Goal: Task Accomplishment & Management: Complete application form

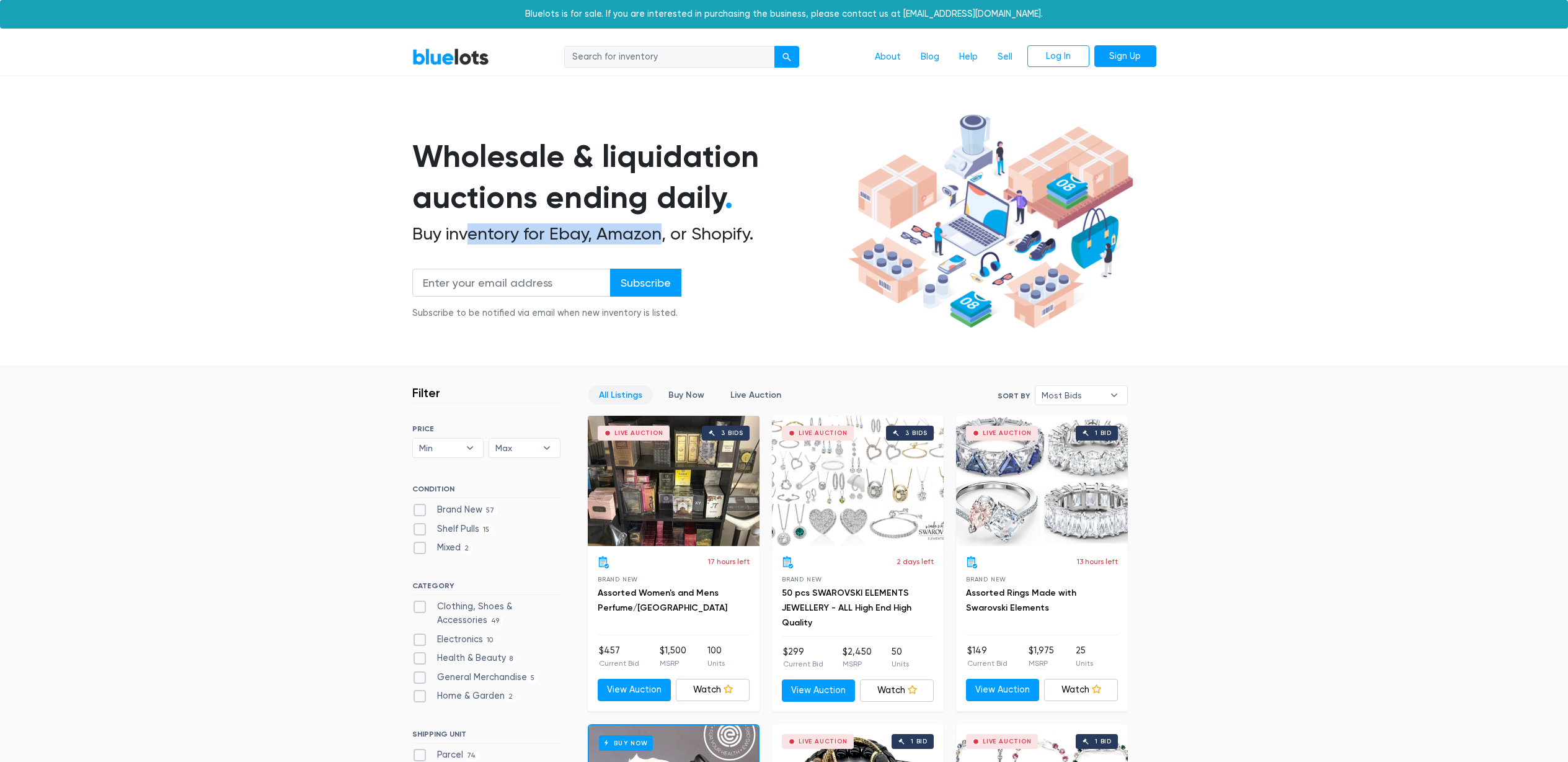
drag, startPoint x: 475, startPoint y: 230, endPoint x: 668, endPoint y: 235, distance: 193.1
click at [667, 235] on h2 "Buy inventory for Ebay, Amazon, or Shopify." at bounding box center [629, 234] width 432 height 21
drag, startPoint x: 670, startPoint y: 234, endPoint x: 711, endPoint y: 238, distance: 41.2
click at [670, 234] on h2 "Buy inventory for Ebay, Amazon, or Shopify." at bounding box center [629, 234] width 432 height 21
drag, startPoint x: 609, startPoint y: 237, endPoint x: 579, endPoint y: 232, distance: 30.4
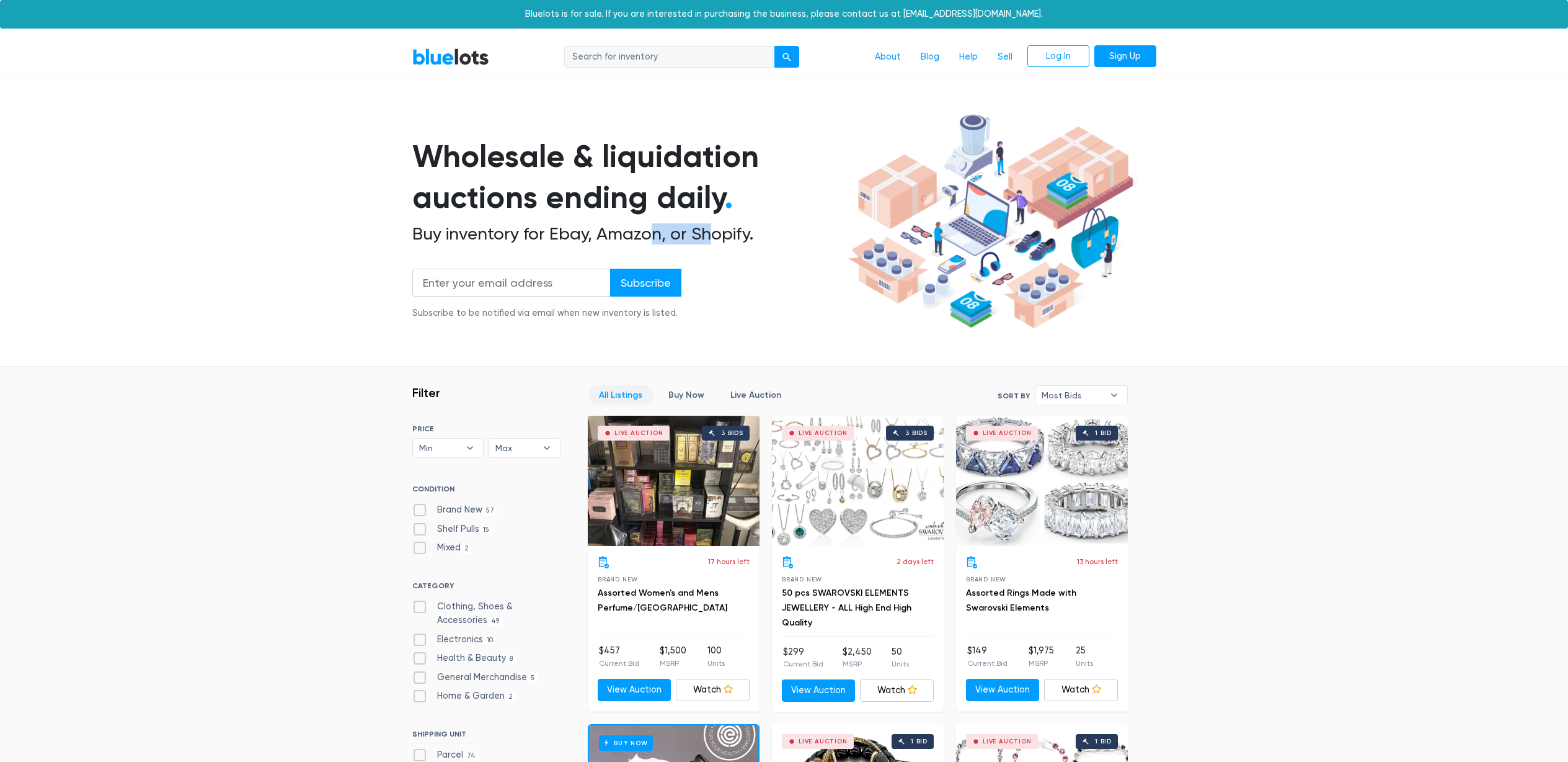
click at [602, 236] on h2 "Buy inventory for Ebay, Amazon, or Shopify." at bounding box center [629, 234] width 432 height 21
click at [579, 233] on h2 "Buy inventory for Ebay, Amazon, or Shopify." at bounding box center [629, 234] width 432 height 21
click at [1123, 58] on link "Sign Up" at bounding box center [1126, 57] width 62 height 22
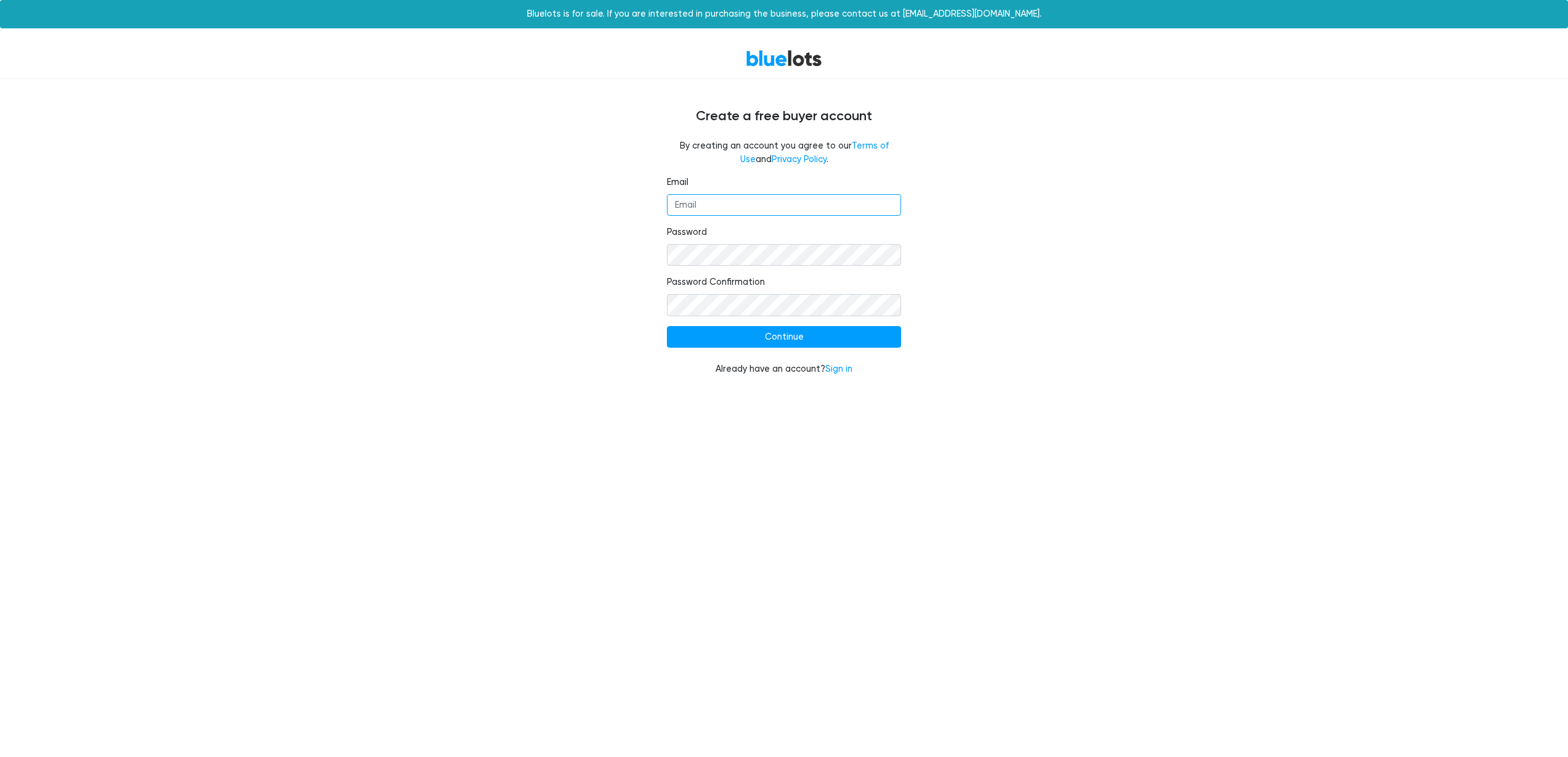
click at [709, 207] on input "Email" at bounding box center [784, 205] width 234 height 22
click at [616, 196] on div "Email Password Password Confirmation Continue Already have an account? Sign in" at bounding box center [783, 283] width 758 height 215
click at [748, 207] on input "Email" at bounding box center [784, 205] width 234 height 22
click at [786, 193] on fieldset "Email global.aiox@gmail.com" at bounding box center [784, 196] width 234 height 40
click at [792, 202] on input "global.aiox@gmail.com" at bounding box center [784, 205] width 234 height 22
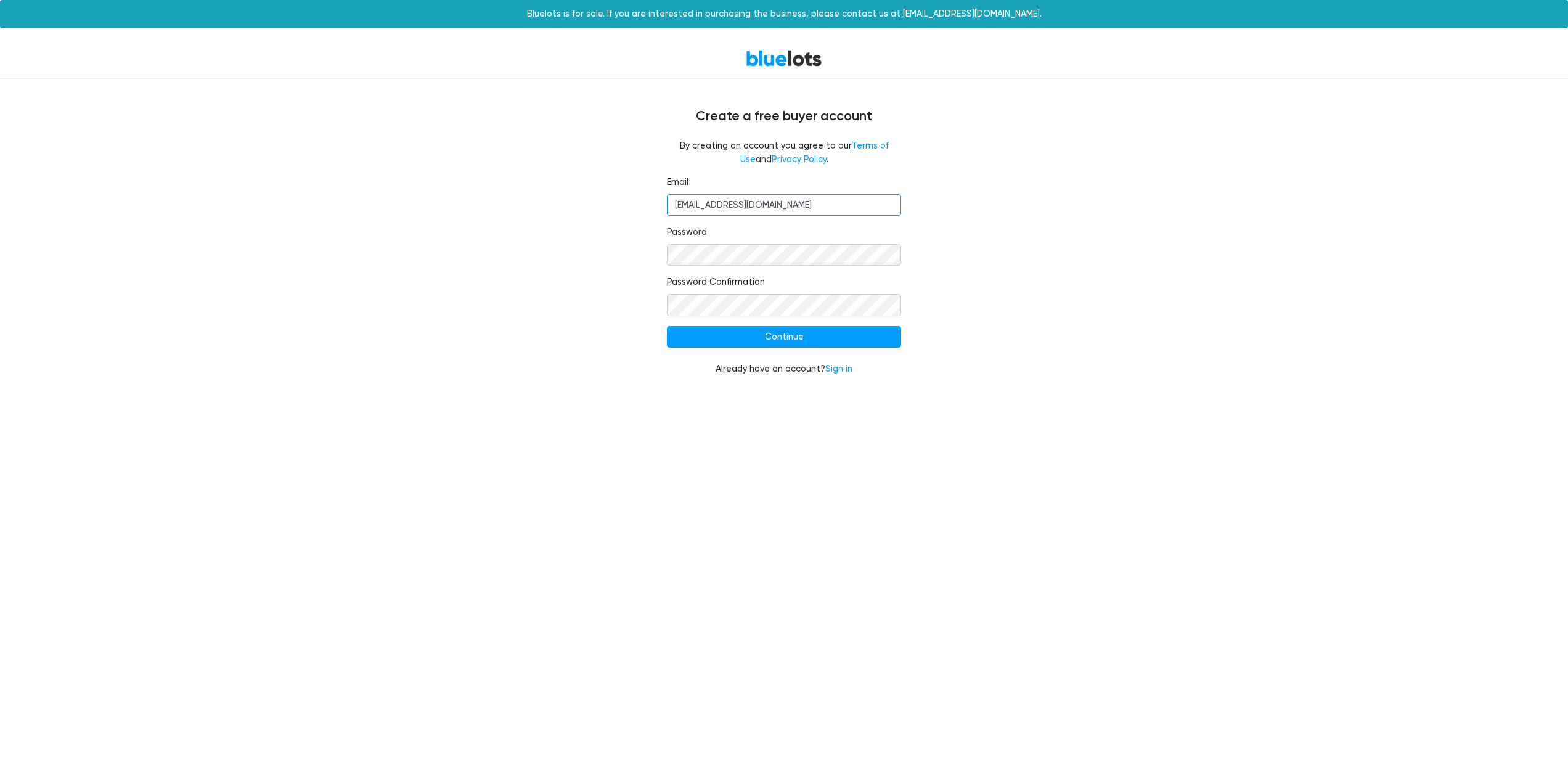
click at [792, 202] on input "global.aiox@gmail.com" at bounding box center [784, 205] width 234 height 22
click at [0, 390] on nordpass-autofill-portal at bounding box center [0, 390] width 0 height 0
click at [1108, 268] on div "Email admin@aiox.us Password Password Confirmation Continue Already have an acc…" at bounding box center [783, 283] width 758 height 215
click at [778, 209] on input "admin@aiox.us" at bounding box center [784, 205] width 234 height 22
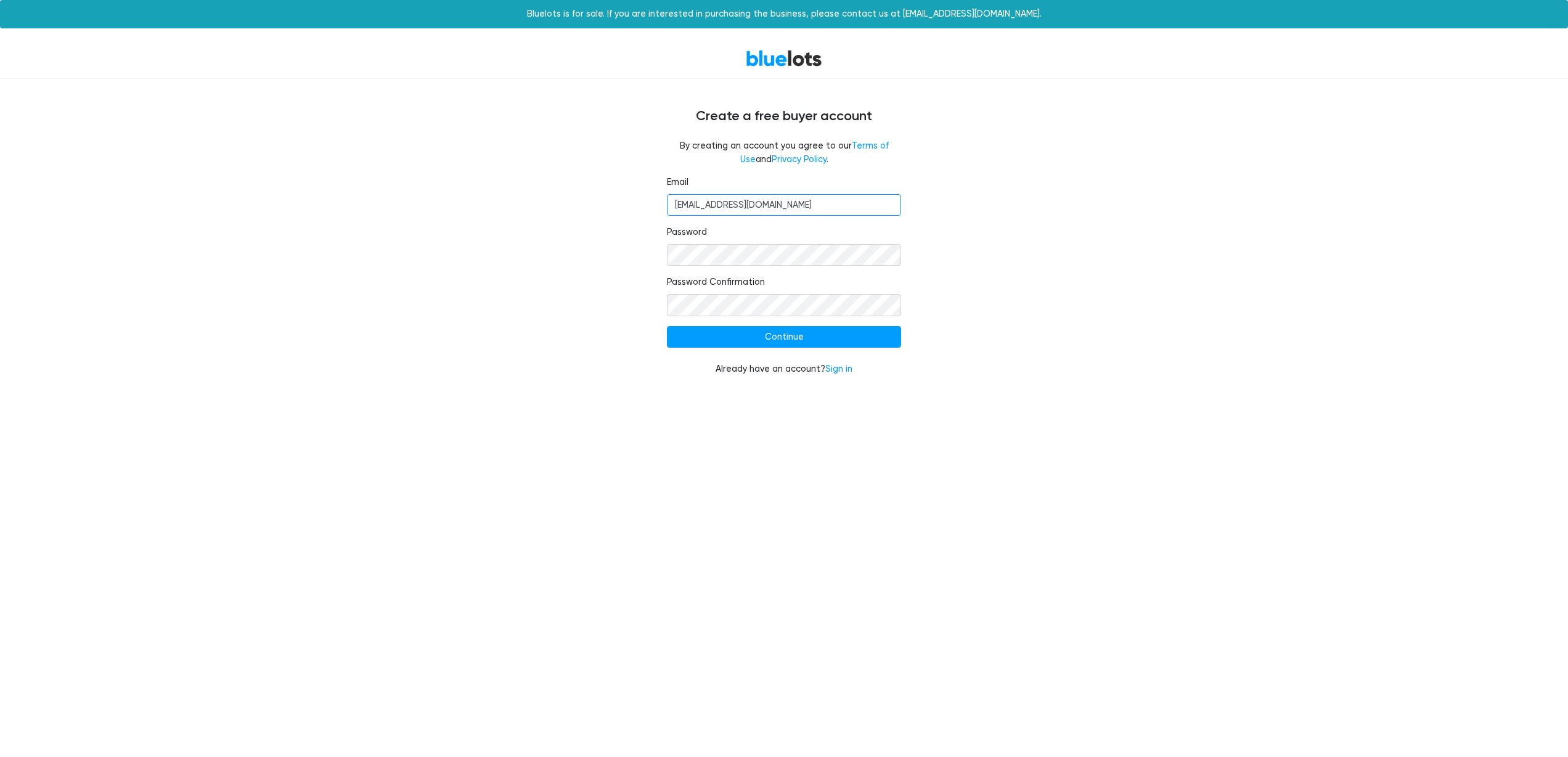
click at [778, 209] on input "admin@aiox.us" at bounding box center [784, 205] width 234 height 22
type input "global.aiox@gmail.com"
click at [0, 390] on nordpass-autofill-portal at bounding box center [0, 390] width 0 height 0
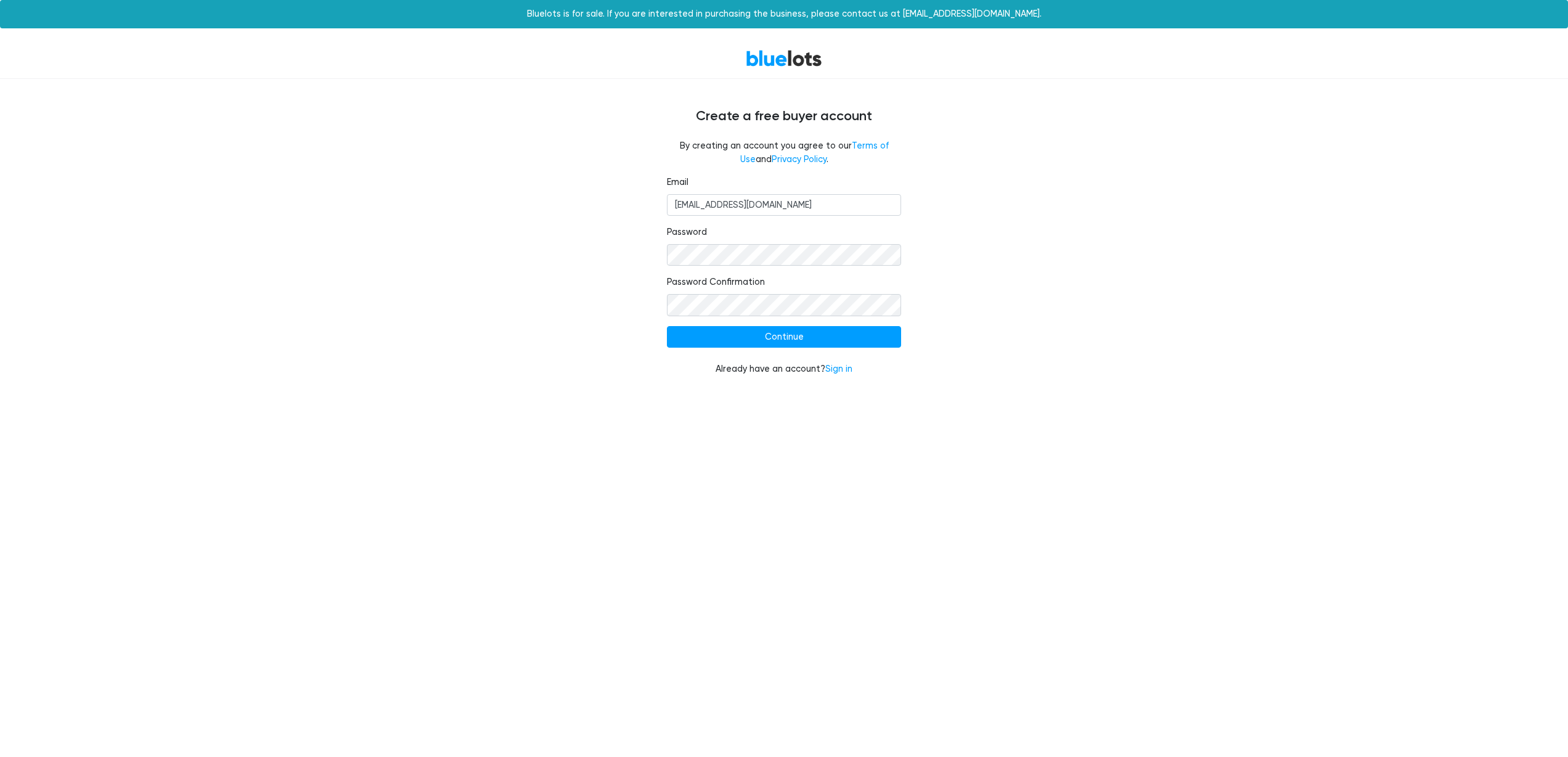
click at [0, 390] on nordpass-autofill-portal at bounding box center [0, 390] width 0 height 0
click at [0, 390] on nordpass-portal at bounding box center [0, 390] width 0 height 0
click at [808, 335] on input "Continue" at bounding box center [784, 337] width 234 height 22
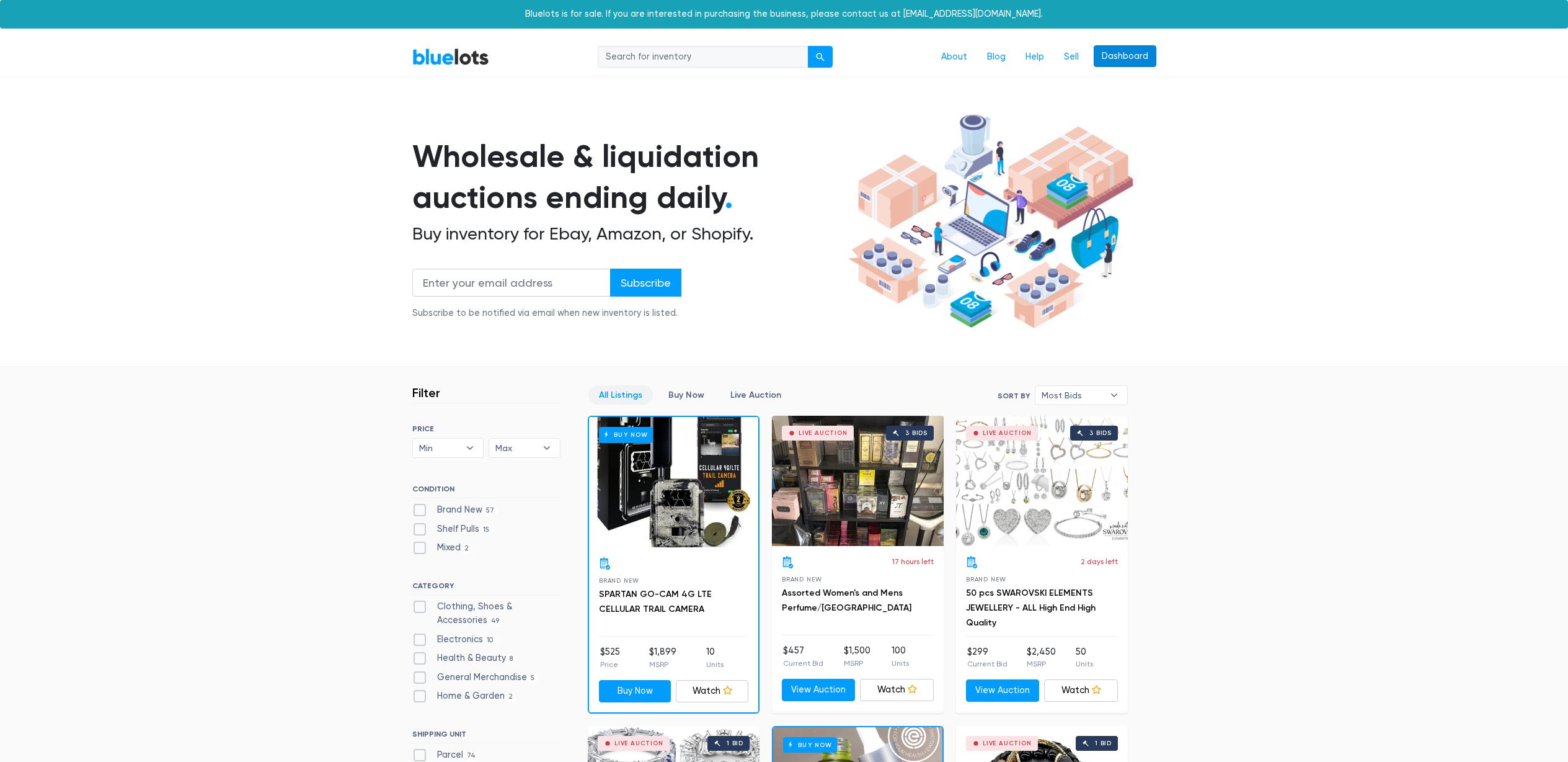
click at [1120, 54] on link "Dashboard" at bounding box center [1125, 57] width 63 height 22
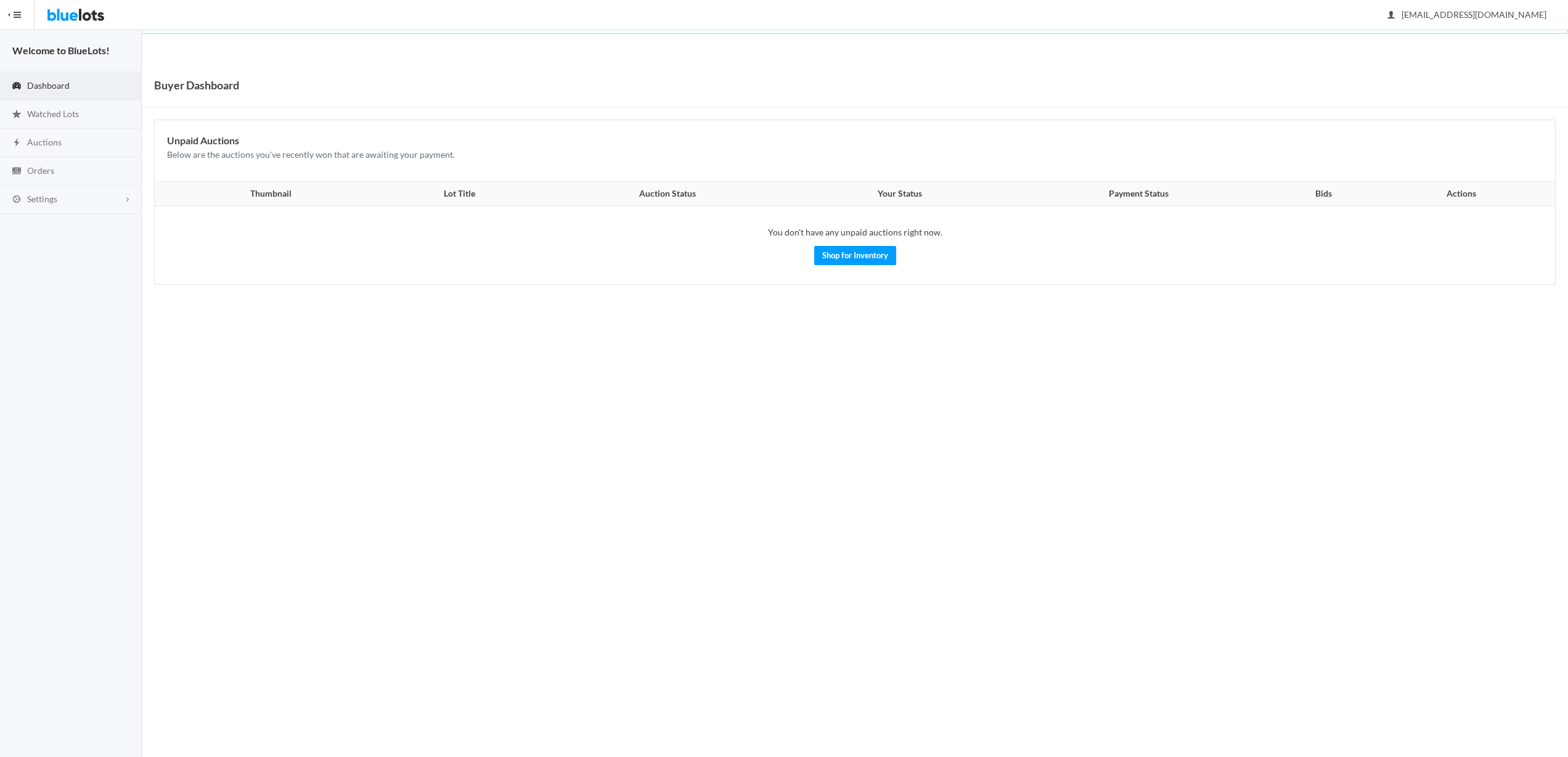
click at [69, 10] on img at bounding box center [75, 14] width 58 height 29
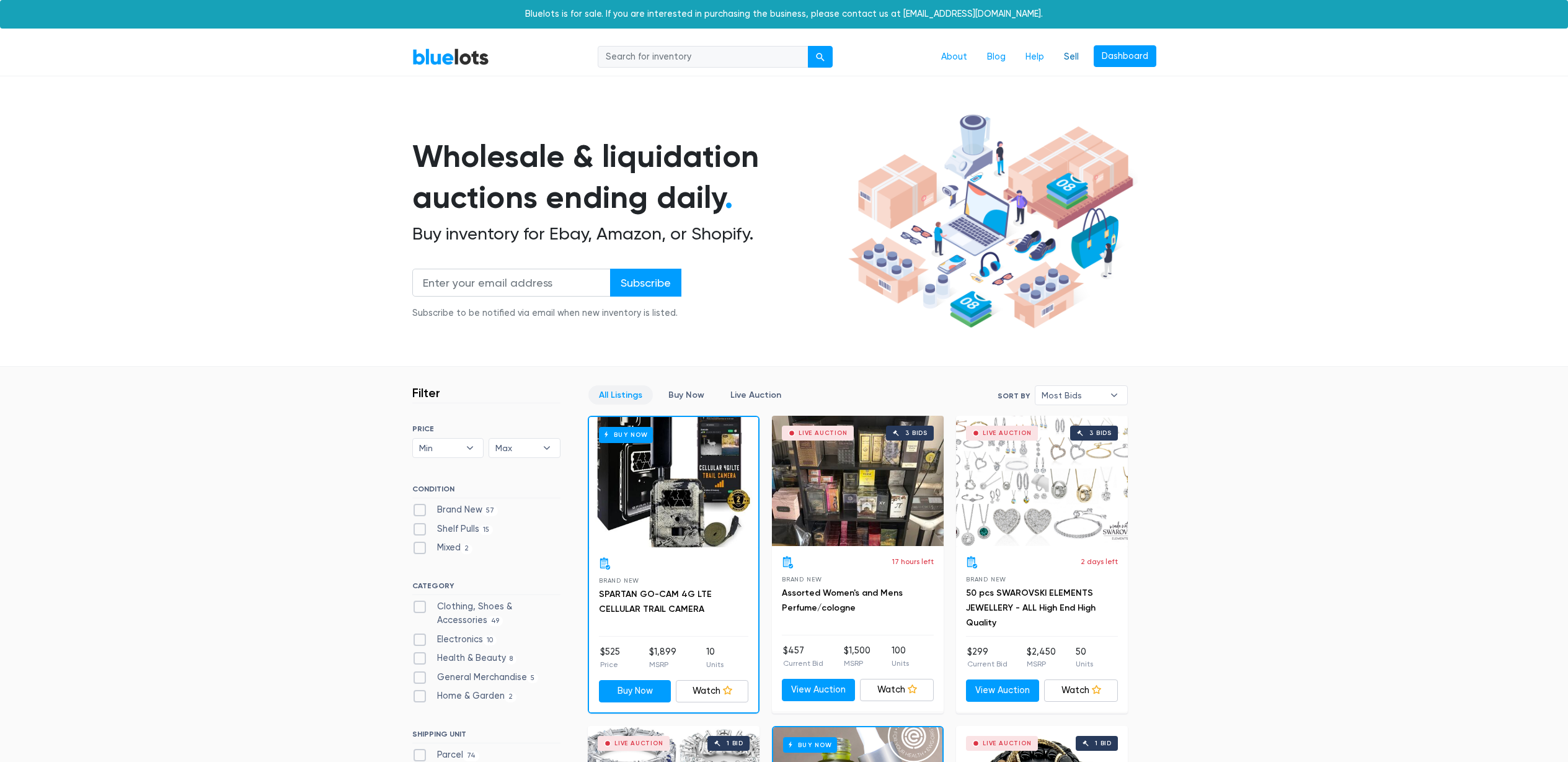
click at [1072, 53] on link "Sell" at bounding box center [1072, 57] width 35 height 24
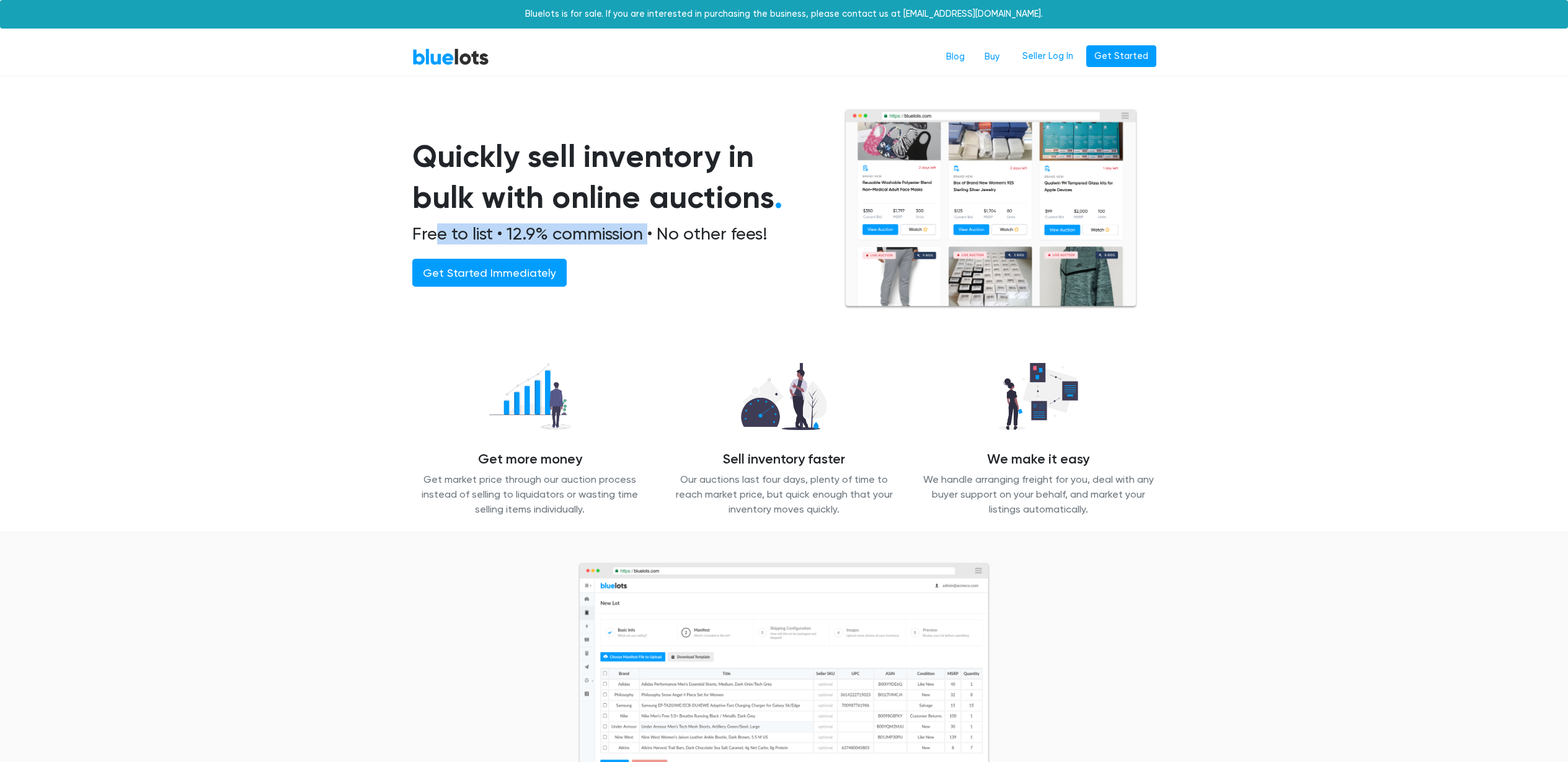
drag, startPoint x: 445, startPoint y: 232, endPoint x: 651, endPoint y: 230, distance: 206.0
click at [650, 230] on h2 "Free to list • 12.9% commission • No other fees!" at bounding box center [613, 234] width 402 height 21
click at [652, 230] on h2 "Free to list • 12.9% commission • No other fees!" at bounding box center [613, 234] width 402 height 21
drag, startPoint x: 700, startPoint y: 231, endPoint x: 494, endPoint y: 228, distance: 206.0
click at [499, 229] on h2 "Free to list • 12.9% commission • No other fees!" at bounding box center [613, 234] width 402 height 21
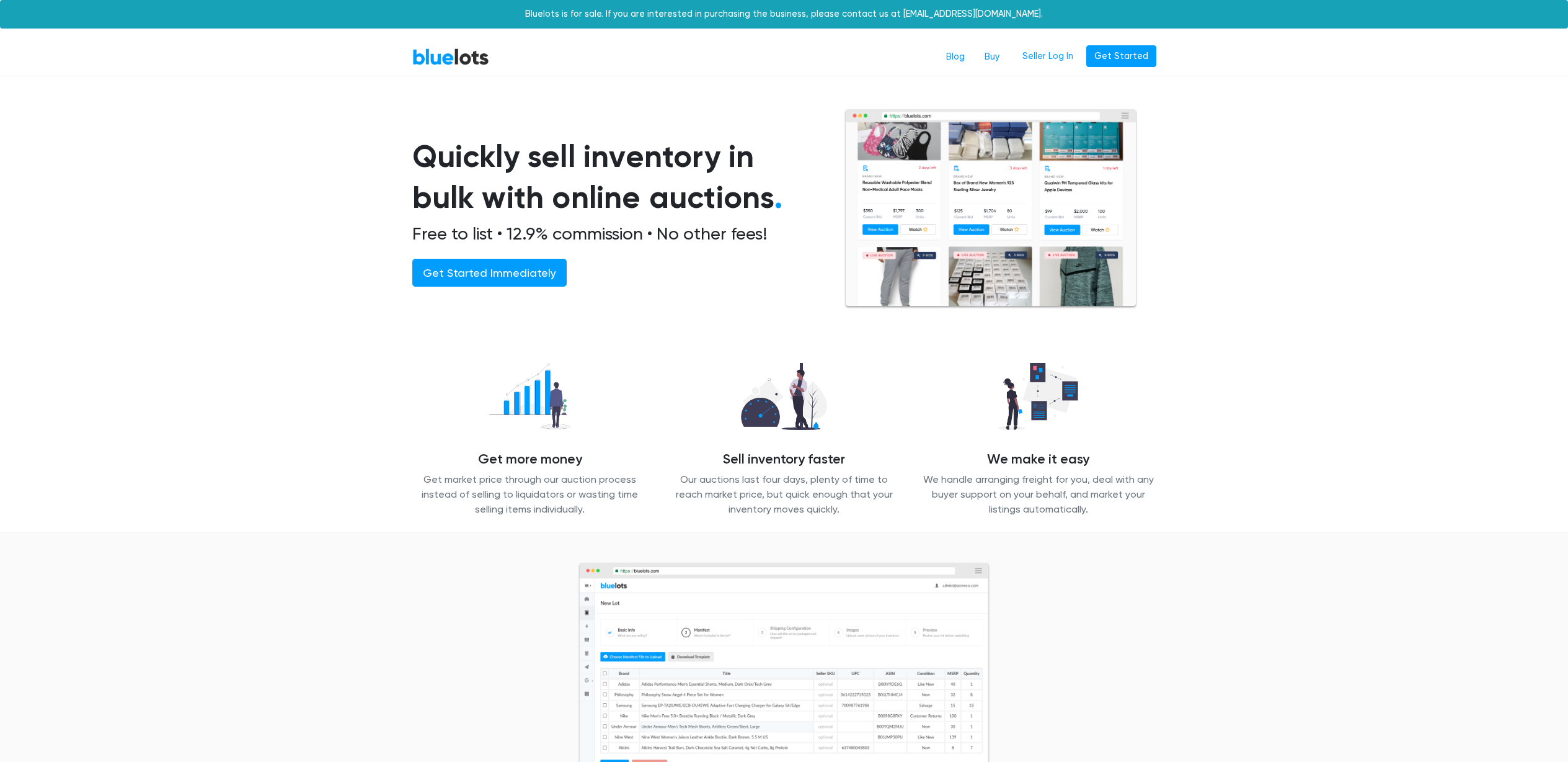
click at [485, 228] on h2 "Free to list • 12.9% commission • No other fees!" at bounding box center [613, 234] width 402 height 21
drag, startPoint x: 633, startPoint y: 228, endPoint x: 664, endPoint y: 228, distance: 31.0
click at [660, 228] on h2 "Free to list • 12.9% commission • No other fees!" at bounding box center [613, 234] width 402 height 21
click at [676, 228] on h2 "Free to list • 12.9% commission • No other fees!" at bounding box center [613, 234] width 402 height 21
drag, startPoint x: 651, startPoint y: 228, endPoint x: 503, endPoint y: 227, distance: 148.0
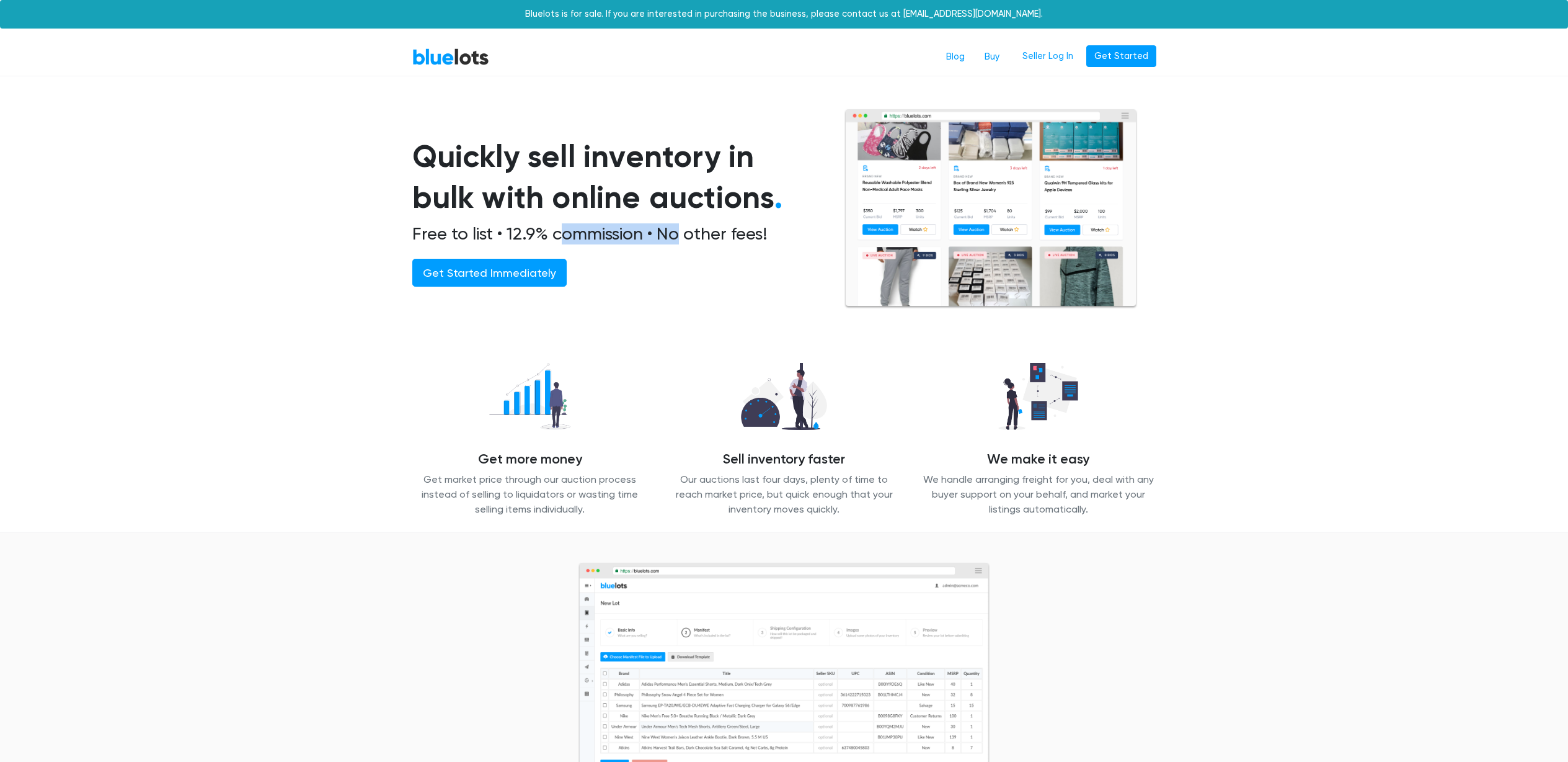
click at [516, 228] on h2 "Free to list • 12.9% commission • No other fees!" at bounding box center [613, 234] width 402 height 21
click at [503, 227] on h2 "Free to list • 12.9% commission • No other fees!" at bounding box center [613, 234] width 402 height 21
drag, startPoint x: 432, startPoint y: 228, endPoint x: 605, endPoint y: 226, distance: 173.0
click at [592, 226] on h2 "Free to list • 12.9% commission • No other fees!" at bounding box center [613, 234] width 402 height 21
drag, startPoint x: 605, startPoint y: 226, endPoint x: 614, endPoint y: 226, distance: 9.0
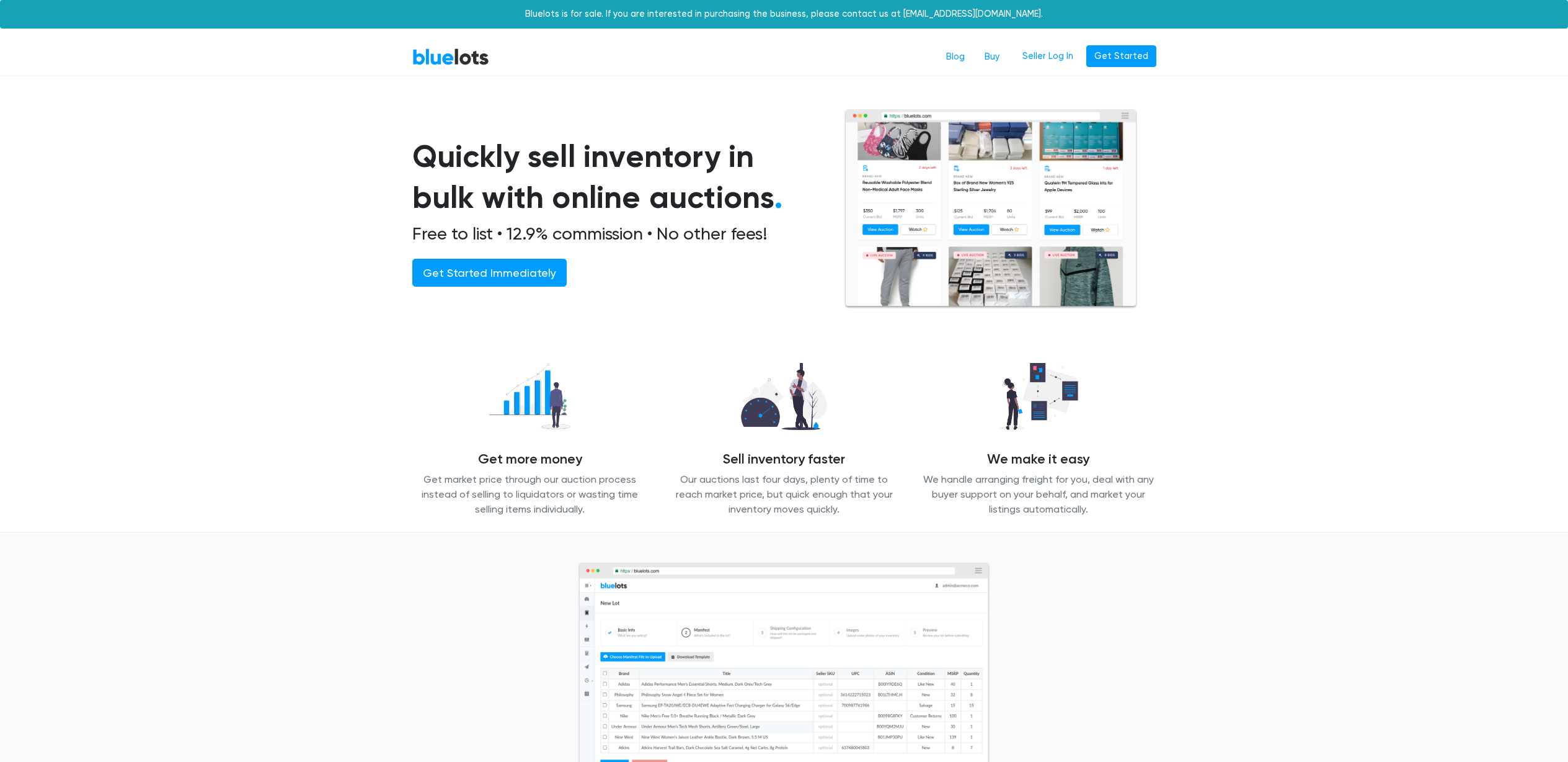
click at [606, 226] on h2 "Free to list • 12.9% commission • No other fees!" at bounding box center [613, 234] width 402 height 21
drag, startPoint x: 609, startPoint y: 231, endPoint x: 509, endPoint y: 229, distance: 100.0
click at [519, 230] on h2 "Free to list • 12.9% commission • No other fees!" at bounding box center [613, 234] width 402 height 21
click at [509, 229] on h2 "Free to list • 12.9% commission • No other fees!" at bounding box center [613, 234] width 402 height 21
drag, startPoint x: 523, startPoint y: 229, endPoint x: 722, endPoint y: 231, distance: 199.0
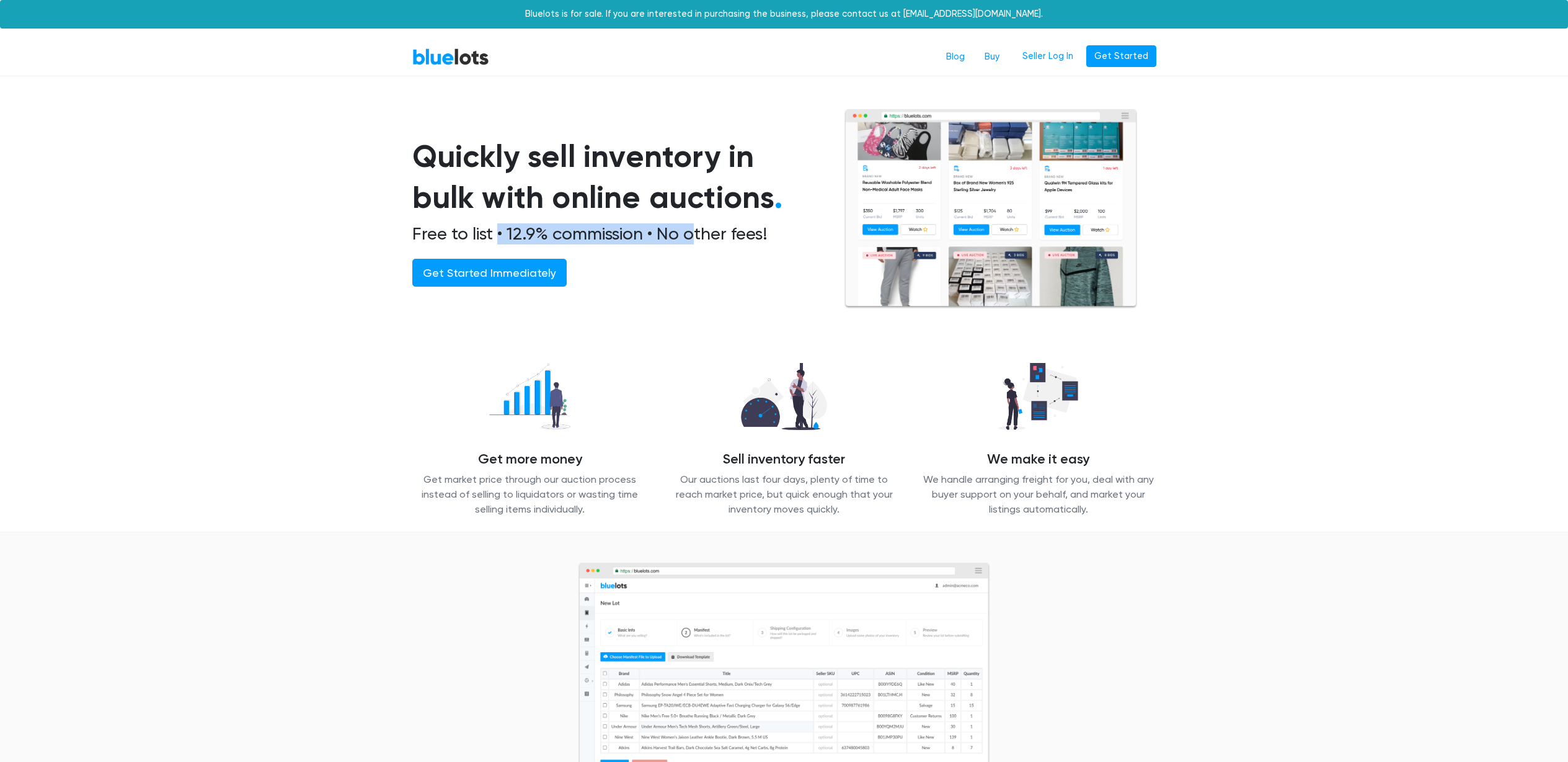
click at [700, 231] on h2 "Free to list • 12.9% commission • No other fees!" at bounding box center [613, 234] width 402 height 21
click at [723, 231] on h2 "Free to list • 12.9% commission • No other fees!" at bounding box center [613, 234] width 402 height 21
click at [506, 272] on link "Get Started Immediately" at bounding box center [490, 273] width 155 height 28
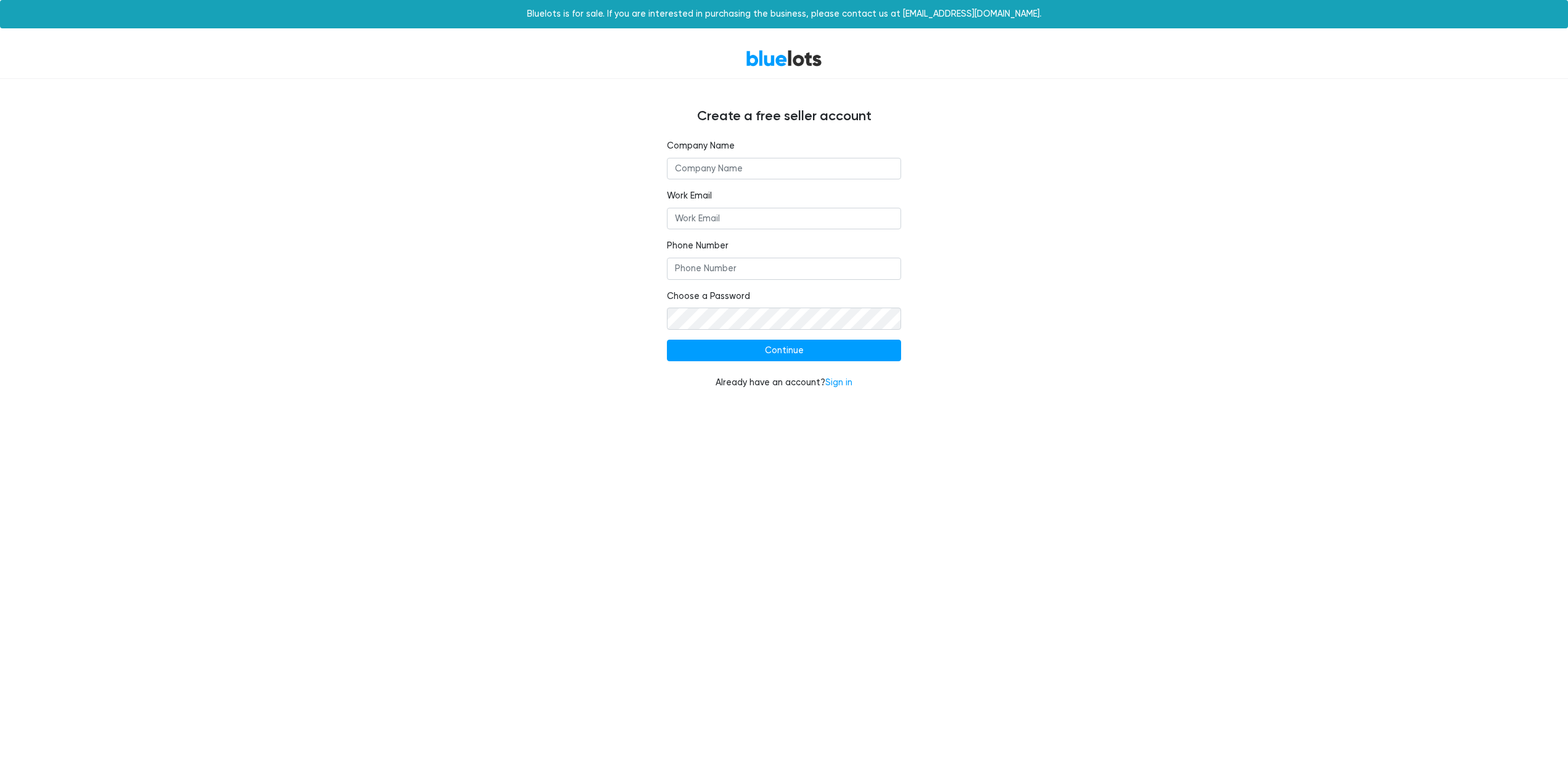
click at [724, 173] on input "text" at bounding box center [784, 169] width 234 height 22
type input "AIOX LLC"
click at [780, 219] on input "Work Email" at bounding box center [784, 219] width 234 height 22
click at [0, 405] on nordpass-autofill-portal at bounding box center [0, 405] width 0 height 0
type input "admin@aiox.us"
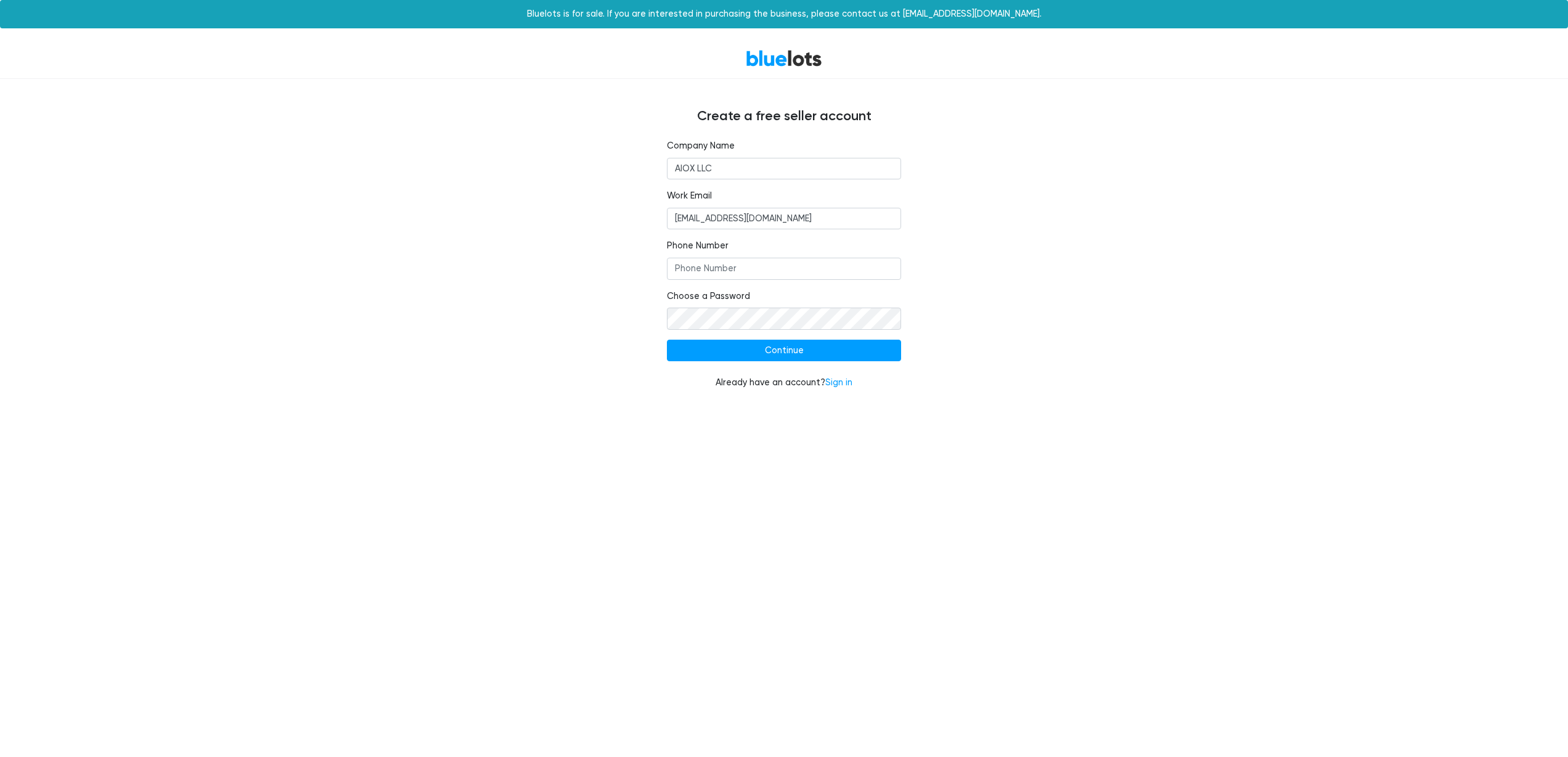
type input "+12108688381"
click at [786, 271] on input "+12108688381" at bounding box center [784, 268] width 234 height 22
click at [556, 262] on div "Company Name AIOX LLC Work Email admin@aiox.us Phone Number +12108688381 Choose…" at bounding box center [783, 272] width 758 height 265
click at [1268, 261] on div "BlueLots Create a free seller account Company Name AIOX LLC Work Email admin@ai…" at bounding box center [784, 221] width 1568 height 366
click at [727, 221] on input "admin@aiox.us" at bounding box center [784, 219] width 234 height 22
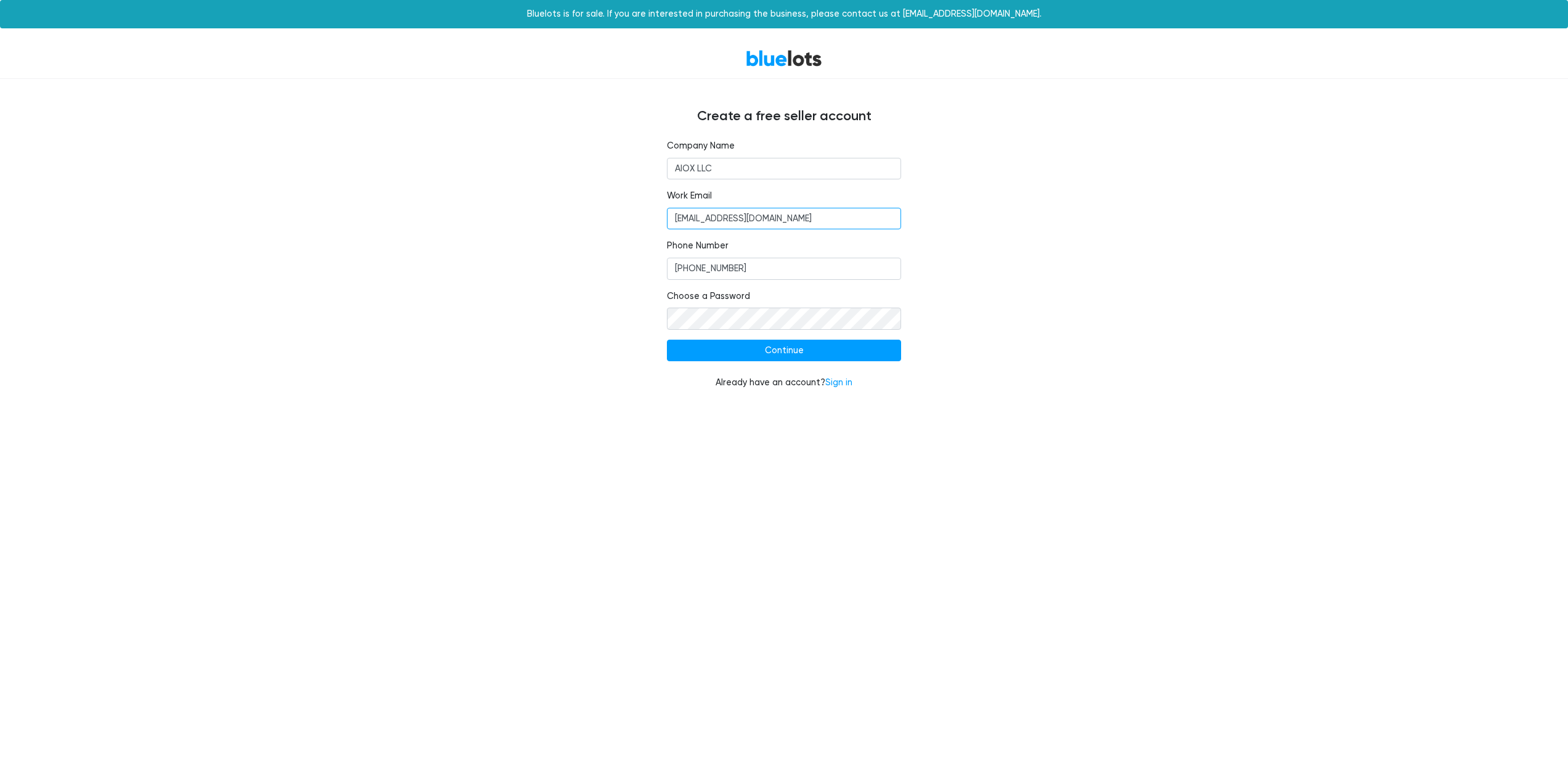
click at [727, 221] on input "admin@aiox.us" at bounding box center [784, 219] width 234 height 22
type input "global.aiox@gmail.com"
click at [816, 350] on input "Continue" at bounding box center [784, 351] width 234 height 22
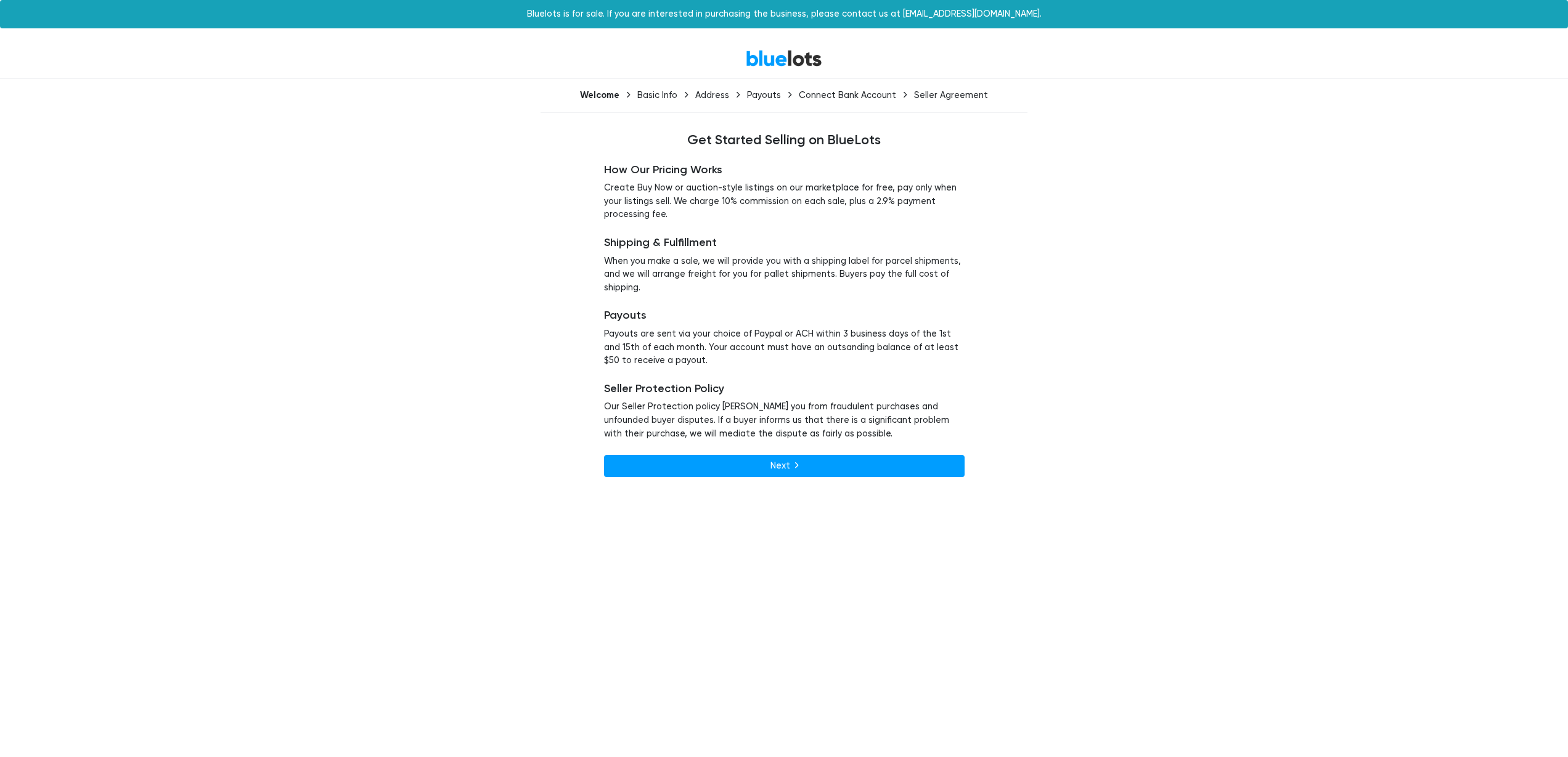
click at [0, 492] on nordpass-portal at bounding box center [0, 492] width 0 height 0
drag, startPoint x: 788, startPoint y: 196, endPoint x: 863, endPoint y: 239, distance: 86.5
click at [863, 238] on div "How Our Pricing Works Create Buy Now or auction-style listings on our marketpla…" at bounding box center [784, 320] width 360 height 314
click at [863, 241] on h5 "Shipping & Fulfillment" at bounding box center [784, 242] width 360 height 13
drag, startPoint x: 890, startPoint y: 207, endPoint x: 644, endPoint y: 205, distance: 246.0
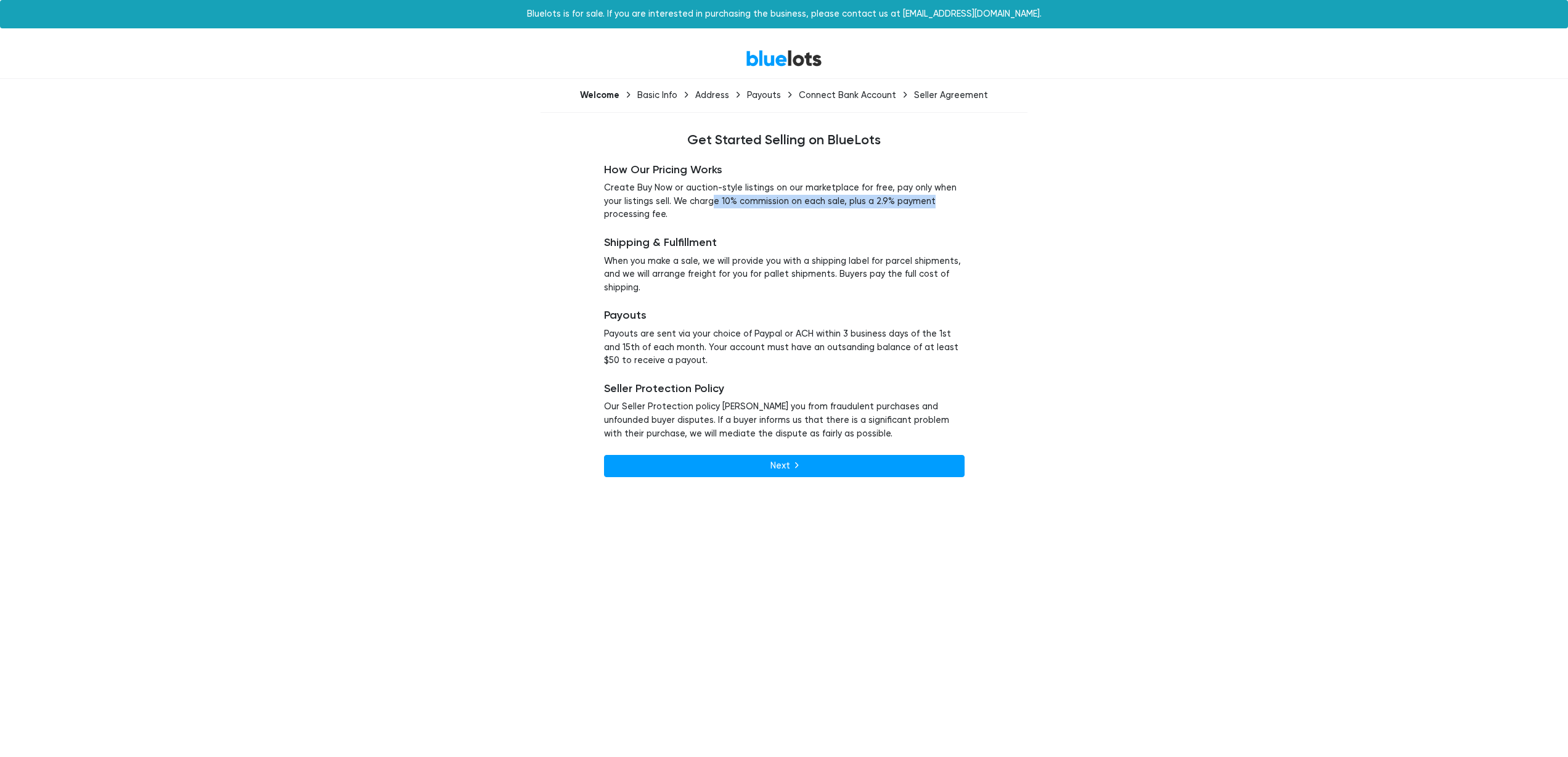
click at [652, 206] on p "Create Buy Now or auction-style listings on our marketplace for free, pay only …" at bounding box center [784, 201] width 360 height 40
drag, startPoint x: 644, startPoint y: 205, endPoint x: 628, endPoint y: 200, distance: 16.8
click at [644, 204] on p "Create Buy Now or auction-style listings on our marketplace for free, pay only …" at bounding box center [784, 201] width 360 height 40
drag, startPoint x: 624, startPoint y: 199, endPoint x: 788, endPoint y: 197, distance: 164.0
click at [783, 197] on p "Create Buy Now or auction-style listings on our marketplace for free, pay only …" at bounding box center [784, 201] width 360 height 40
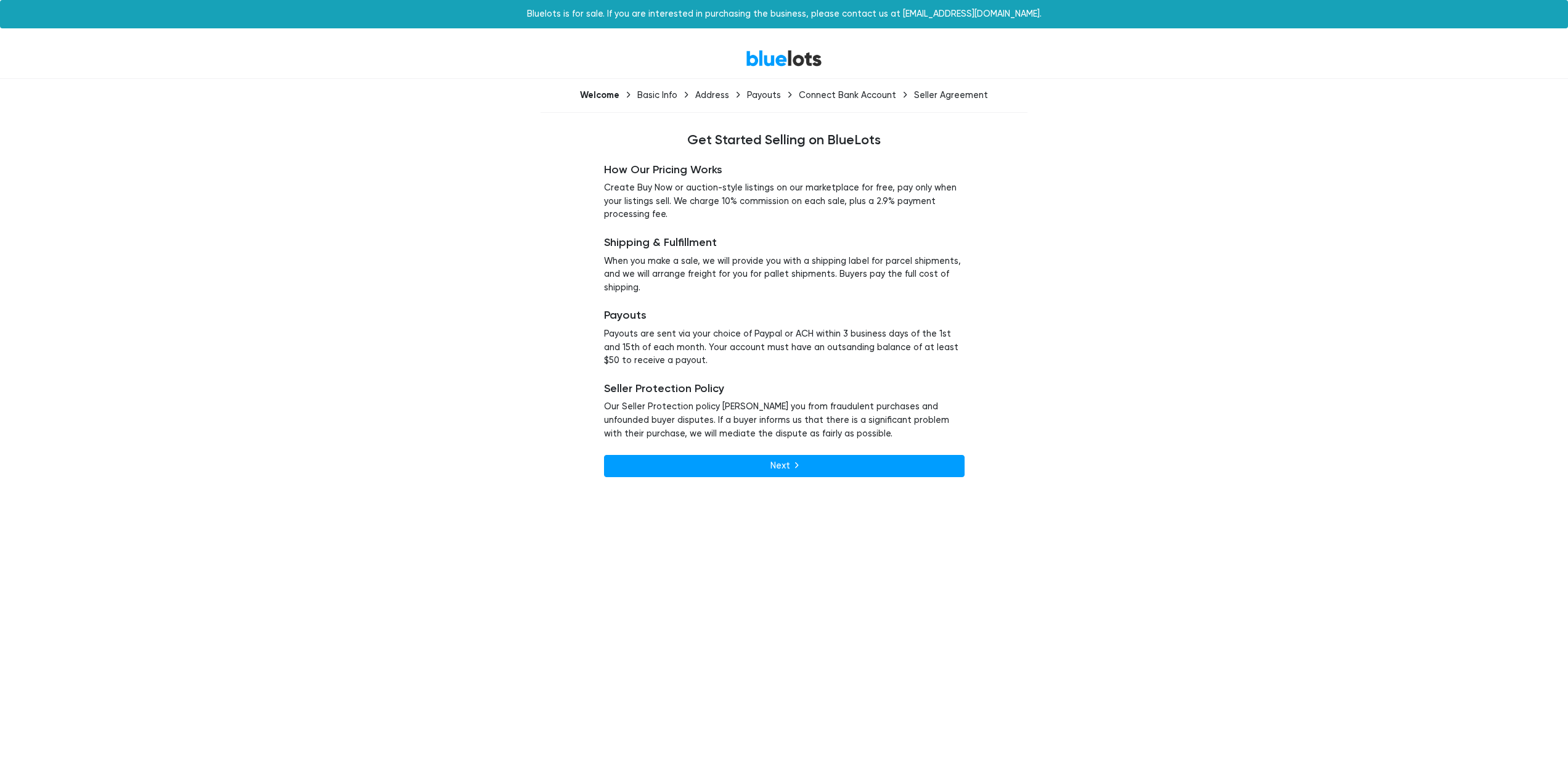
click at [791, 197] on p "Create Buy Now or auction-style listings on our marketplace for free, pay only …" at bounding box center [784, 201] width 360 height 40
drag, startPoint x: 765, startPoint y: 199, endPoint x: 674, endPoint y: 196, distance: 91.0
click at [676, 196] on p "Create Buy Now or auction-style listings on our marketplace for free, pay only …" at bounding box center [784, 201] width 360 height 40
click at [674, 196] on p "Create Buy Now or auction-style listings on our marketplace for free, pay only …" at bounding box center [784, 201] width 360 height 40
drag, startPoint x: 793, startPoint y: 204, endPoint x: 912, endPoint y: 215, distance: 119.5
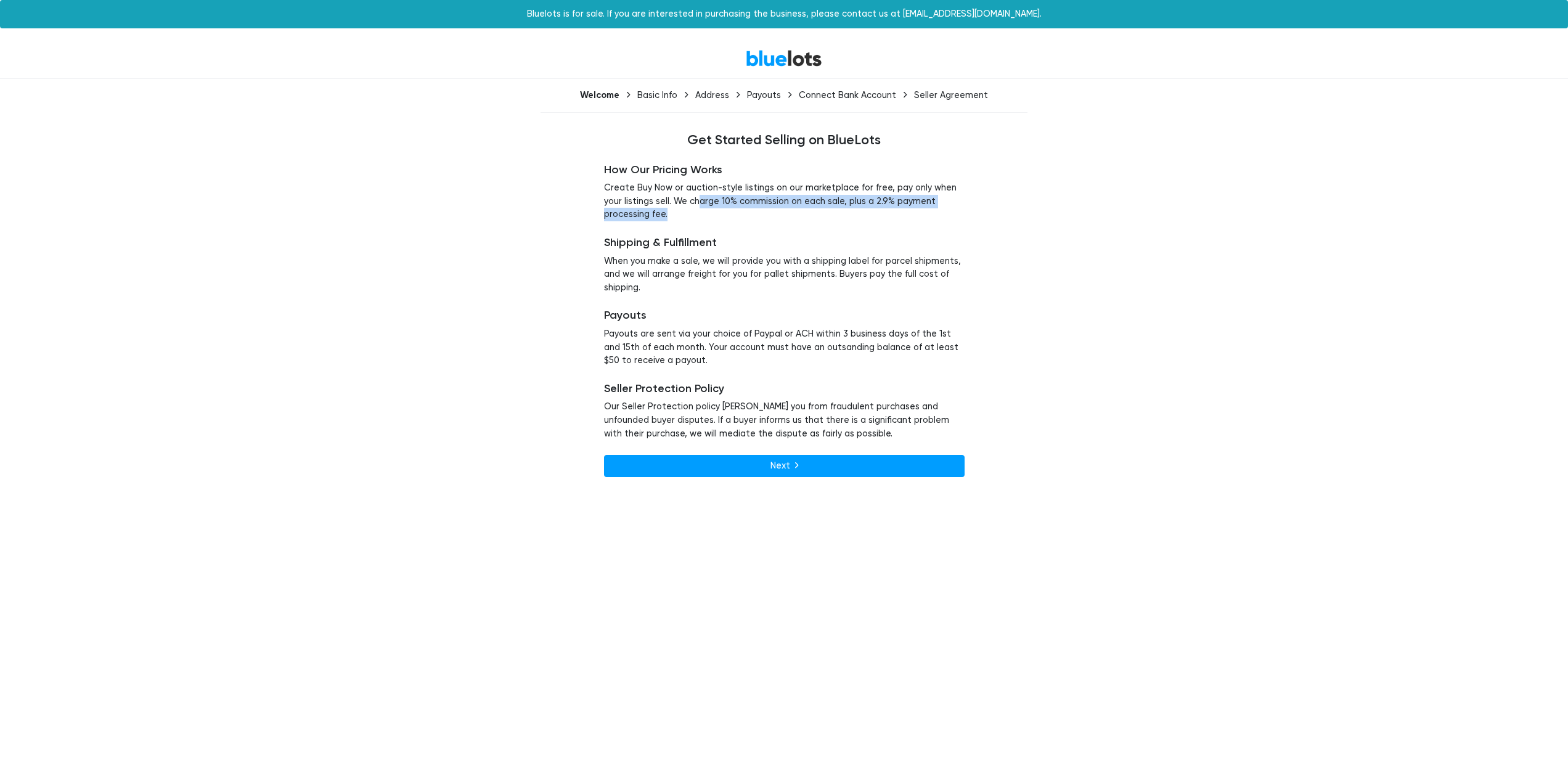
click at [911, 215] on p "Create Buy Now or auction-style listings on our marketplace for free, pay only …" at bounding box center [784, 201] width 360 height 40
drag, startPoint x: 909, startPoint y: 204, endPoint x: 757, endPoint y: 196, distance: 152.2
click at [775, 200] on p "Create Buy Now or auction-style listings on our marketplace for free, pay only …" at bounding box center [784, 201] width 360 height 40
click at [757, 196] on p "Create Buy Now or auction-style listings on our marketplace for free, pay only …" at bounding box center [784, 201] width 360 height 40
drag, startPoint x: 777, startPoint y: 196, endPoint x: 961, endPoint y: 203, distance: 184.1
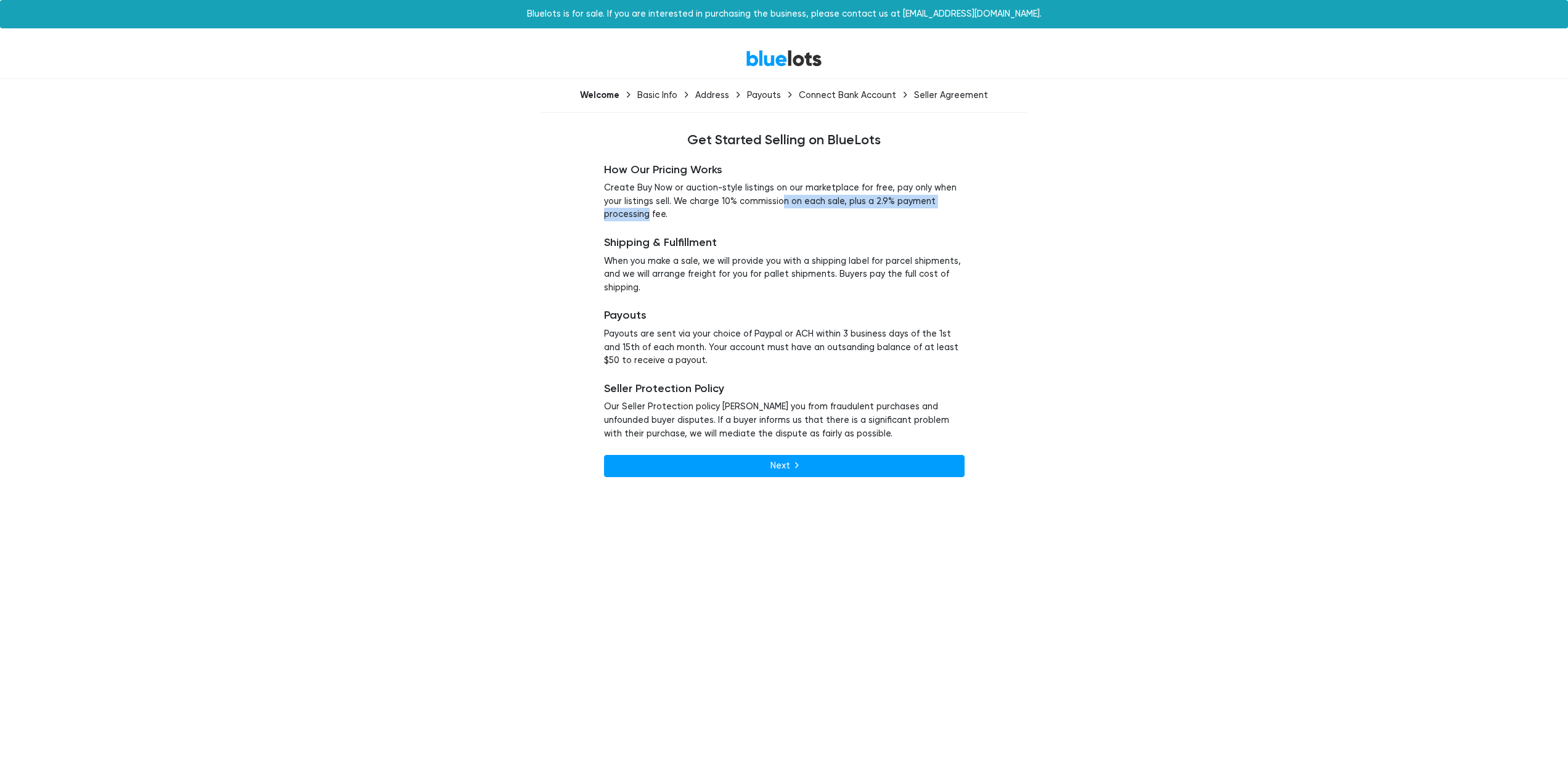
click at [957, 203] on p "Create Buy Now or auction-style listings on our marketplace for free, pay only …" at bounding box center [784, 201] width 360 height 40
drag, startPoint x: 961, startPoint y: 203, endPoint x: 849, endPoint y: 201, distance: 112.0
click at [852, 202] on p "Create Buy Now or auction-style listings on our marketplace for free, pay only …" at bounding box center [784, 201] width 360 height 40
click at [815, 200] on p "Create Buy Now or auction-style listings on our marketplace for free, pay only …" at bounding box center [784, 201] width 360 height 40
drag, startPoint x: 941, startPoint y: 196, endPoint x: 962, endPoint y: 196, distance: 21.0
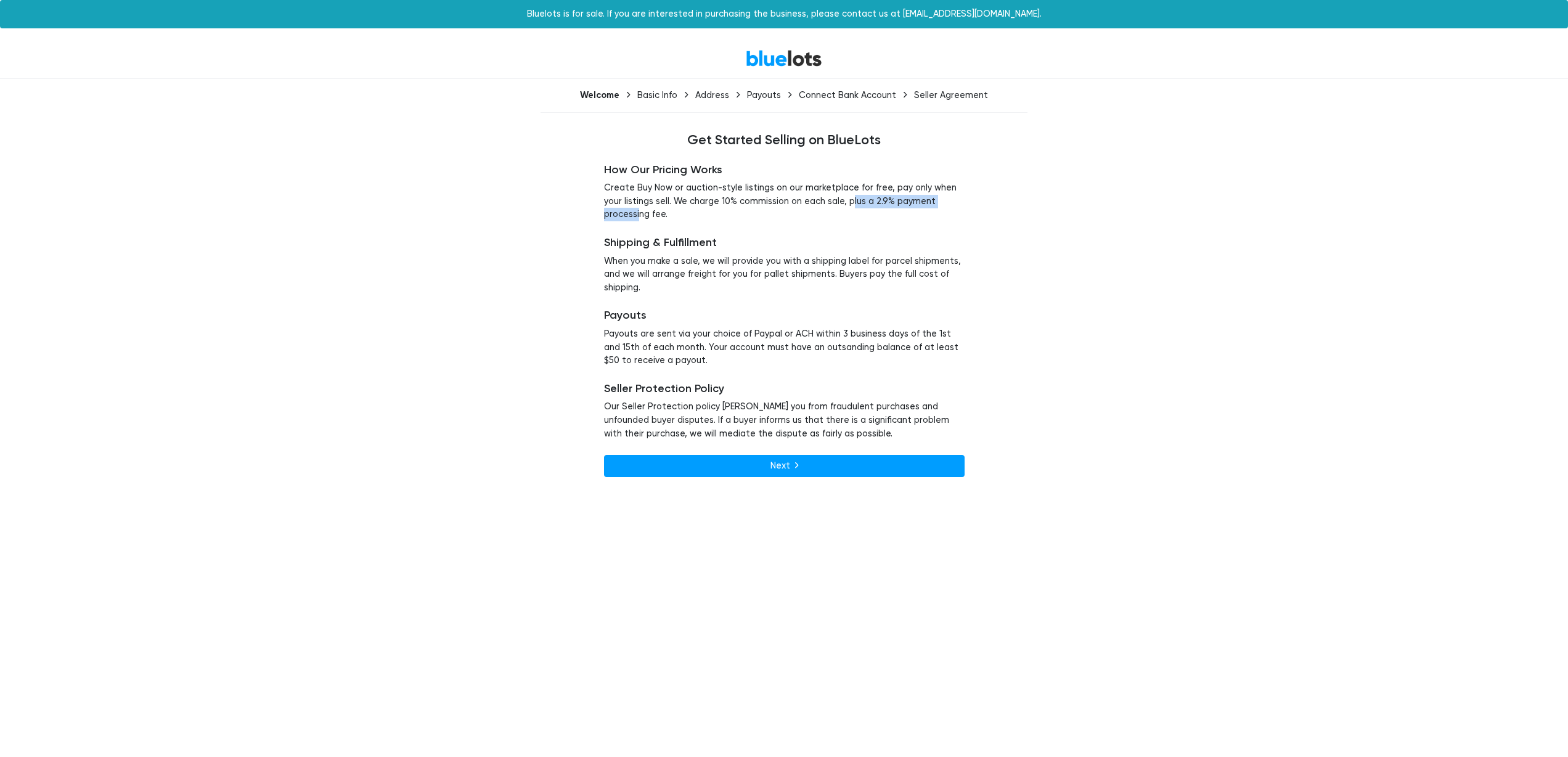
click at [957, 196] on p "Create Buy Now or auction-style listings on our marketplace for free, pay only …" at bounding box center [784, 201] width 360 height 40
click at [962, 196] on p "Create Buy Now or auction-style listings on our marketplace for free, pay only …" at bounding box center [784, 201] width 360 height 40
drag, startPoint x: 710, startPoint y: 269, endPoint x: 741, endPoint y: 288, distance: 36.4
click at [740, 287] on p "When you make a sale, we will provide you with a shipping label for parcel ship…" at bounding box center [784, 274] width 360 height 40
click at [742, 289] on p "When you make a sale, we will provide you with a shipping label for parcel ship…" at bounding box center [784, 274] width 360 height 40
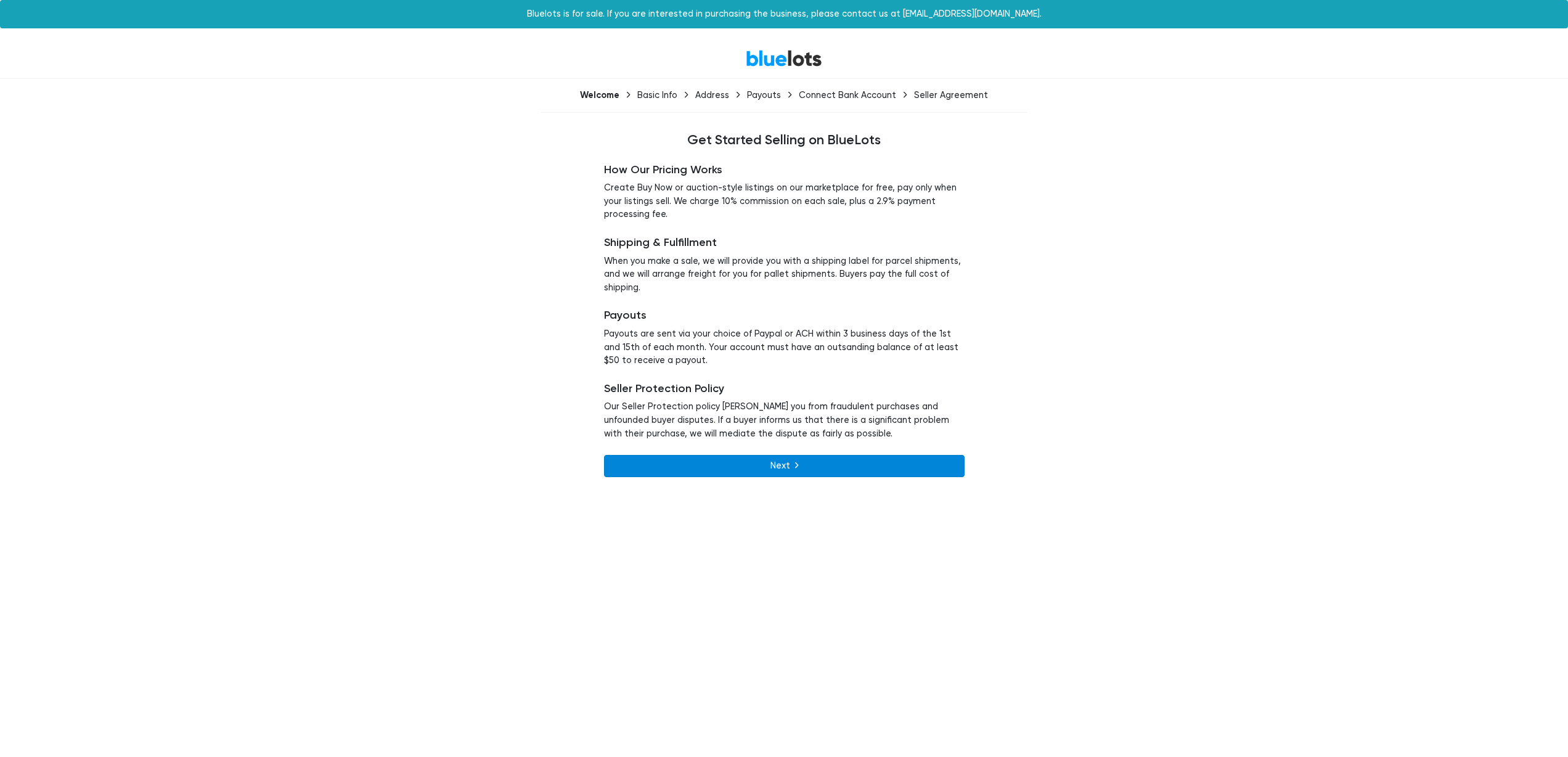
click at [808, 466] on link "Next" at bounding box center [784, 466] width 360 height 22
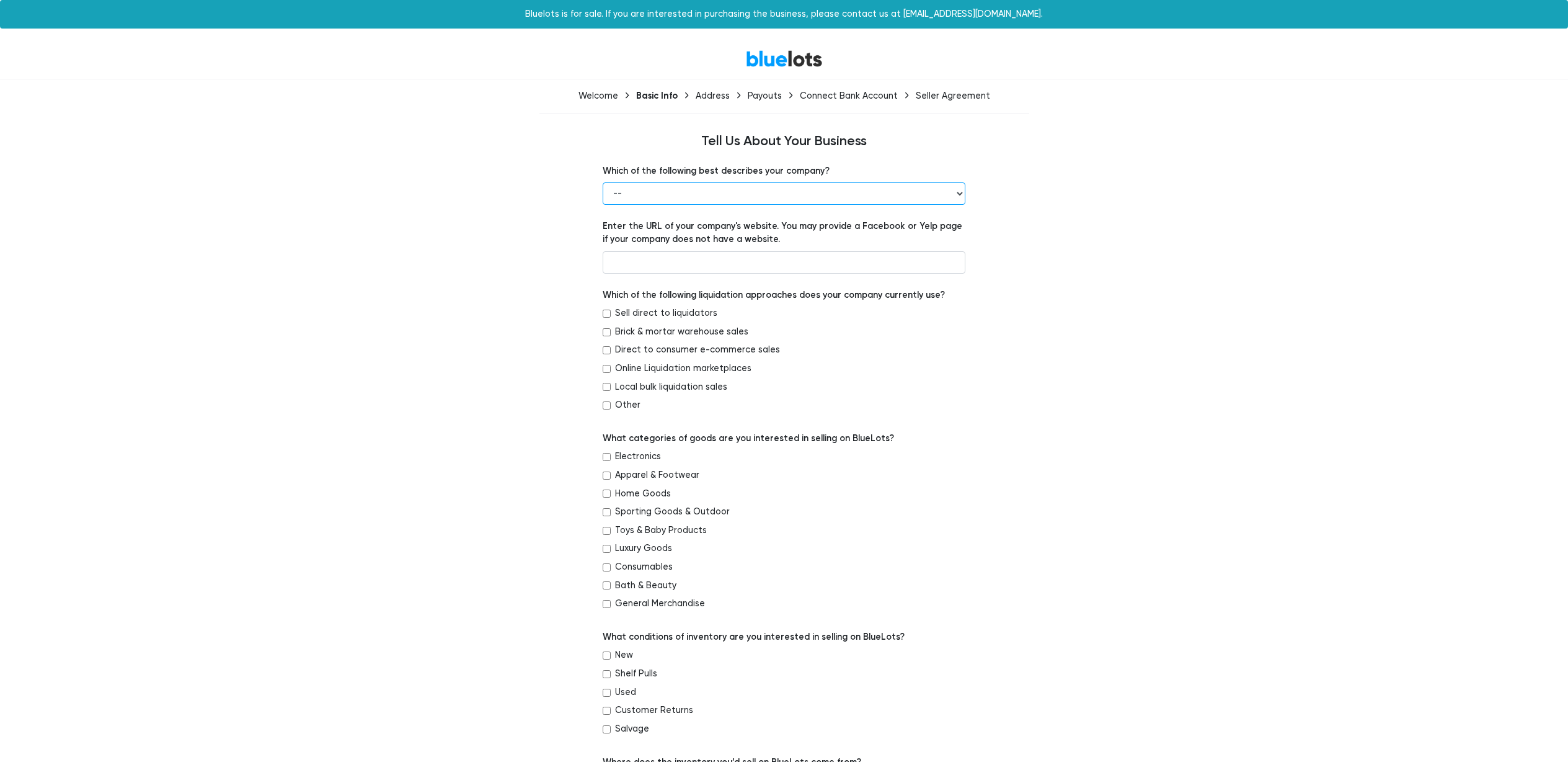
click at [770, 193] on select "-- Retailer Wholesaler Brand or Manufacturer Liquidator 3PL Other" at bounding box center [784, 194] width 363 height 22
select select "Brand or Manufacturer"
click at [603, 183] on select "-- Retailer Wholesaler Brand or Manufacturer Liquidator 3PL Other" at bounding box center [784, 194] width 363 height 22
click at [700, 265] on input "text" at bounding box center [784, 262] width 363 height 22
drag, startPoint x: 707, startPoint y: 221, endPoint x: 756, endPoint y: 229, distance: 49.6
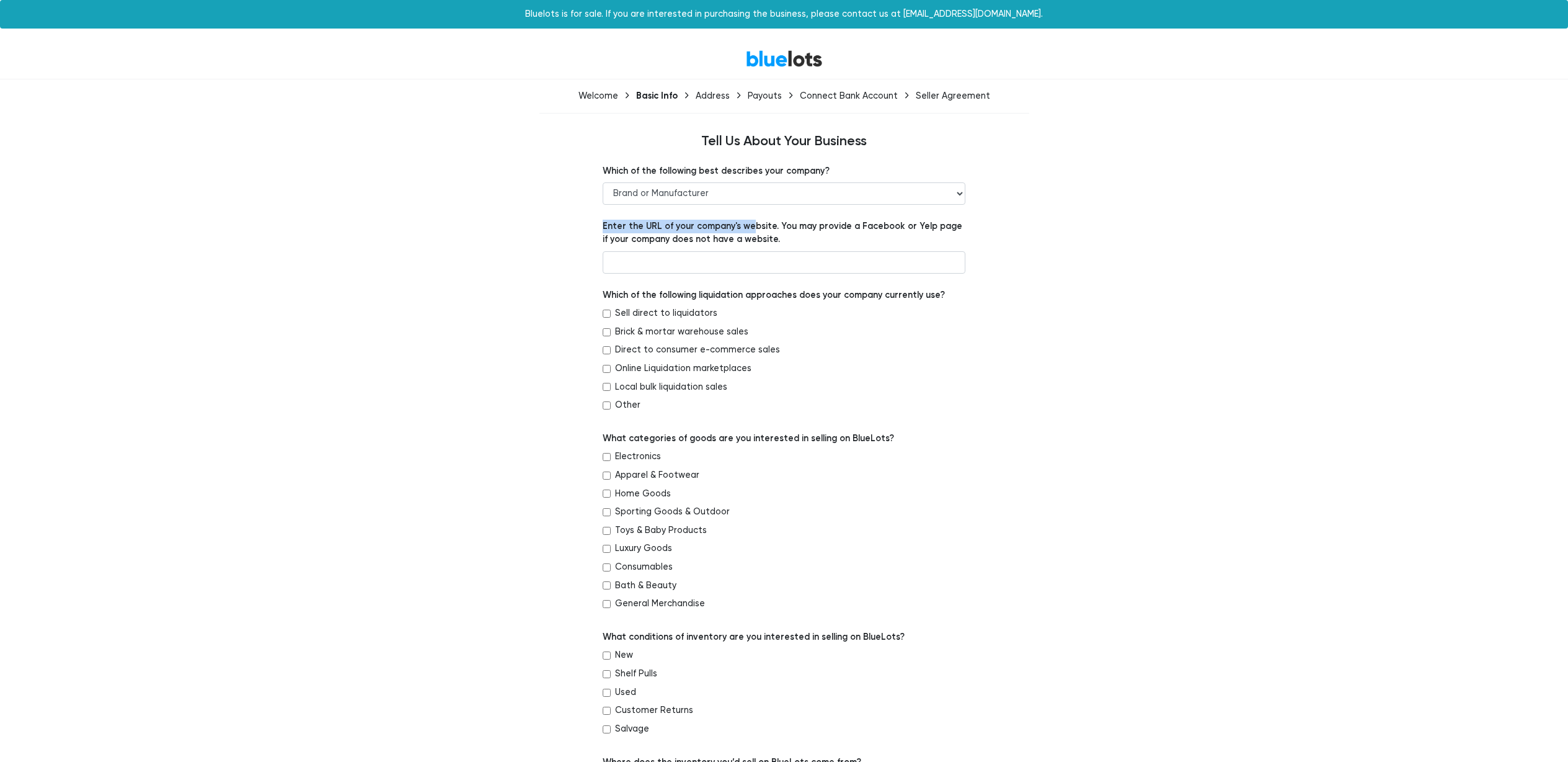
click at [754, 228] on form "Which of the following best describes your company? -- Retailer Wholesaler Bran…" at bounding box center [784, 689] width 363 height 1051
click at [756, 229] on label "Enter the URL of your company's website. You may provide a Facebook or Yelp pag…" at bounding box center [784, 233] width 363 height 26
drag, startPoint x: 740, startPoint y: 245, endPoint x: 653, endPoint y: 238, distance: 87.3
click at [666, 240] on label "Enter the URL of your company's website. You may provide a Facebook or Yelp pag…" at bounding box center [784, 233] width 363 height 26
click at [653, 238] on label "Enter the URL of your company's website. You may provide a Facebook or Yelp pag…" at bounding box center [784, 233] width 363 height 26
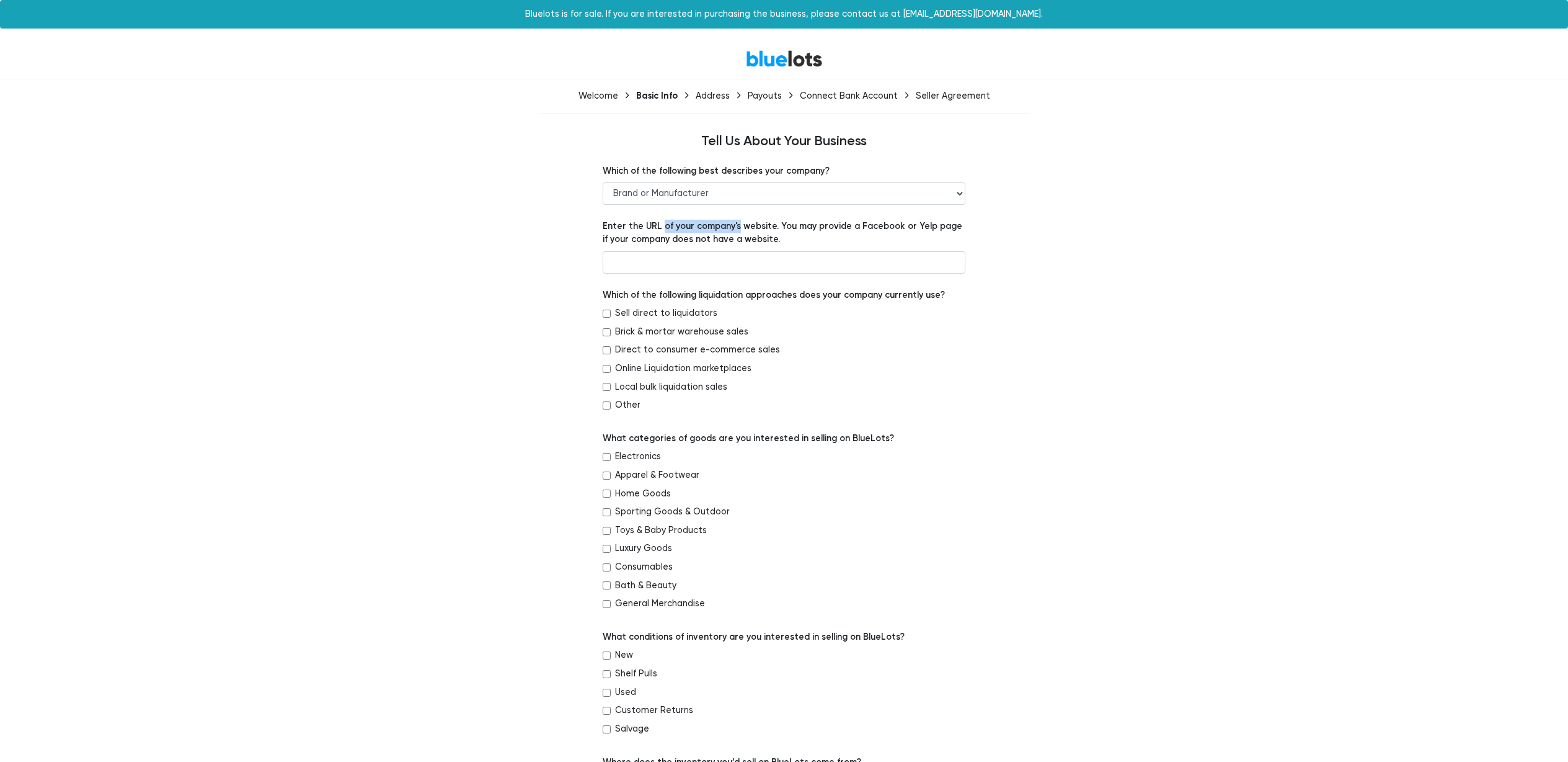
drag, startPoint x: 688, startPoint y: 226, endPoint x: 798, endPoint y: 234, distance: 110.3
click at [782, 234] on label "Enter the URL of your company's website. You may provide a Facebook or Yelp pag…" at bounding box center [784, 233] width 363 height 26
click at [798, 234] on label "Enter the URL of your company's website. You may provide a Facebook or Yelp pag…" at bounding box center [784, 233] width 363 height 26
click at [759, 258] on input "text" at bounding box center [784, 262] width 363 height 22
type input "www.amazon.com/aiox"
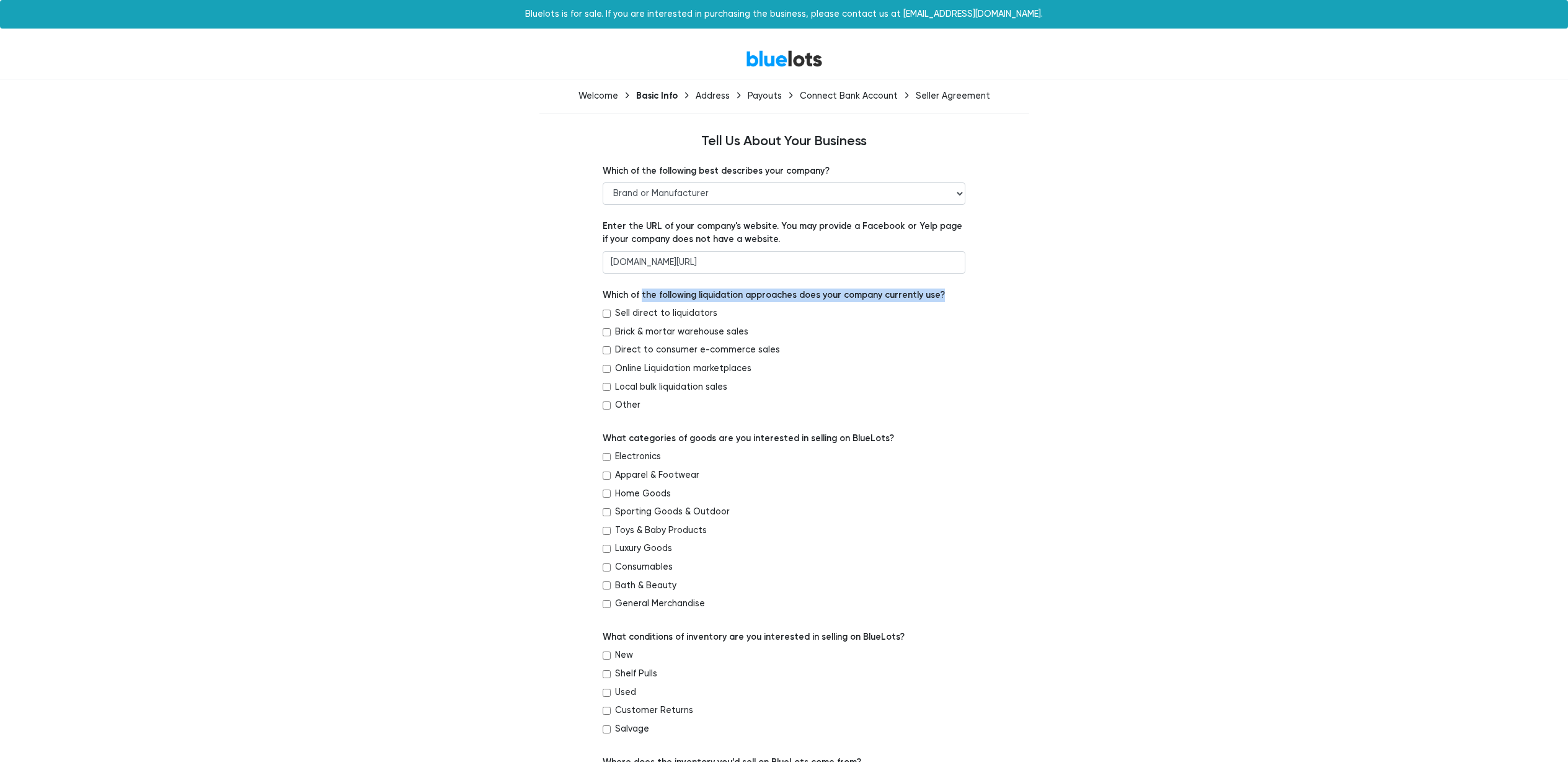
drag, startPoint x: 705, startPoint y: 298, endPoint x: 832, endPoint y: 304, distance: 127.1
click at [832, 304] on div "Which of the following liquidation approaches does your company currently use? …" at bounding box center [784, 352] width 363 height 128
click at [880, 294] on label "Which of the following liquidation approaches does your company currently use?" at bounding box center [774, 295] width 343 height 14
drag, startPoint x: 858, startPoint y: 295, endPoint x: 740, endPoint y: 293, distance: 118.0
click at [751, 294] on label "Which of the following liquidation approaches does your company currently use?" at bounding box center [774, 295] width 343 height 14
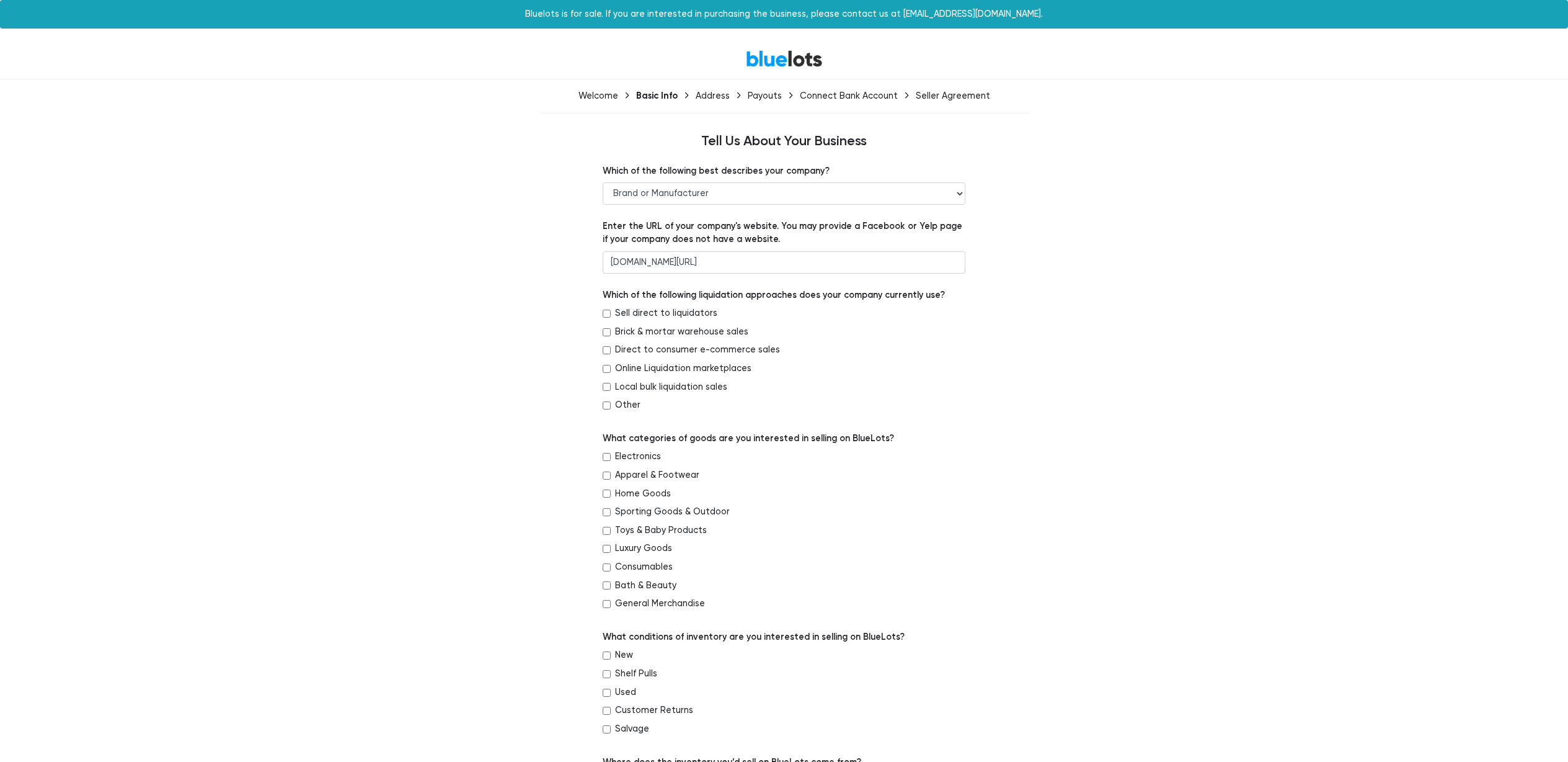
click at [740, 293] on label "Which of the following liquidation approaches does your company currently use?" at bounding box center [774, 295] width 343 height 14
drag, startPoint x: 825, startPoint y: 293, endPoint x: 953, endPoint y: 294, distance: 128.0
click at [943, 294] on div "Which of the following liquidation approaches does your company currently use? …" at bounding box center [784, 352] width 363 height 128
drag, startPoint x: 953, startPoint y: 294, endPoint x: 789, endPoint y: 292, distance: 164.0
click at [791, 293] on div "Which of the following liquidation approaches does your company currently use? …" at bounding box center [784, 352] width 363 height 128
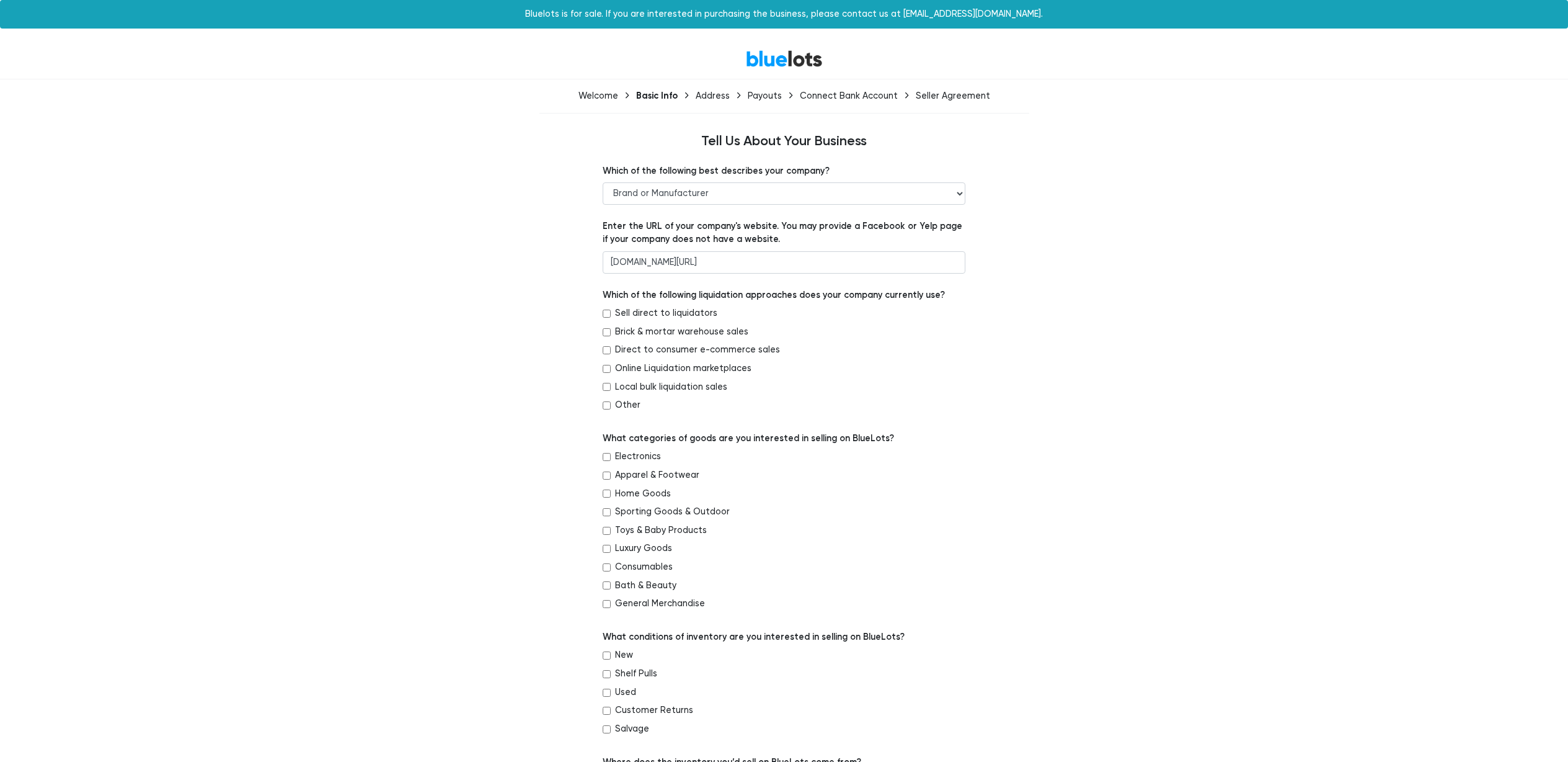
click at [788, 292] on label "Which of the following liquidation approaches does your company currently use?" at bounding box center [774, 295] width 343 height 14
click at [704, 367] on label "Online Liquidation marketplaces" at bounding box center [683, 368] width 136 height 14
click at [611, 367] on input "Online Liquidation marketplaces" at bounding box center [607, 369] width 8 height 8
checkbox input "true"
click at [711, 352] on label "Direct to consumer e-commerce sales" at bounding box center [697, 349] width 165 height 14
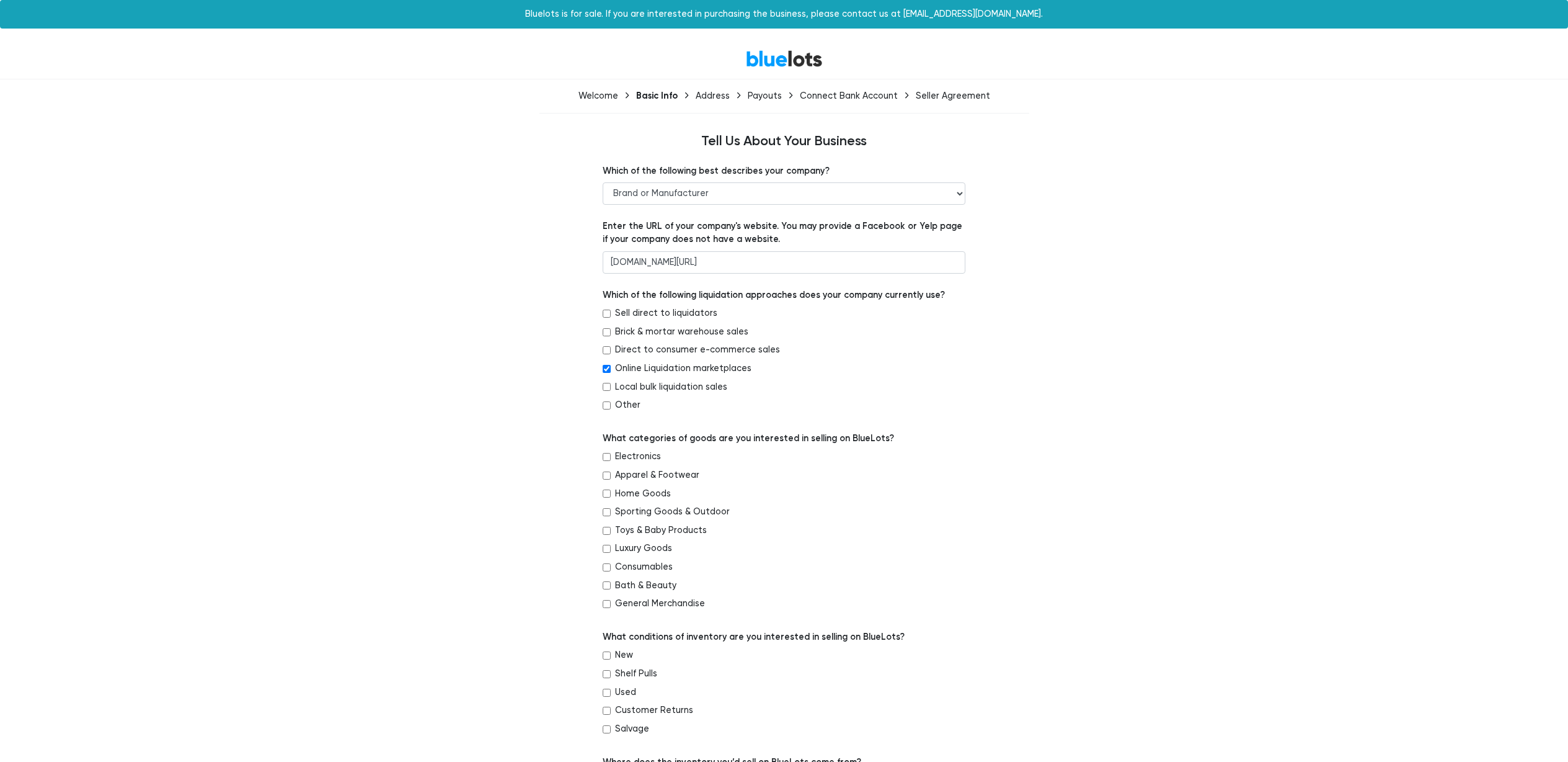
click at [611, 352] on input "Direct to consumer e-commerce sales" at bounding box center [607, 350] width 8 height 8
checkbox input "true"
click at [645, 458] on label "Electronics" at bounding box center [638, 456] width 46 height 14
click at [611, 458] on input "Electronics" at bounding box center [607, 457] width 8 height 8
checkbox input "true"
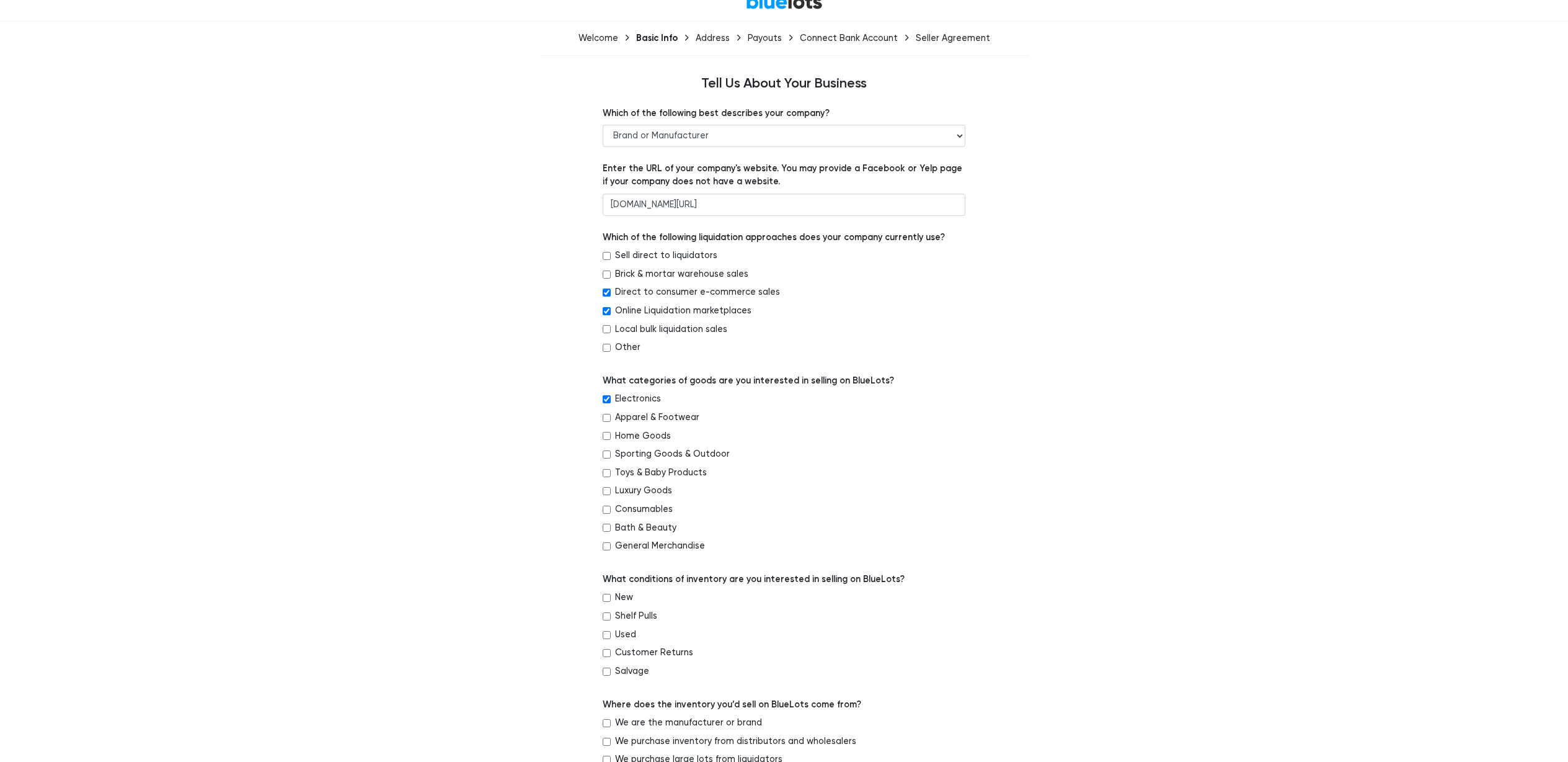
scroll to position [83, 0]
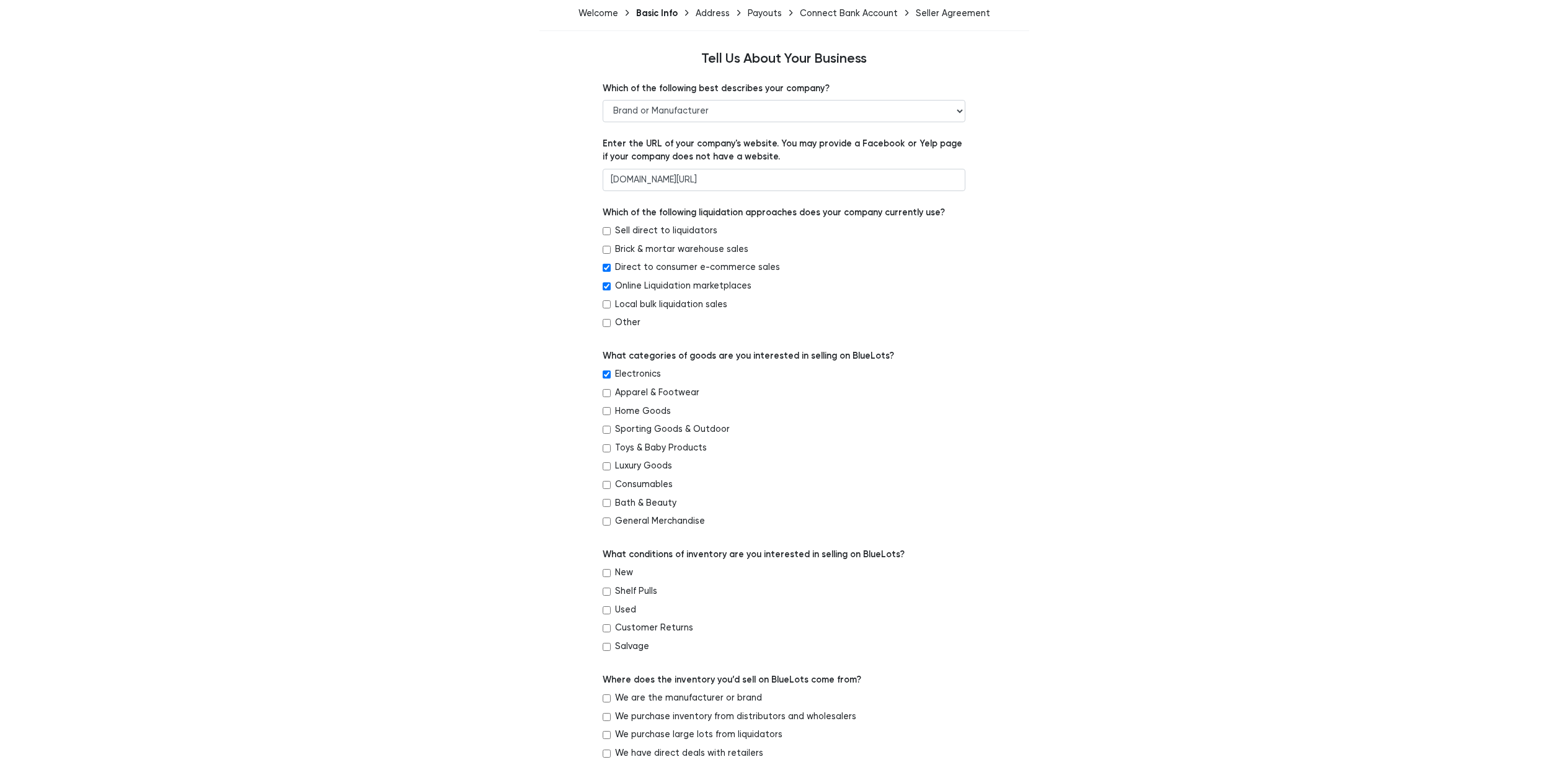
click at [625, 575] on label "New" at bounding box center [624, 572] width 18 height 14
click at [611, 575] on input "New" at bounding box center [607, 573] width 8 height 8
checkbox input "true"
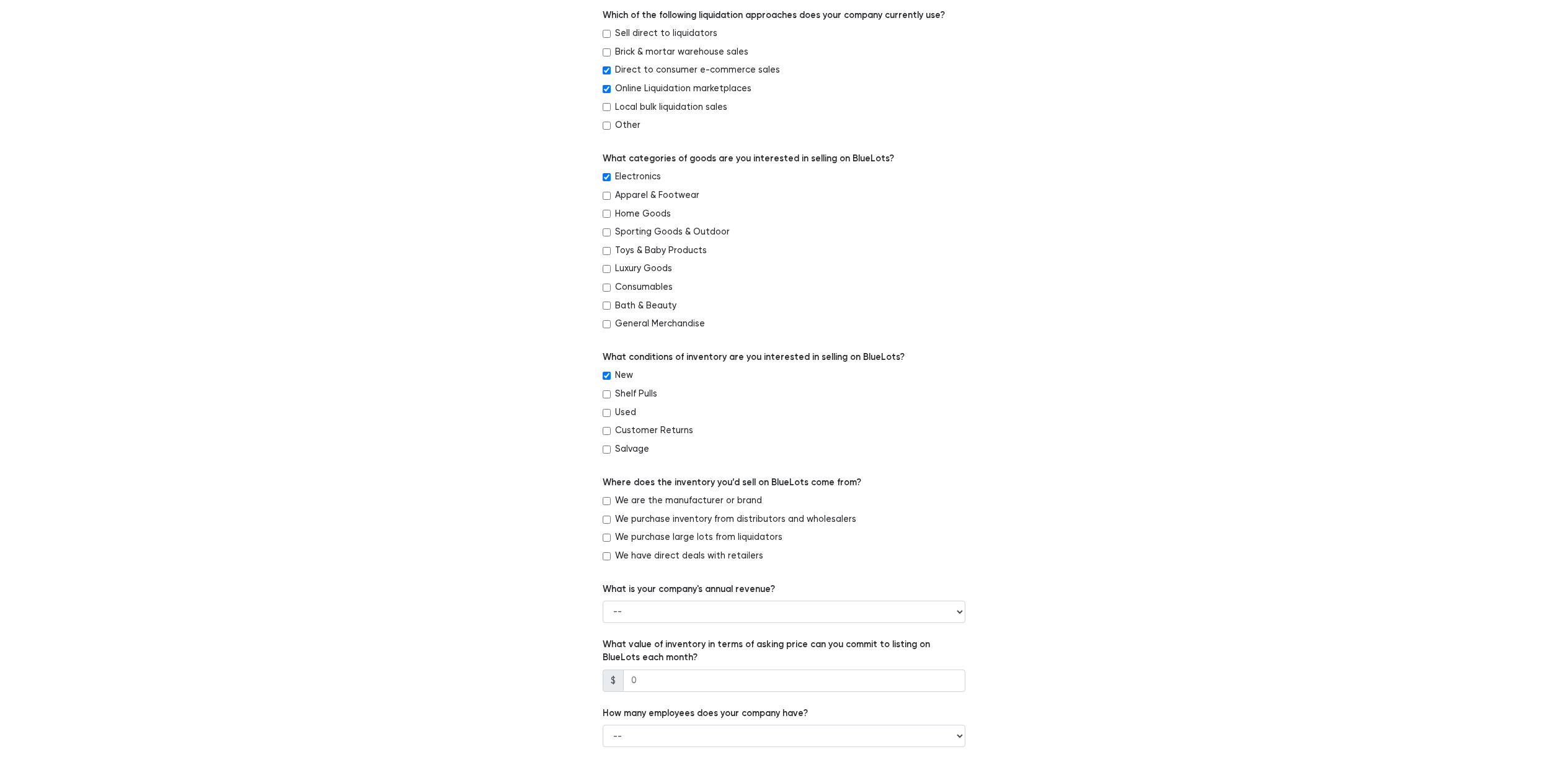
click at [670, 497] on label "We are the manufacturer or brand" at bounding box center [688, 501] width 147 height 14
click at [611, 497] on input "We are the manufacturer or brand" at bounding box center [607, 501] width 8 height 8
checkbox input "true"
click at [748, 618] on select "-- Less than $100,000 $100,000 to $500,000 $500,000 to $1,000,000 $1,000,000 to…" at bounding box center [784, 611] width 363 height 22
select select "Less than $100,000"
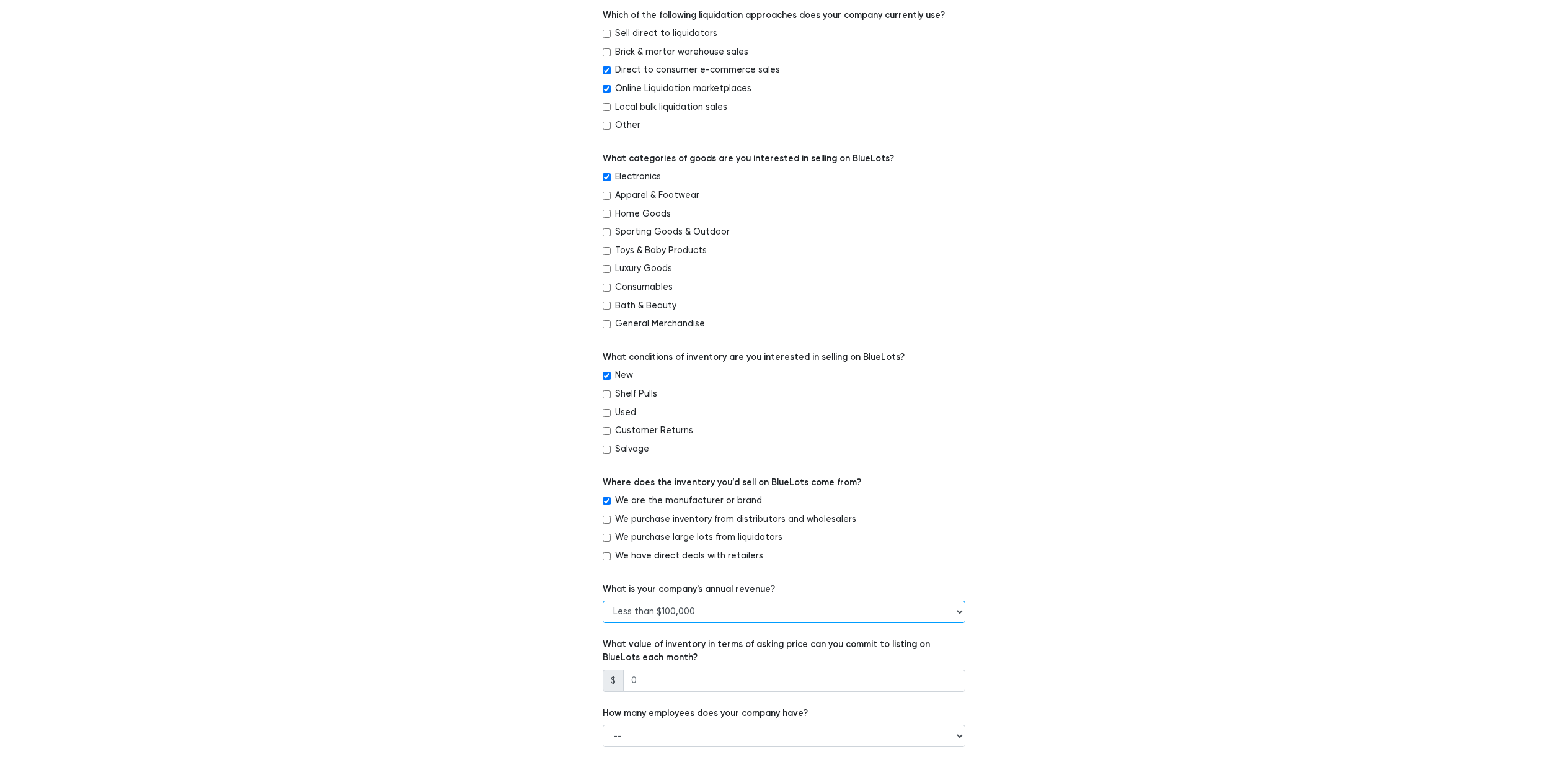
click at [603, 600] on select "-- Less than $100,000 $100,000 to $500,000 $500,000 to $1,000,000 $1,000,000 to…" at bounding box center [784, 611] width 363 height 22
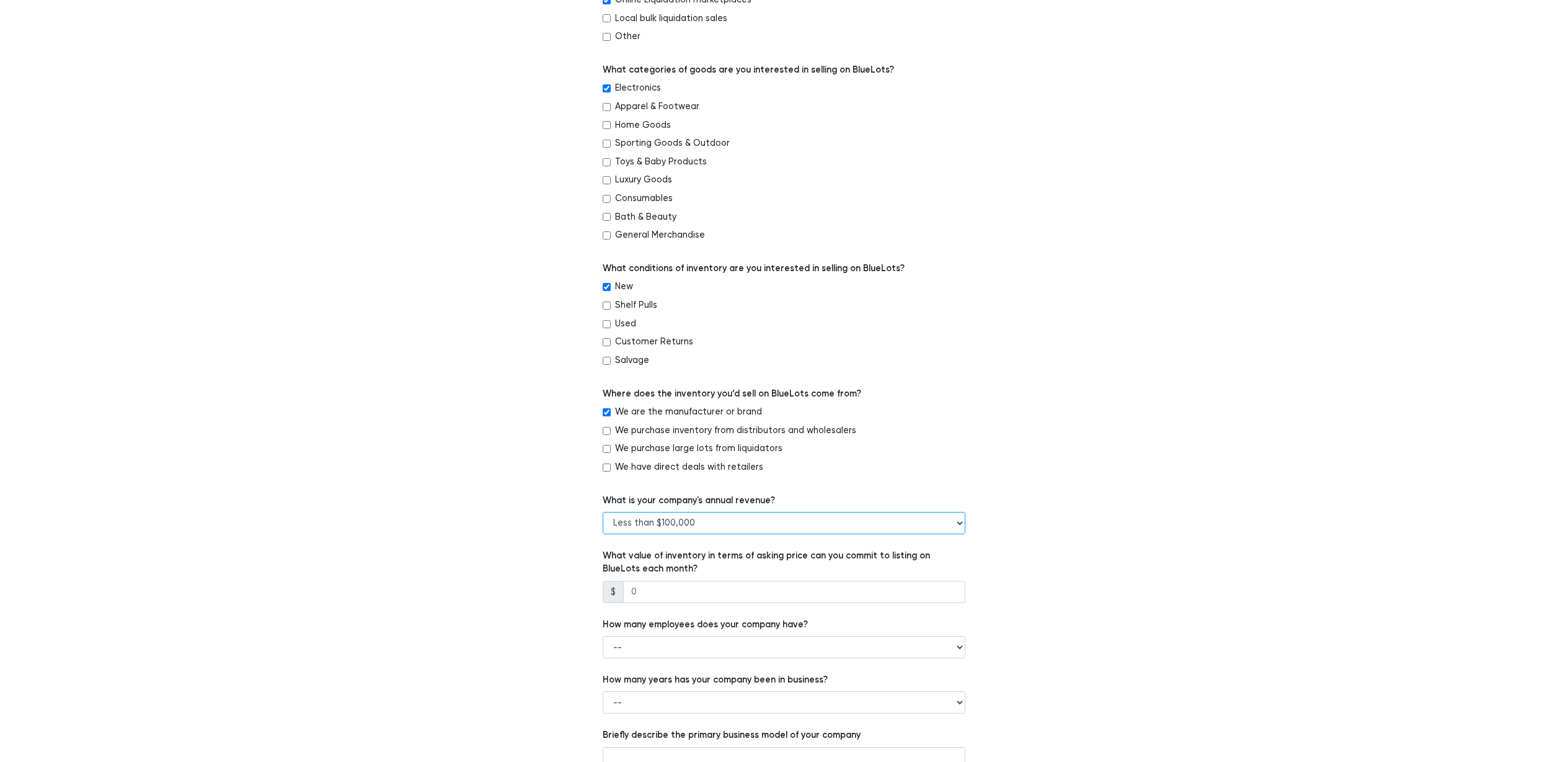
scroll to position [368, 0]
click at [661, 586] on input "number" at bounding box center [794, 591] width 343 height 22
click at [691, 585] on input "number" at bounding box center [794, 591] width 343 height 22
drag, startPoint x: 687, startPoint y: 586, endPoint x: 631, endPoint y: 583, distance: 56.1
click at [629, 583] on input "number" at bounding box center [794, 591] width 343 height 22
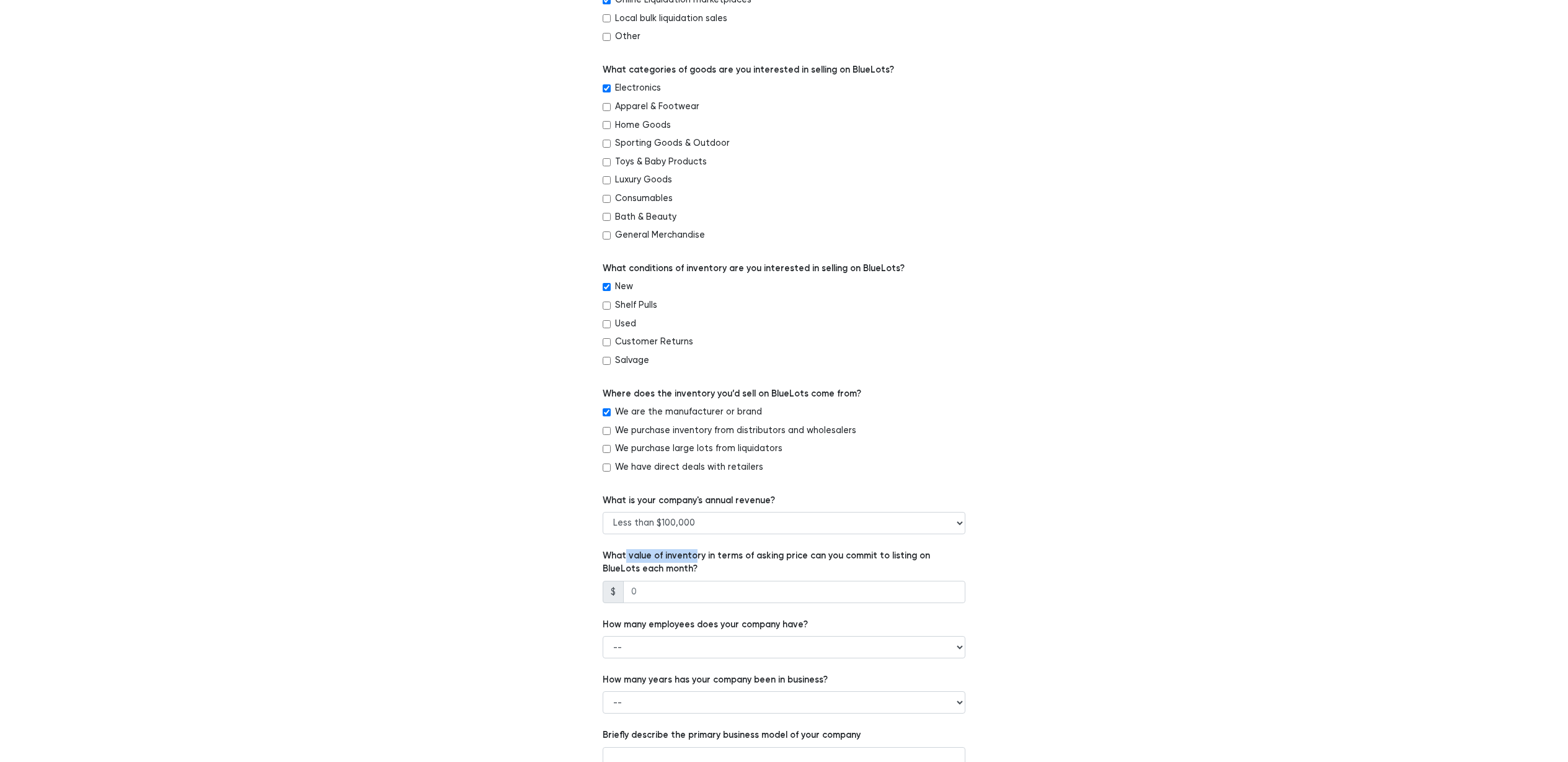
drag, startPoint x: 631, startPoint y: 552, endPoint x: 693, endPoint y: 553, distance: 62.0
click at [693, 553] on label "What value of inventory in terms of asking price can you commit to listing on B…" at bounding box center [784, 562] width 363 height 26
click at [731, 553] on label "What value of inventory in terms of asking price can you commit to listing on B…" at bounding box center [784, 562] width 363 height 26
drag, startPoint x: 764, startPoint y: 554, endPoint x: 605, endPoint y: 551, distance: 159.0
click at [608, 551] on label "What value of inventory in terms of asking price can you commit to listing on B…" at bounding box center [784, 562] width 363 height 26
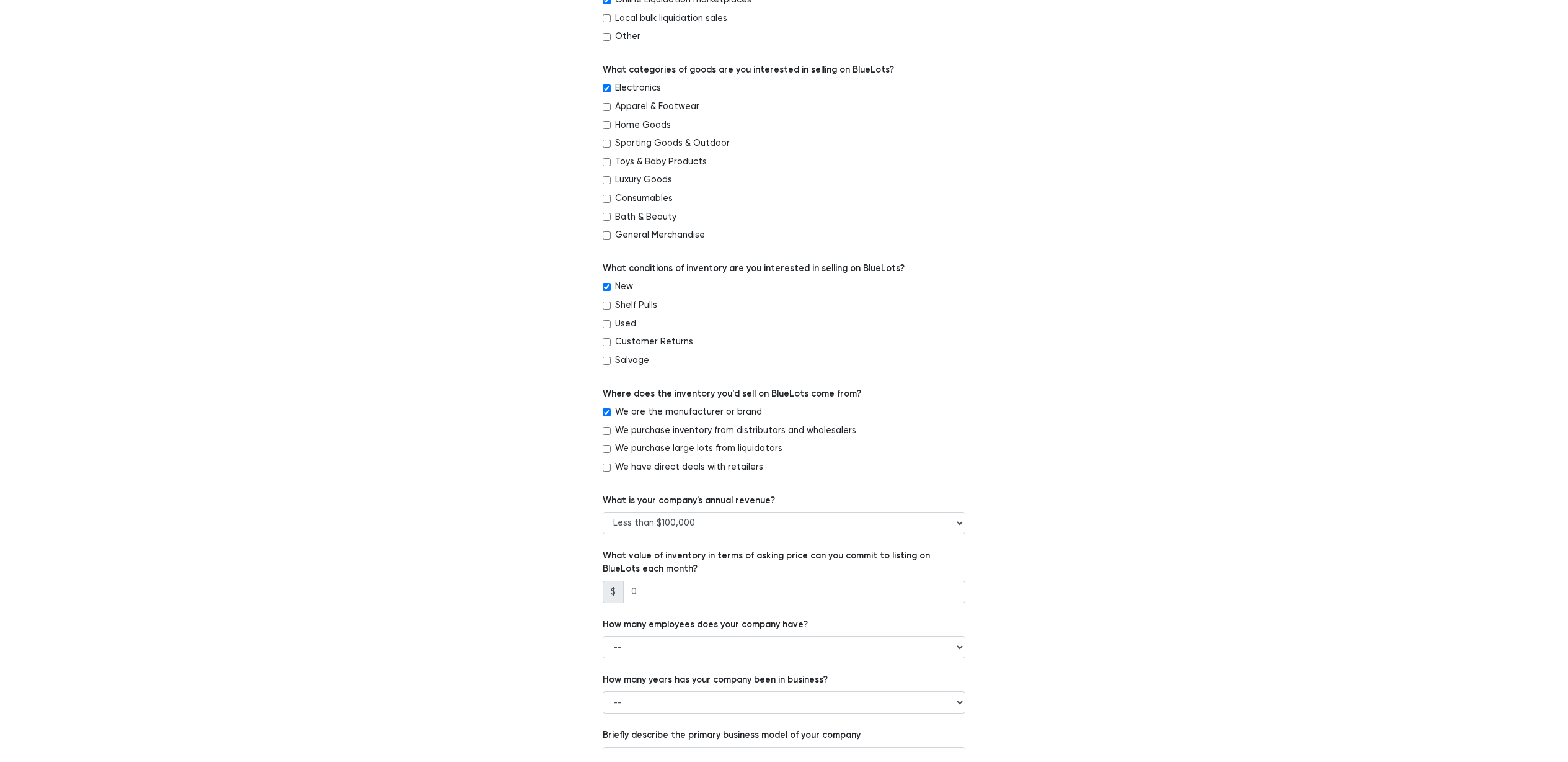
click at [605, 551] on label "What value of inventory in terms of asking price can you commit to listing on B…" at bounding box center [784, 562] width 363 height 26
drag, startPoint x: 596, startPoint y: 558, endPoint x: 677, endPoint y: 568, distance: 81.6
click at [677, 568] on div "Which of the following best describes your company? -- Retailer Wholesaler Bran…" at bounding box center [784, 321] width 382 height 1051
click at [677, 568] on label "What value of inventory in terms of asking price can you commit to listing on B…" at bounding box center [784, 562] width 363 height 26
drag, startPoint x: 603, startPoint y: 564, endPoint x: 591, endPoint y: 563, distance: 12.0
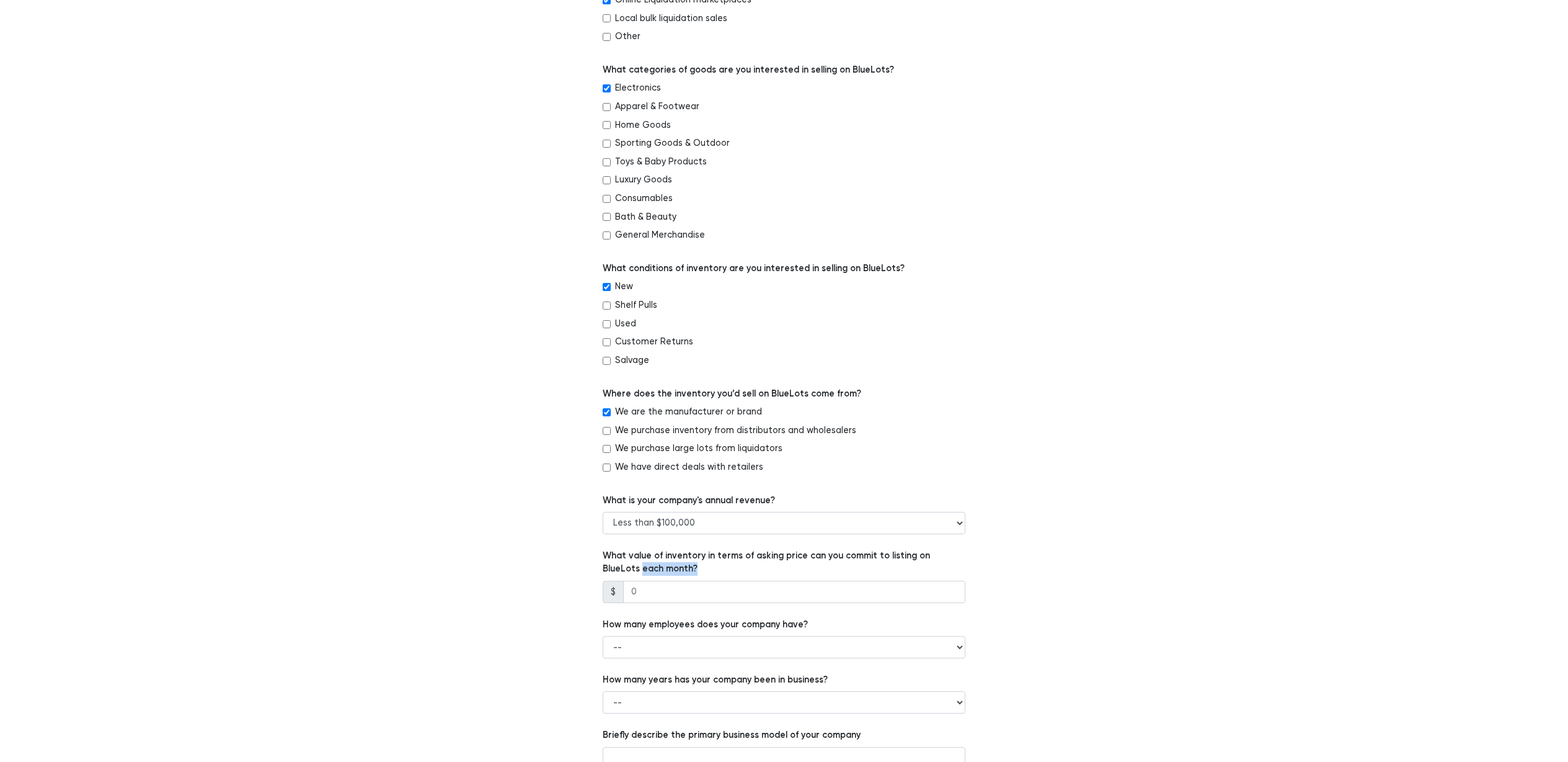
click at [591, 563] on div "Which of the following best describes your company? -- Retailer Wholesaler Bran…" at bounding box center [784, 321] width 762 height 1051
drag, startPoint x: 642, startPoint y: 560, endPoint x: 658, endPoint y: 565, distance: 16.8
click at [656, 564] on div "Which of the following best describes your company? -- Retailer Wholesaler Bran…" at bounding box center [784, 321] width 382 height 1051
click at [658, 565] on label "What value of inventory in terms of asking price can you commit to listing on B…" at bounding box center [784, 562] width 363 height 26
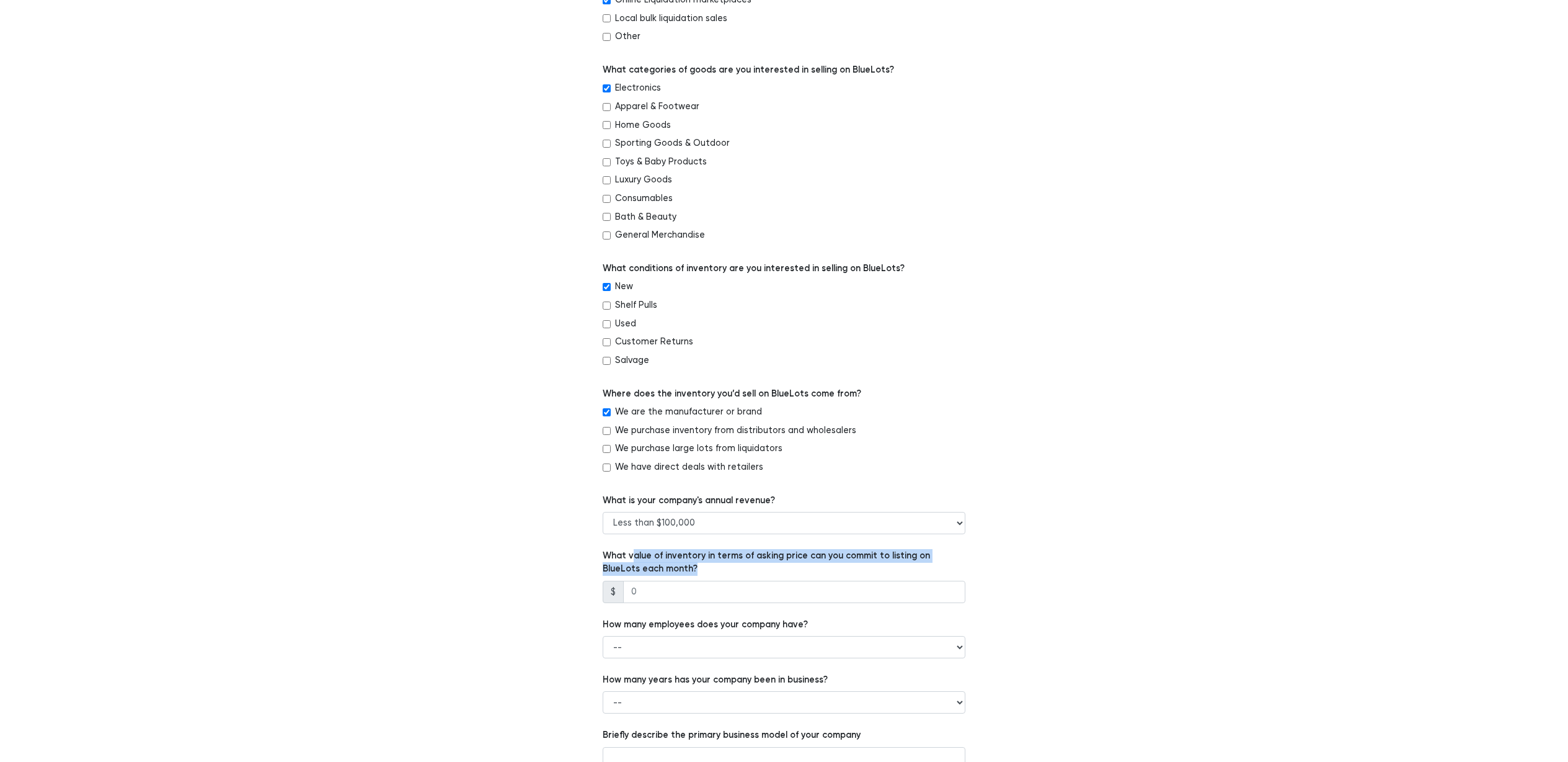
drag, startPoint x: 636, startPoint y: 558, endPoint x: 753, endPoint y: 564, distance: 117.2
click at [751, 564] on label "What value of inventory in terms of asking price can you commit to listing on B…" at bounding box center [784, 562] width 363 height 26
click at [753, 564] on label "What value of inventory in terms of asking price can you commit to listing on B…" at bounding box center [784, 562] width 363 height 26
drag, startPoint x: 680, startPoint y: 565, endPoint x: 606, endPoint y: 564, distance: 74.0
click at [606, 564] on label "What value of inventory in terms of asking price can you commit to listing on B…" at bounding box center [784, 562] width 363 height 26
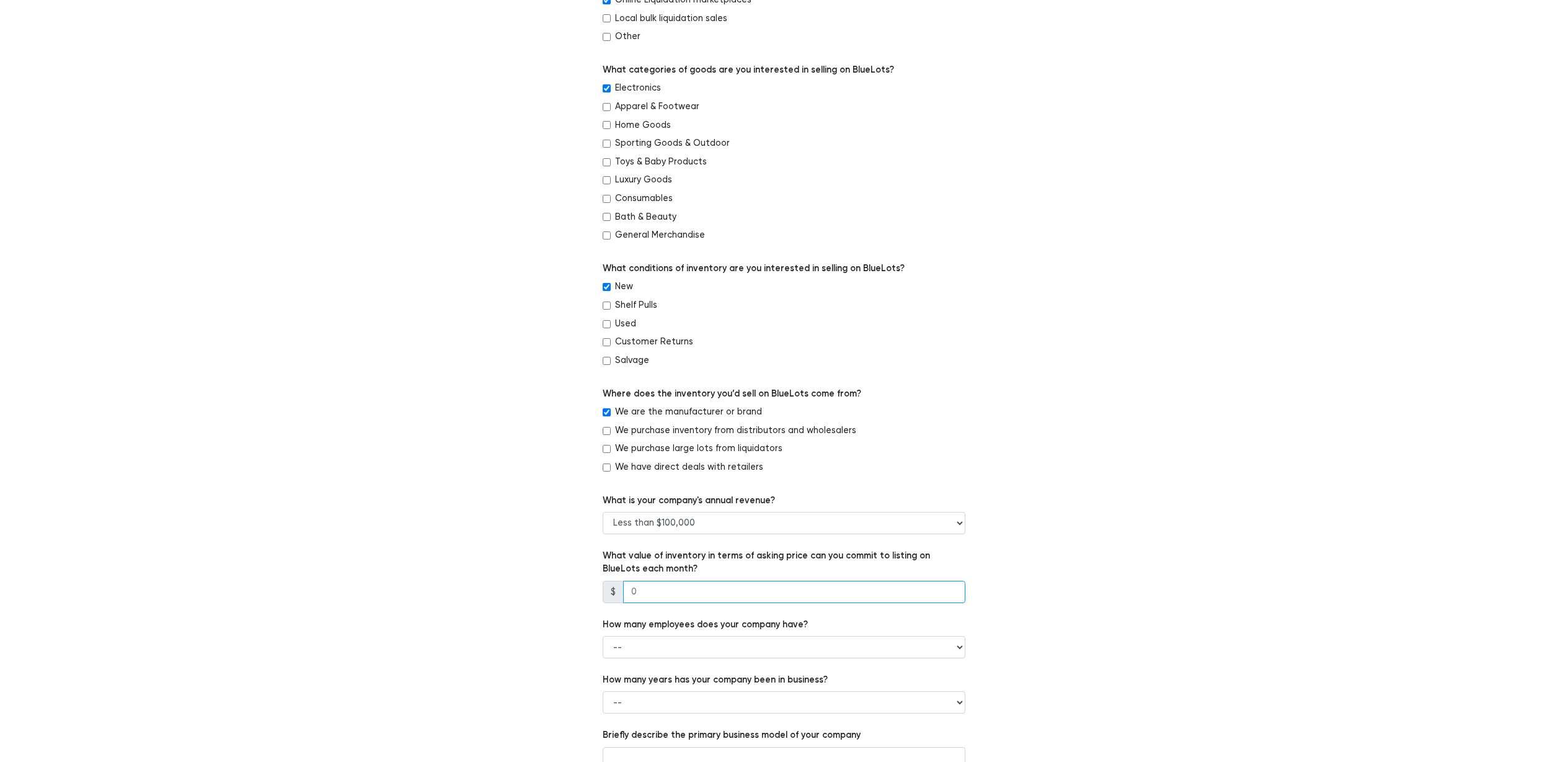
drag, startPoint x: 684, startPoint y: 591, endPoint x: 621, endPoint y: 589, distance: 63.0
click at [621, 589] on div "$" at bounding box center [784, 591] width 363 height 22
drag, startPoint x: 674, startPoint y: 565, endPoint x: 817, endPoint y: 561, distance: 143.1
click at [793, 564] on label "What value of inventory in terms of asking price can you commit to listing on B…" at bounding box center [784, 562] width 363 height 26
drag, startPoint x: 853, startPoint y: 557, endPoint x: 661, endPoint y: 556, distance: 192.0
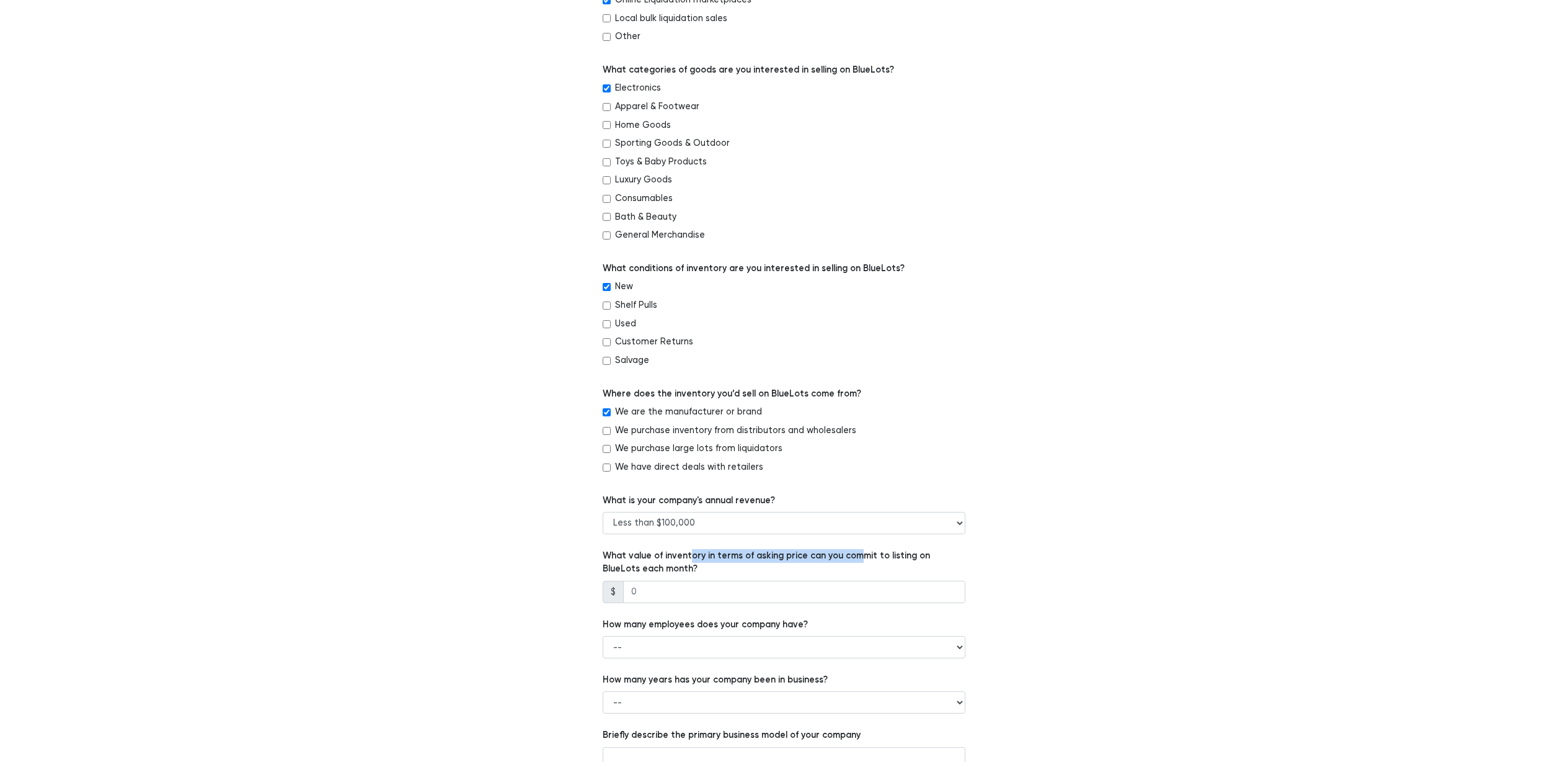
click at [670, 557] on label "What value of inventory in terms of asking price can you commit to listing on B…" at bounding box center [784, 562] width 363 height 26
click at [661, 556] on label "What value of inventory in terms of asking price can you commit to listing on B…" at bounding box center [784, 562] width 363 height 26
drag, startPoint x: 708, startPoint y: 555, endPoint x: 858, endPoint y: 554, distance: 150.0
click at [846, 554] on label "What value of inventory in terms of asking price can you commit to listing on B…" at bounding box center [784, 562] width 363 height 26
drag, startPoint x: 891, startPoint y: 554, endPoint x: 711, endPoint y: 556, distance: 180.0
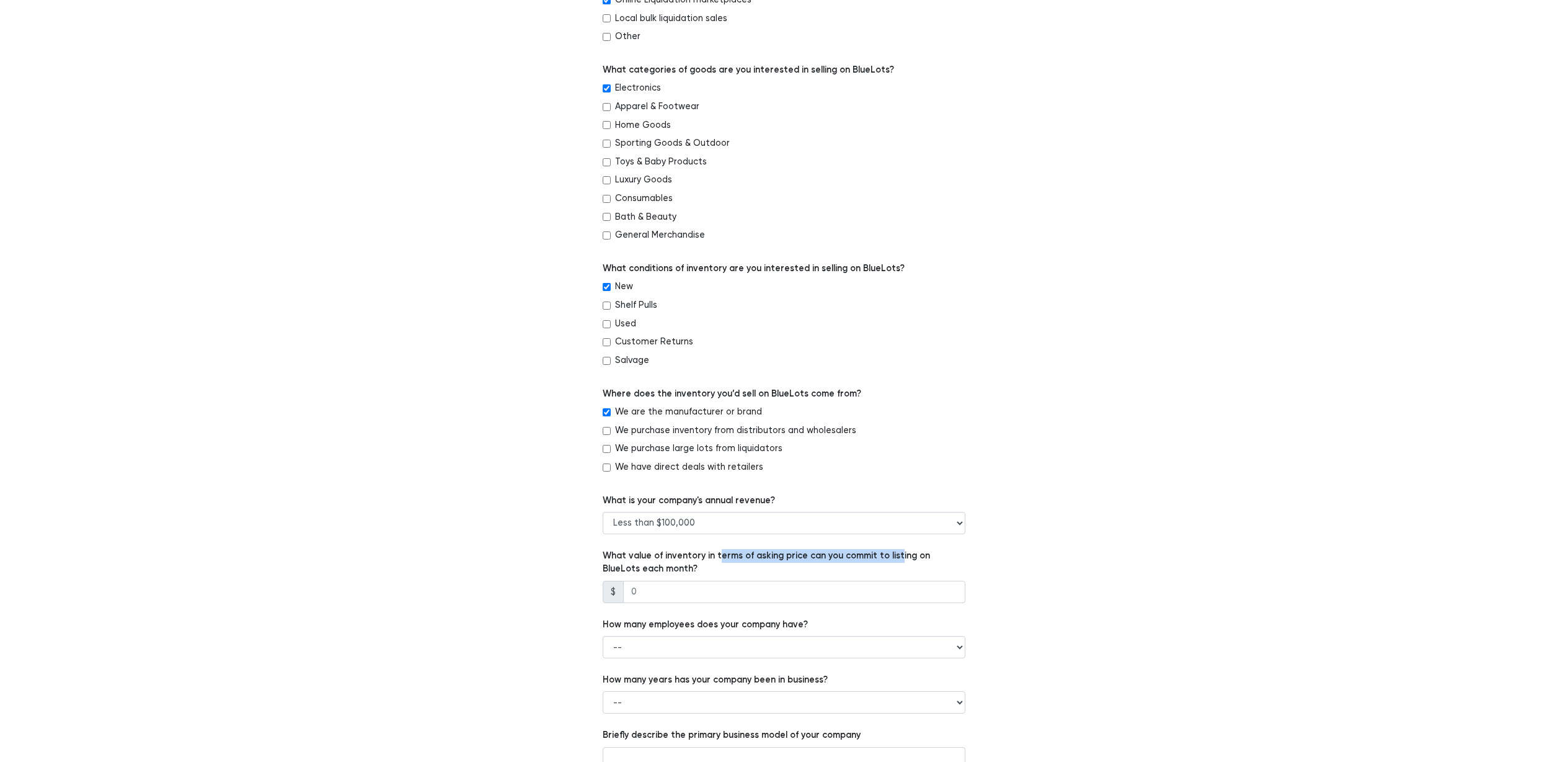
click at [714, 556] on label "What value of inventory in terms of asking price can you commit to listing on B…" at bounding box center [784, 562] width 363 height 26
click at [711, 556] on label "What value of inventory in terms of asking price can you commit to listing on B…" at bounding box center [784, 562] width 363 height 26
drag, startPoint x: 762, startPoint y: 556, endPoint x: 874, endPoint y: 555, distance: 112.0
click at [849, 555] on label "What value of inventory in terms of asking price can you commit to listing on B…" at bounding box center [784, 562] width 363 height 26
drag, startPoint x: 885, startPoint y: 555, endPoint x: 804, endPoint y: 556, distance: 81.0
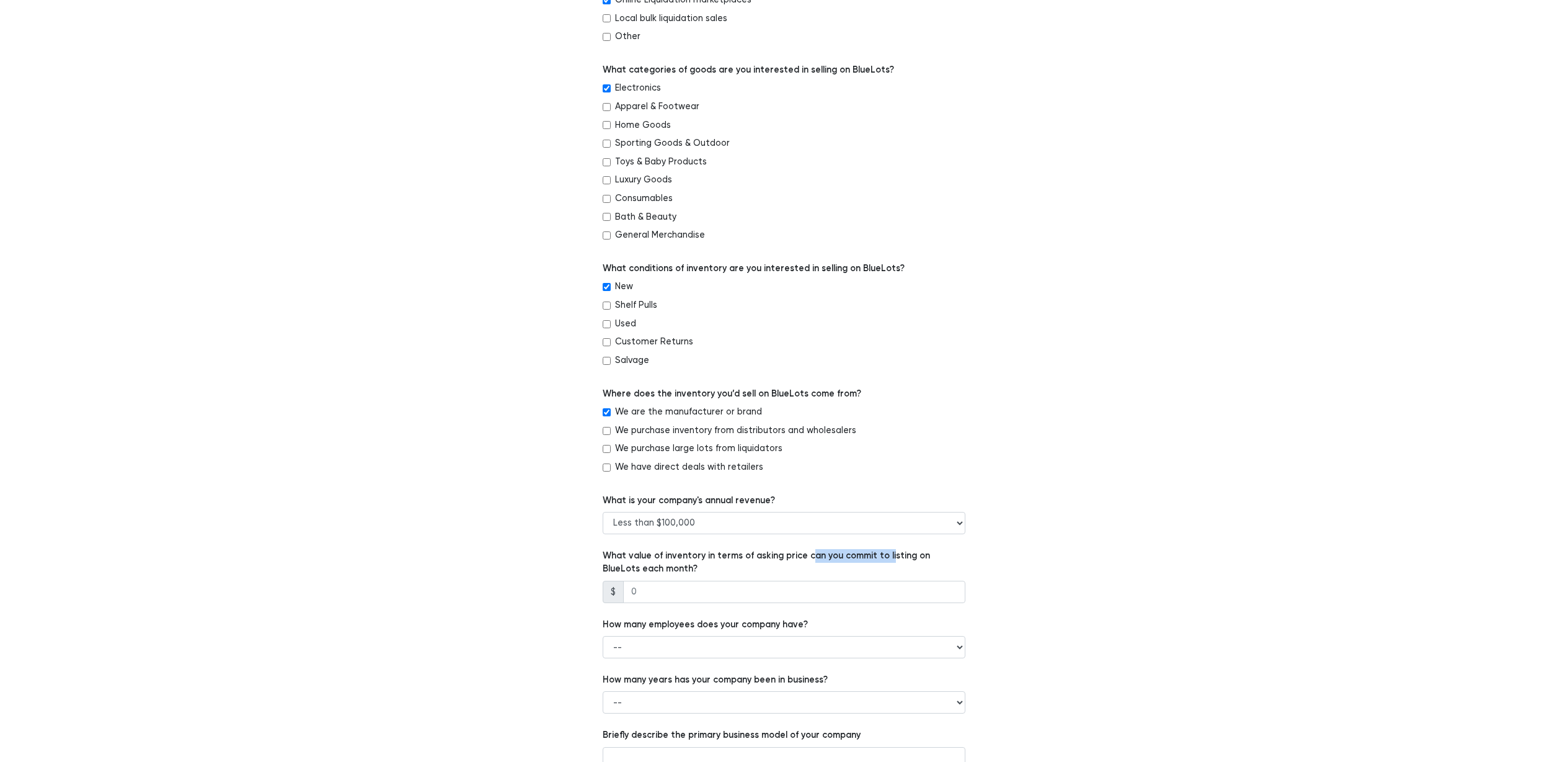
click at [804, 556] on label "What value of inventory in terms of asking price can you commit to listing on B…" at bounding box center [784, 562] width 363 height 26
click at [836, 591] on input "number" at bounding box center [794, 591] width 343 height 22
type input "200"
click at [832, 640] on select "-- 1 - 5 6 - 20 21 - 50 More than 50" at bounding box center [784, 647] width 363 height 22
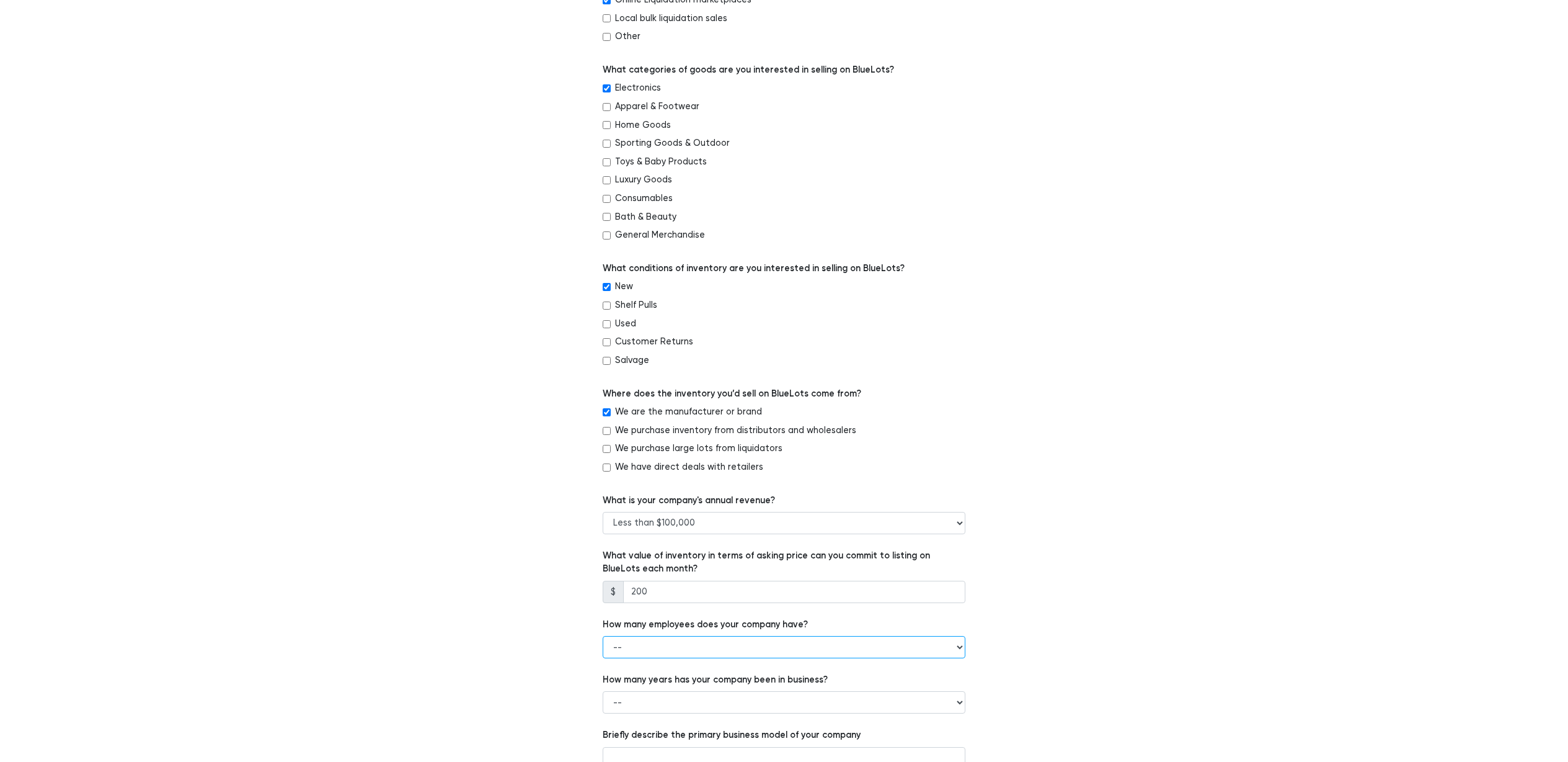
select select "1 - 5"
click at [603, 636] on select "-- 1 - 5 6 - 20 21 - 50 More than 50" at bounding box center [784, 647] width 363 height 22
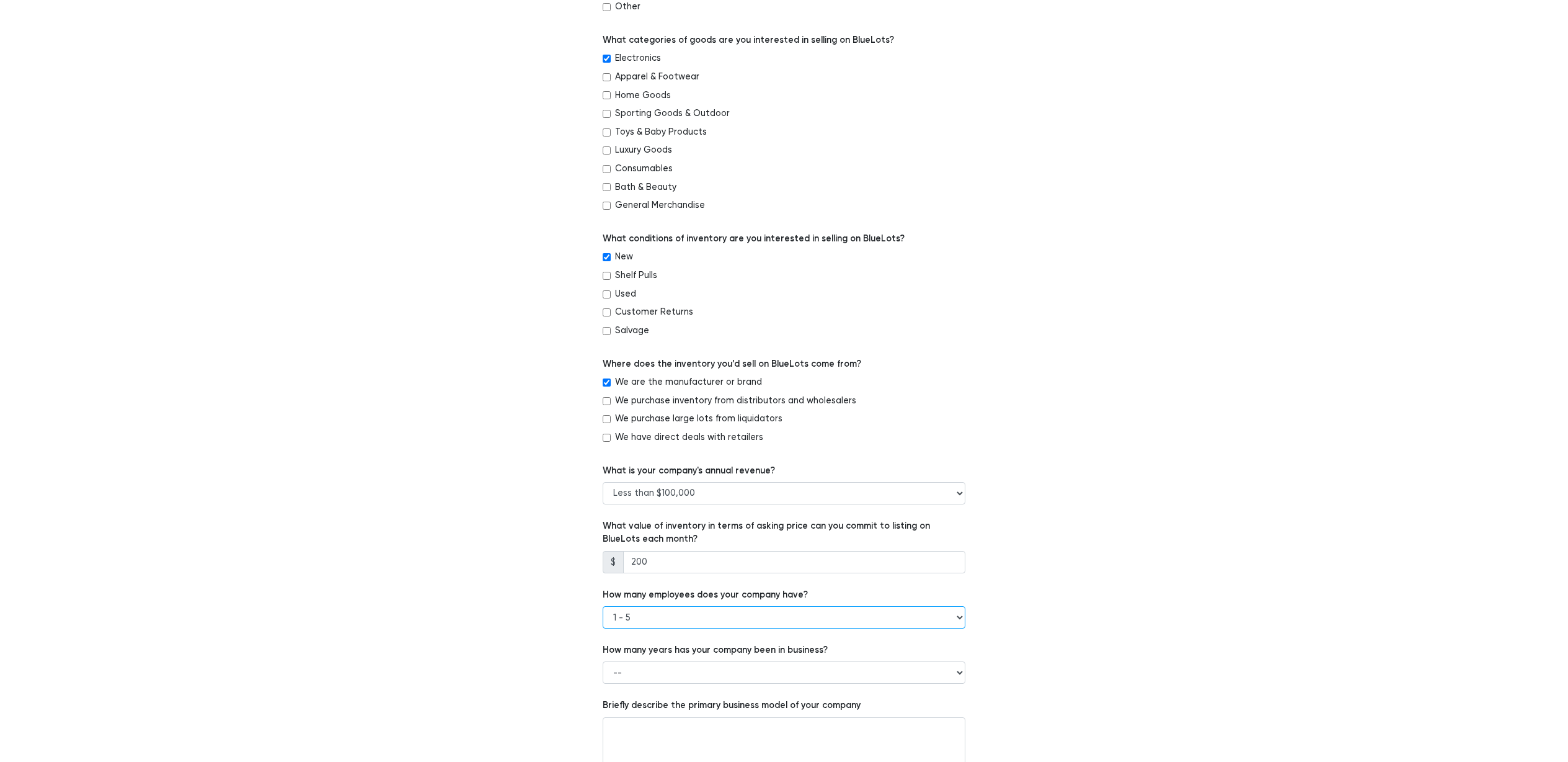
scroll to position [411, 0]
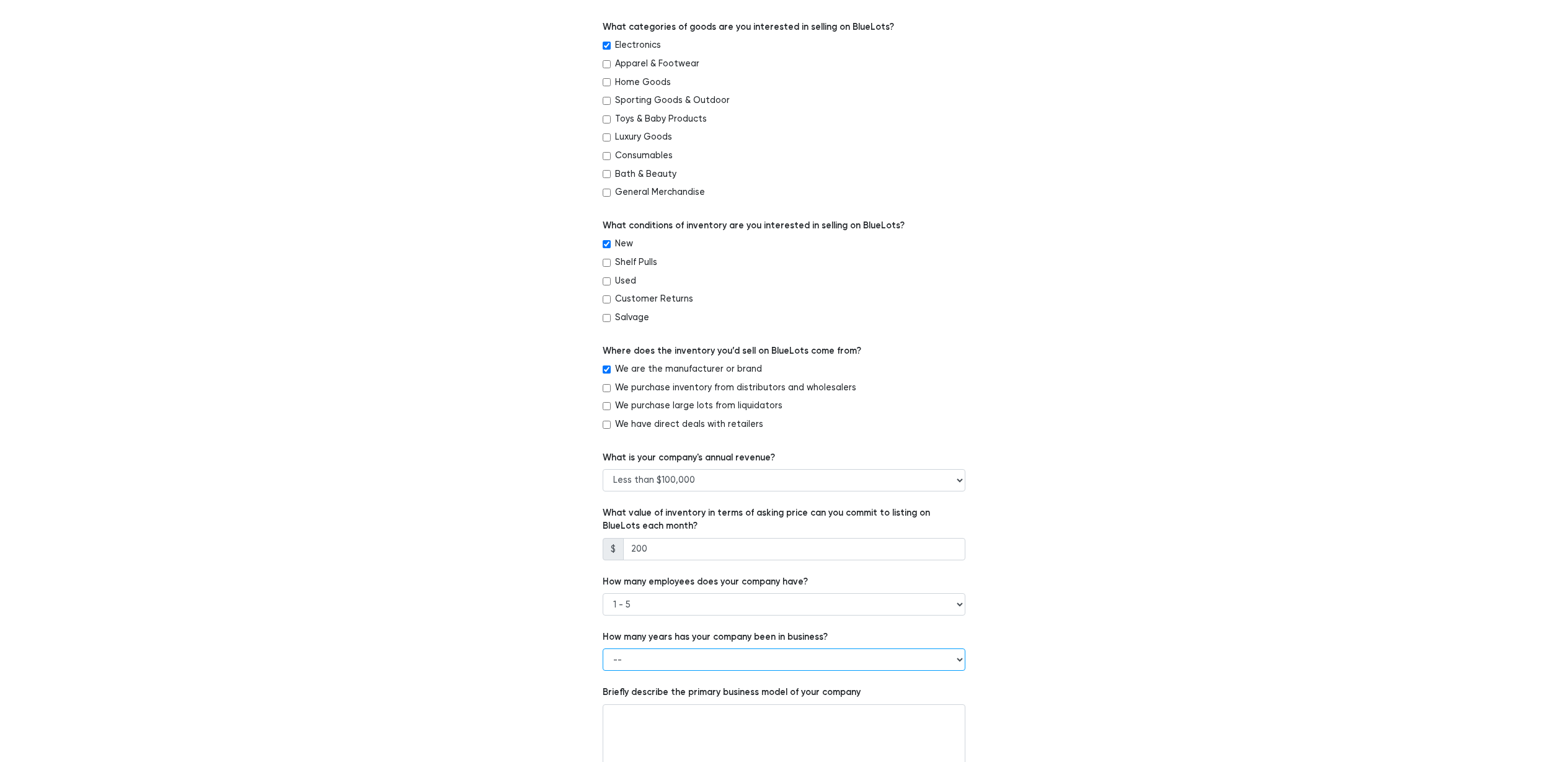
click at [879, 655] on select "-- Less than 1 year 1 to 3 years 4+ years" at bounding box center [784, 659] width 363 height 22
select select "1 to 3 years"
click at [603, 648] on select "-- Less than 1 year 1 to 3 years 4+ years" at bounding box center [784, 659] width 363 height 22
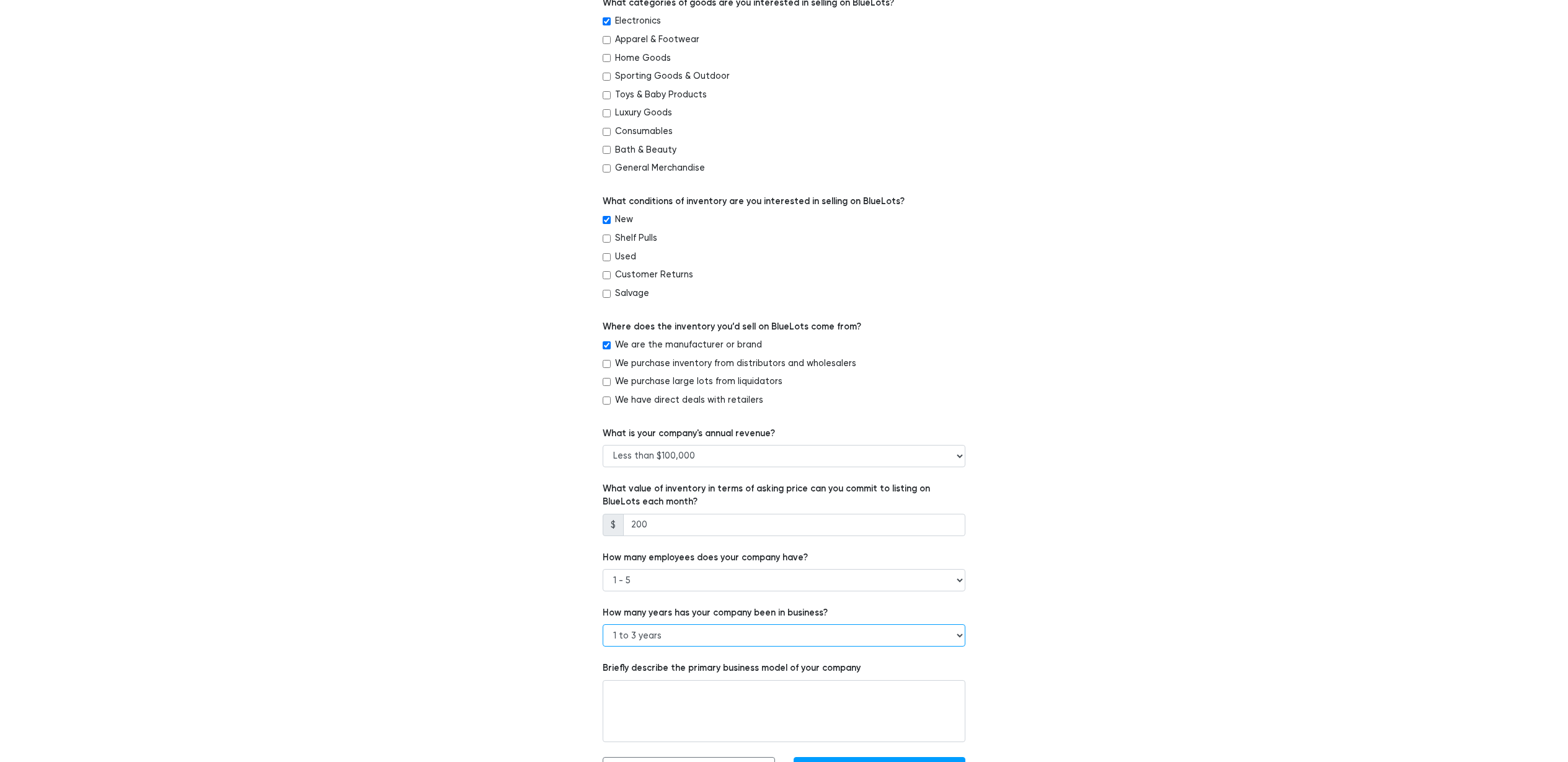
scroll to position [467, 0]
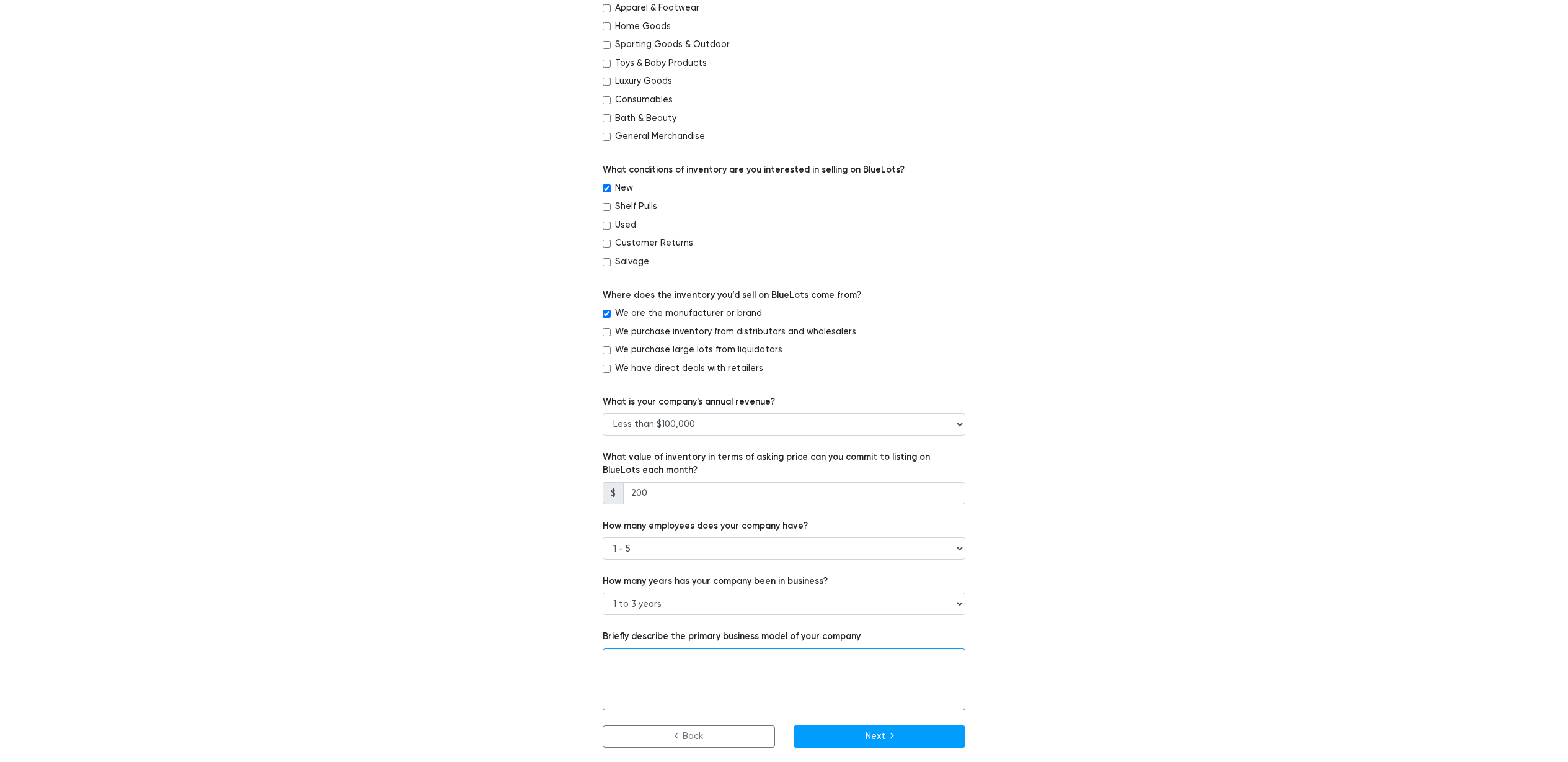
click at [865, 666] on textarea at bounding box center [784, 679] width 363 height 62
drag, startPoint x: 658, startPoint y: 632, endPoint x: 849, endPoint y: 634, distance: 191.0
click at [849, 634] on label "Briefly describe the primary business model of your company" at bounding box center [732, 636] width 258 height 14
click at [849, 634] on label "Briefly describe the primary business model of your company" at bounding box center [732, 636] width 258 height 14
drag, startPoint x: 817, startPoint y: 680, endPoint x: 845, endPoint y: 680, distance: 28.0
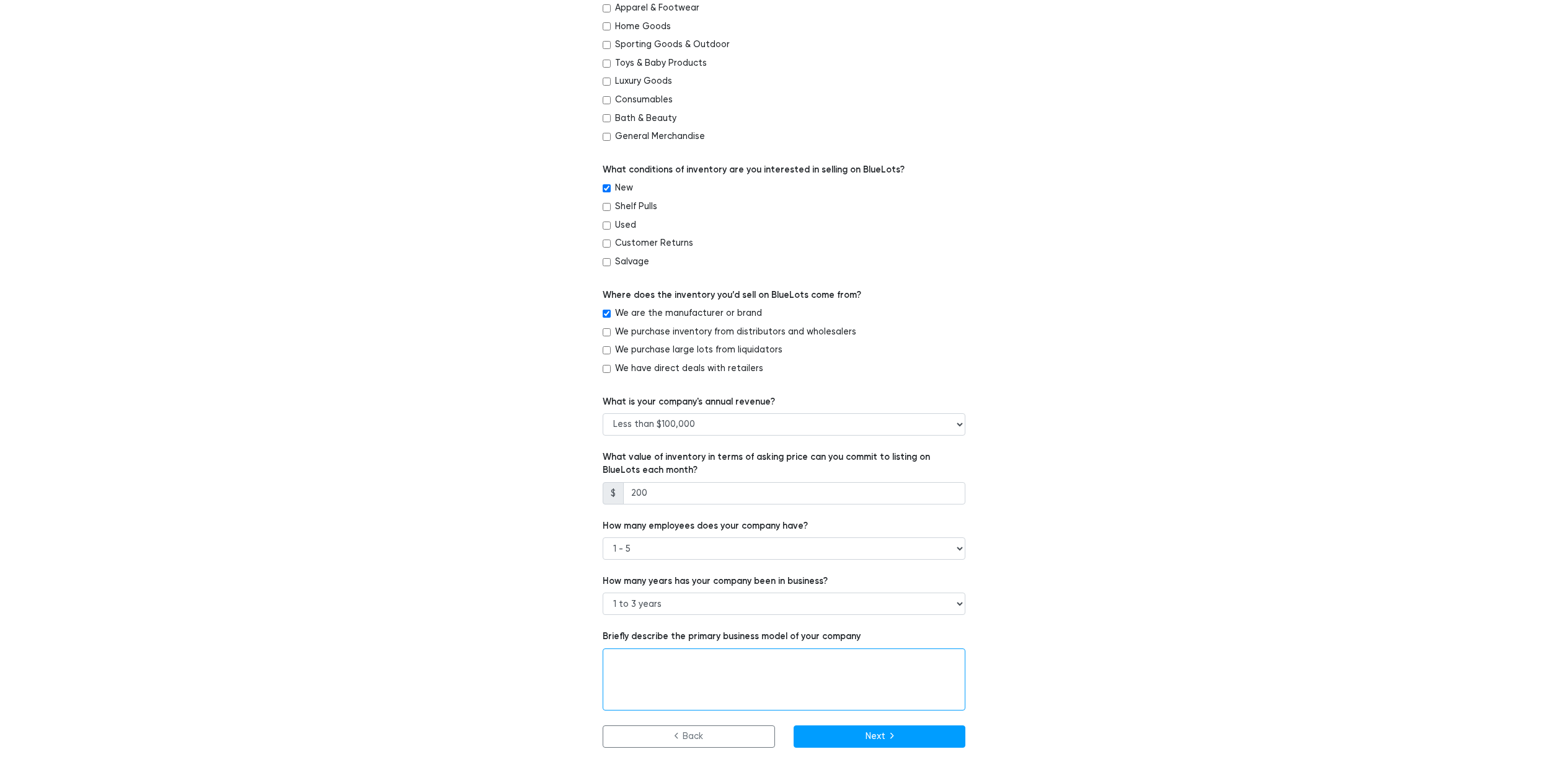
click at [817, 680] on textarea at bounding box center [784, 679] width 363 height 62
drag, startPoint x: 658, startPoint y: 632, endPoint x: 861, endPoint y: 631, distance: 203.0
click at [861, 631] on div "Which of the following best describes your company? -- Retailer Wholesaler Bran…" at bounding box center [784, 222] width 382 height 1051
copy label "Briefly describe the primary business model of your company"
click at [709, 665] on textarea at bounding box center [784, 679] width 363 height 62
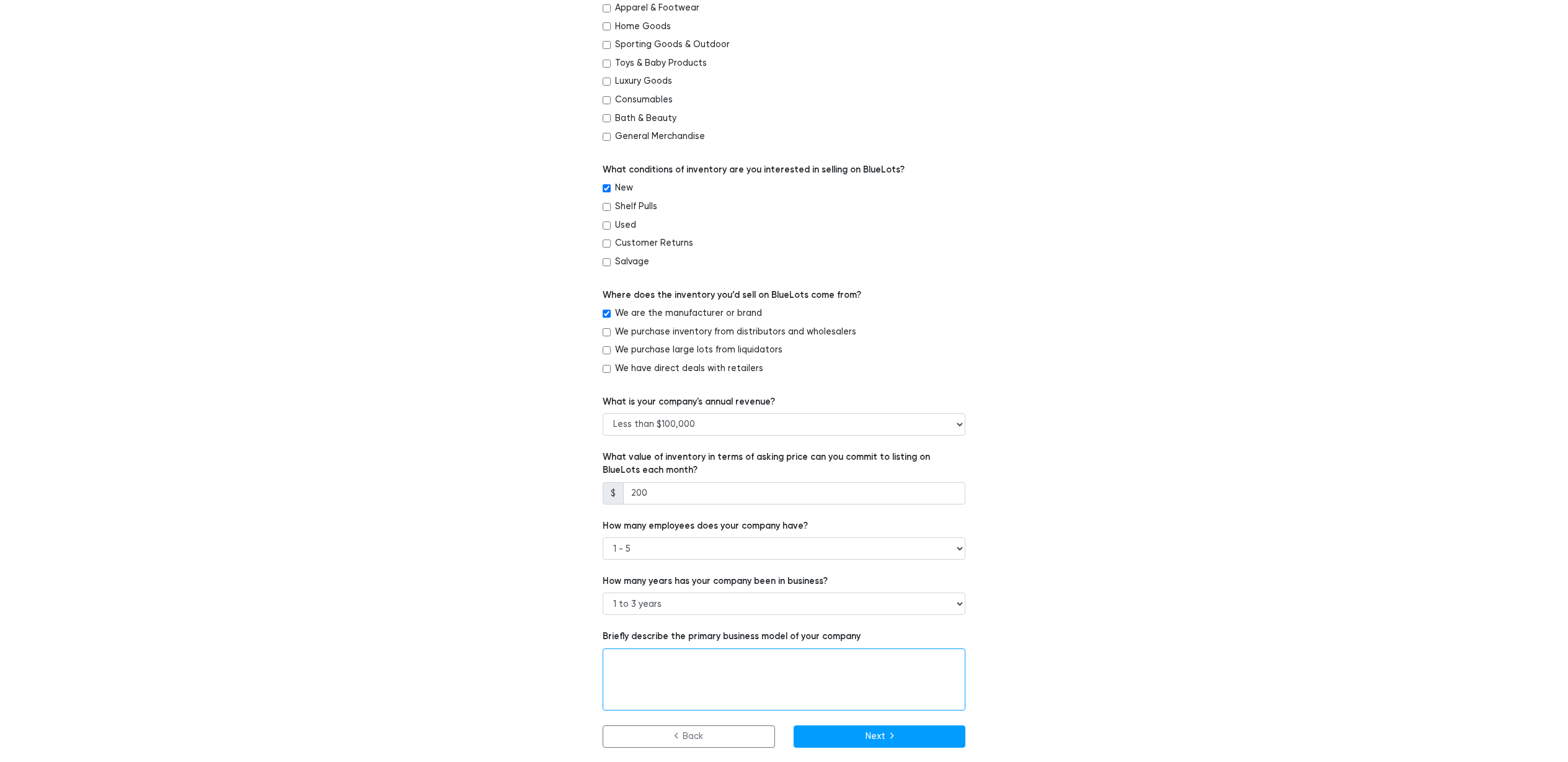
paste textarea "We operate as an e-commerce business primarily selling consumer electronics acc…"
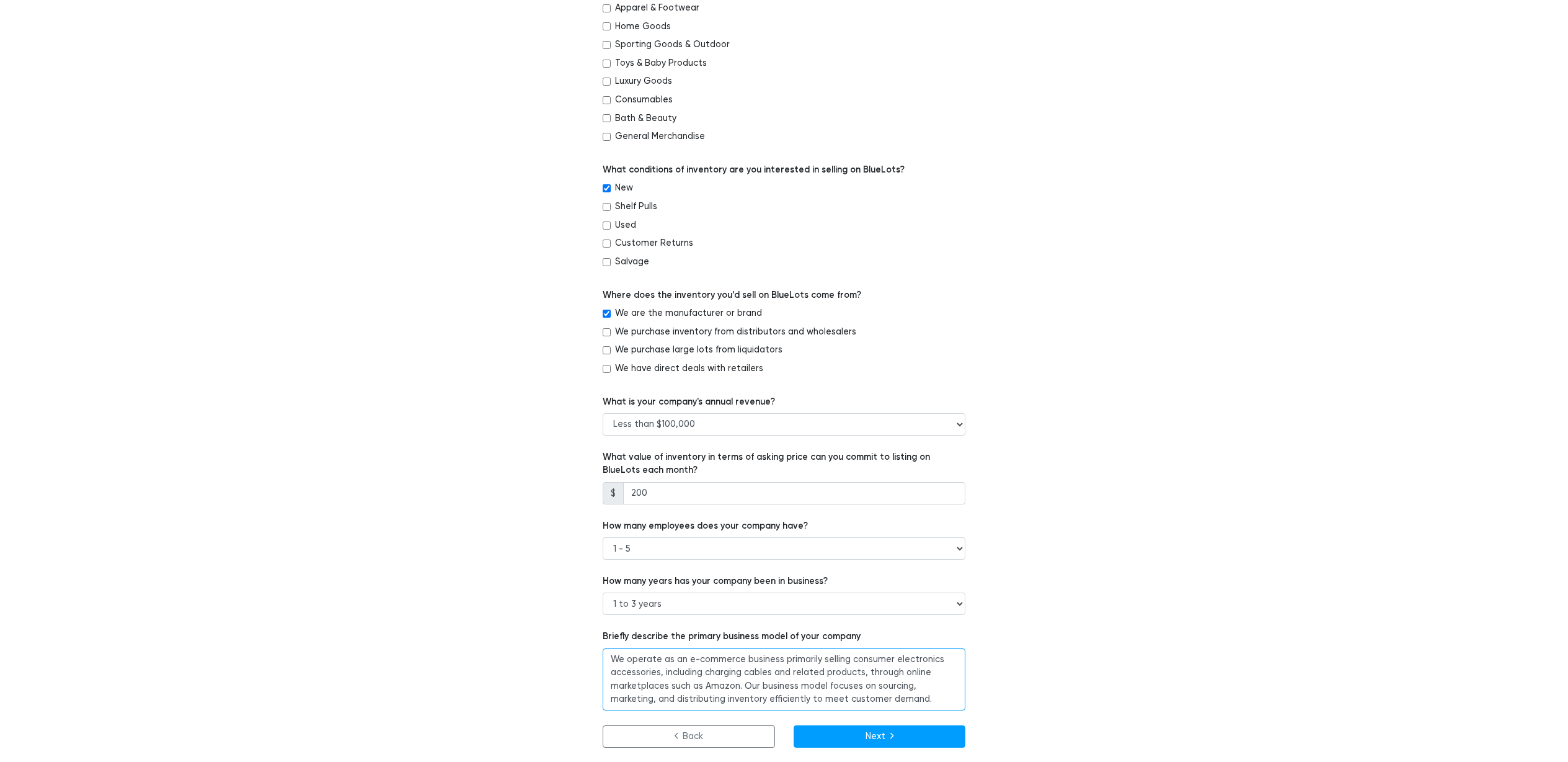
click at [735, 684] on textarea "We operate as an e-commerce business primarily selling consumer electronics acc…" at bounding box center [784, 679] width 363 height 62
click at [781, 682] on textarea "We operate as an e-commerce business primarily selling consumer electronics acc…" at bounding box center [784, 679] width 363 height 62
type textarea "We operate as an e-commerce business primarily selling consumer electronics acc…"
click at [864, 732] on button "Next" at bounding box center [880, 736] width 172 height 22
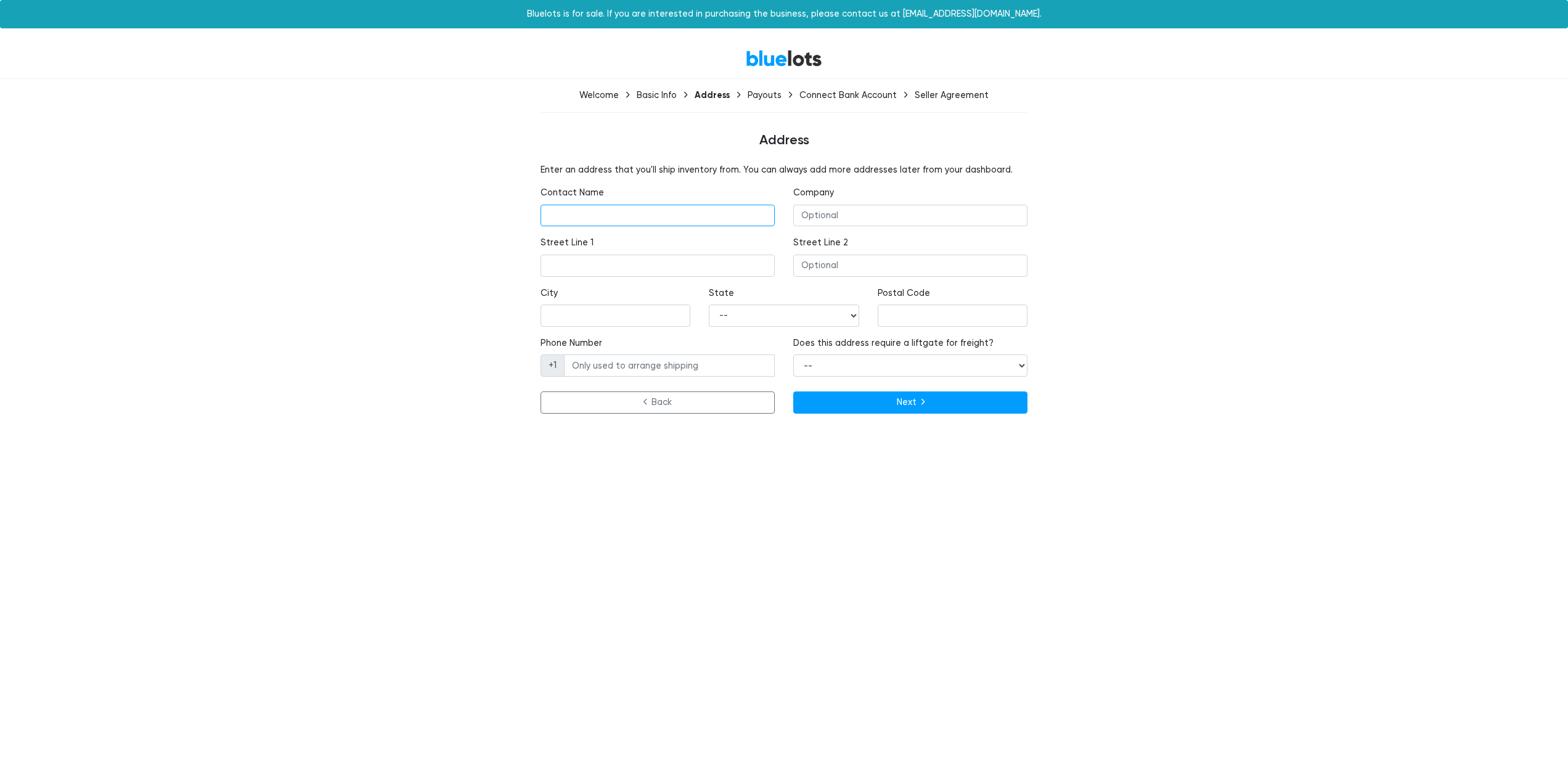
click at [686, 218] on input "text" at bounding box center [658, 215] width 234 height 22
drag, startPoint x: 554, startPoint y: 168, endPoint x: 748, endPoint y: 169, distance: 194.0
click at [747, 169] on div "Enter an address that you'll ship inventory from. You can always add more addre…" at bounding box center [784, 291] width 505 height 255
click at [748, 169] on p "Enter an address that you'll ship inventory from. You can always add more addre…" at bounding box center [784, 169] width 487 height 13
drag, startPoint x: 660, startPoint y: 168, endPoint x: 580, endPoint y: 165, distance: 80.1
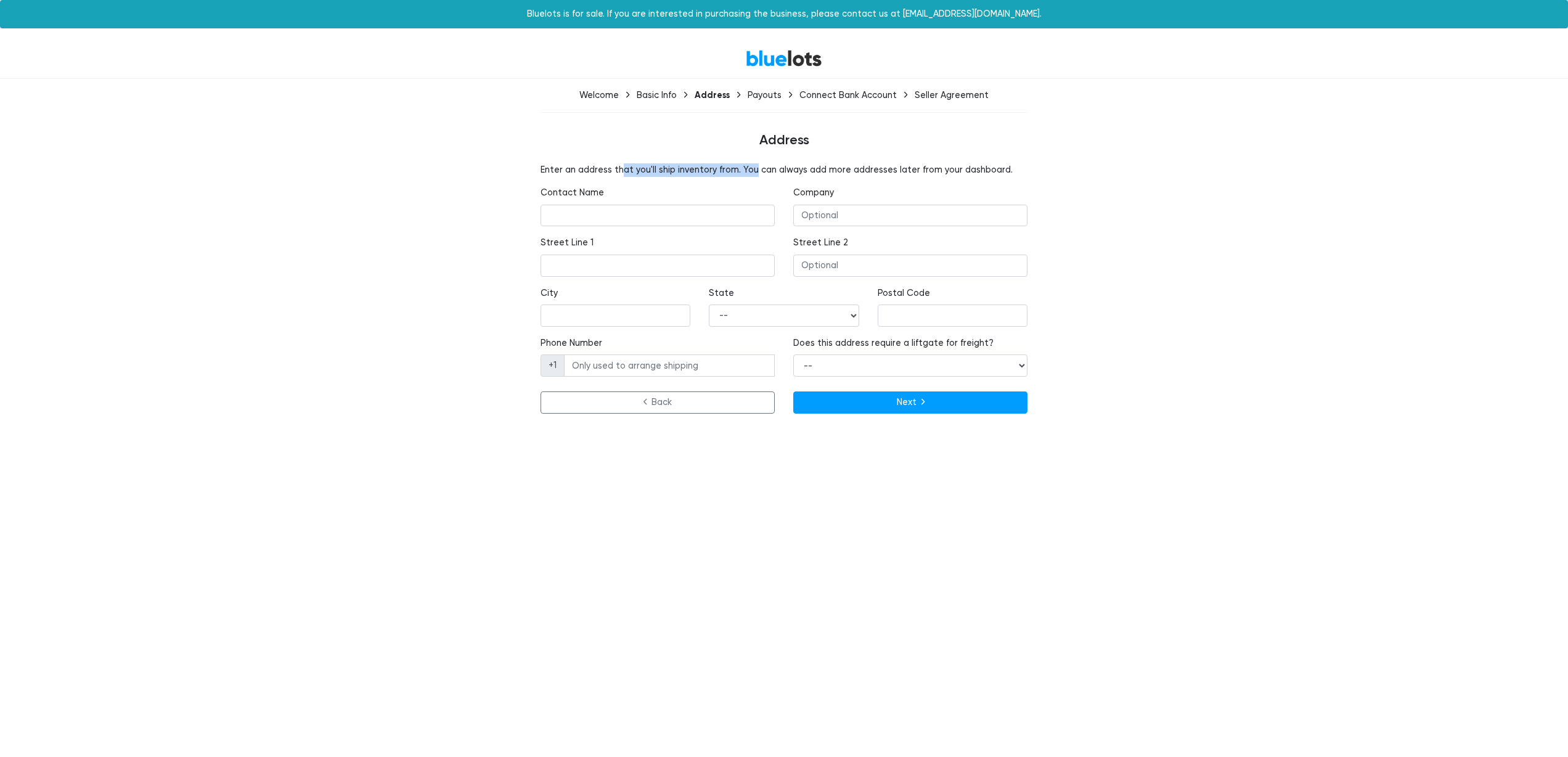
click at [596, 167] on p "Enter an address that you'll ship inventory from. You can always add more addre…" at bounding box center [784, 169] width 487 height 13
drag, startPoint x: 580, startPoint y: 165, endPoint x: 543, endPoint y: 165, distance: 37.0
click at [580, 165] on p "Enter an address that you'll ship inventory from. You can always add more addre…" at bounding box center [784, 169] width 487 height 13
drag, startPoint x: 554, startPoint y: 165, endPoint x: 806, endPoint y: 165, distance: 252.0
click at [799, 165] on div "Enter an address that you'll ship inventory from. You can always add more addre…" at bounding box center [784, 291] width 505 height 255
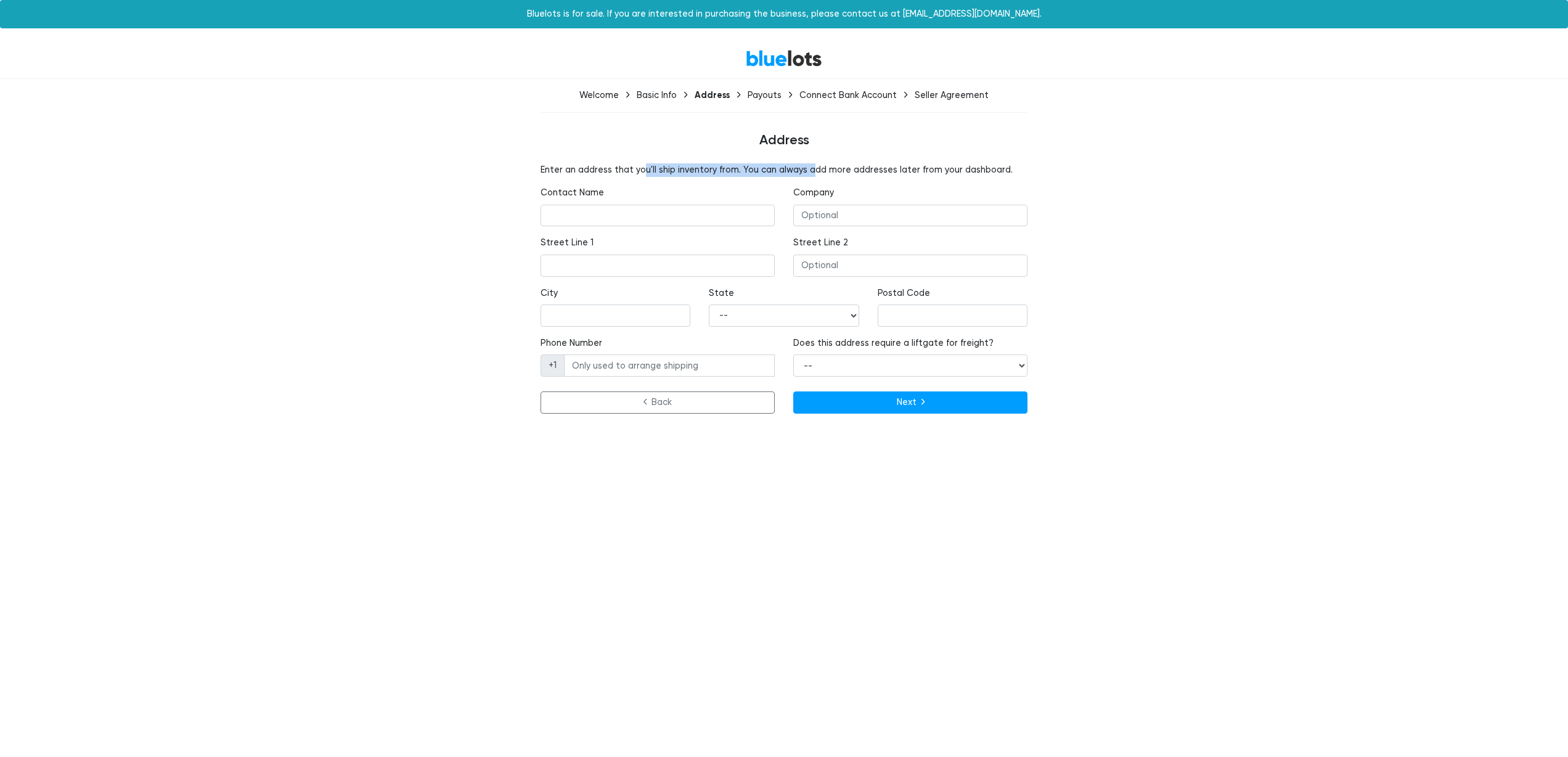
drag, startPoint x: 806, startPoint y: 165, endPoint x: 630, endPoint y: 164, distance: 176.0
click at [633, 165] on p "Enter an address that you'll ship inventory from. You can always add more addre…" at bounding box center [784, 169] width 487 height 13
drag, startPoint x: 582, startPoint y: 165, endPoint x: 834, endPoint y: 165, distance: 252.0
click at [824, 165] on p "Enter an address that you'll ship inventory from. You can always add more addre…" at bounding box center [784, 169] width 487 height 13
click at [835, 165] on p "Enter an address that you'll ship inventory from. You can always add more addre…" at bounding box center [784, 169] width 487 height 13
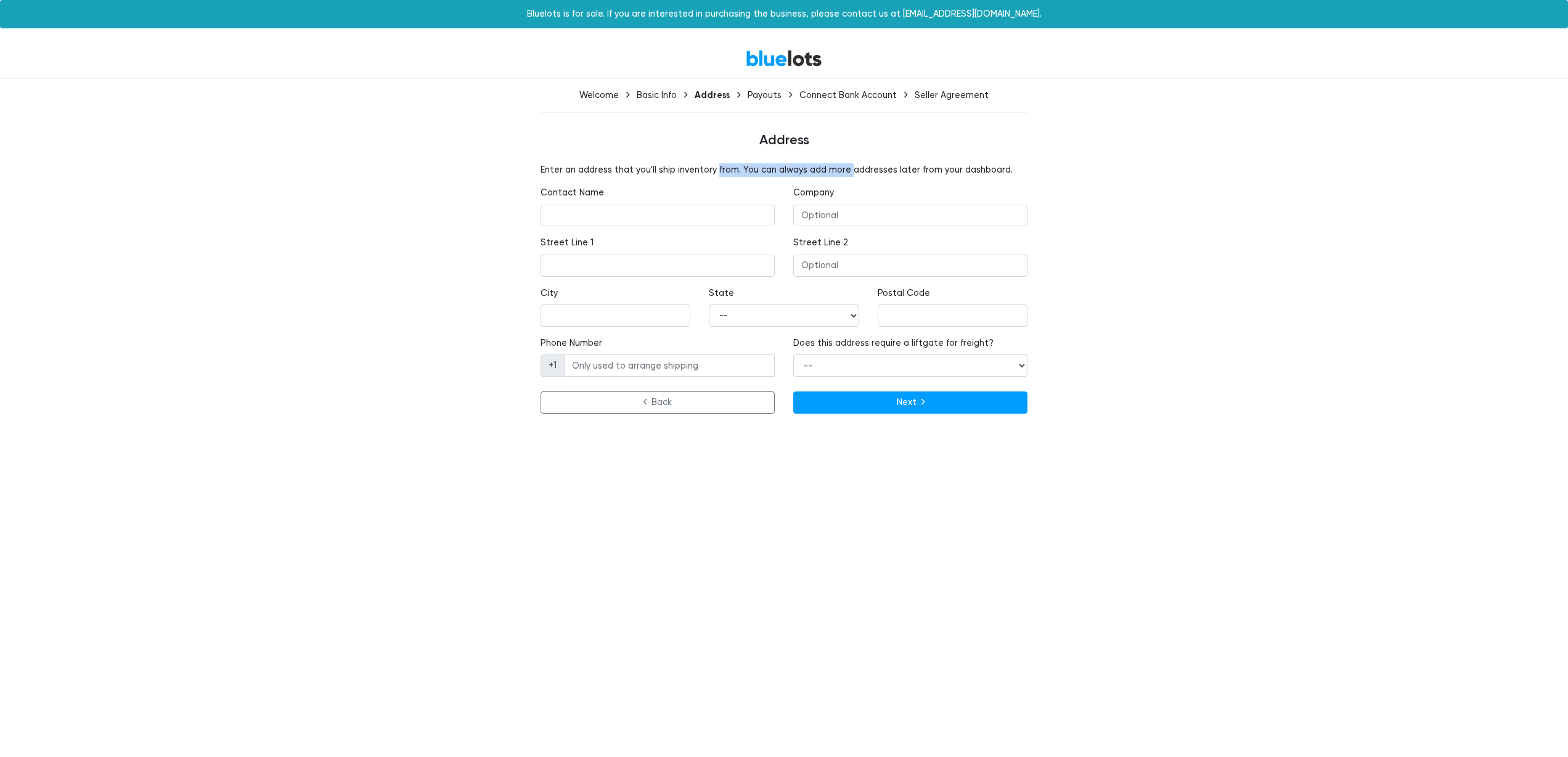
drag, startPoint x: 814, startPoint y: 169, endPoint x: 710, endPoint y: 168, distance: 104.0
click at [710, 168] on p "Enter an address that you'll ship inventory from. You can always add more addre…" at bounding box center [784, 169] width 487 height 13
drag, startPoint x: 710, startPoint y: 168, endPoint x: 953, endPoint y: 171, distance: 243.0
click at [932, 171] on p "Enter an address that you'll ship inventory from. You can always add more addre…" at bounding box center [784, 169] width 487 height 13
click at [976, 171] on p "Enter an address that you'll ship inventory from. You can always add more addre…" at bounding box center [784, 169] width 487 height 13
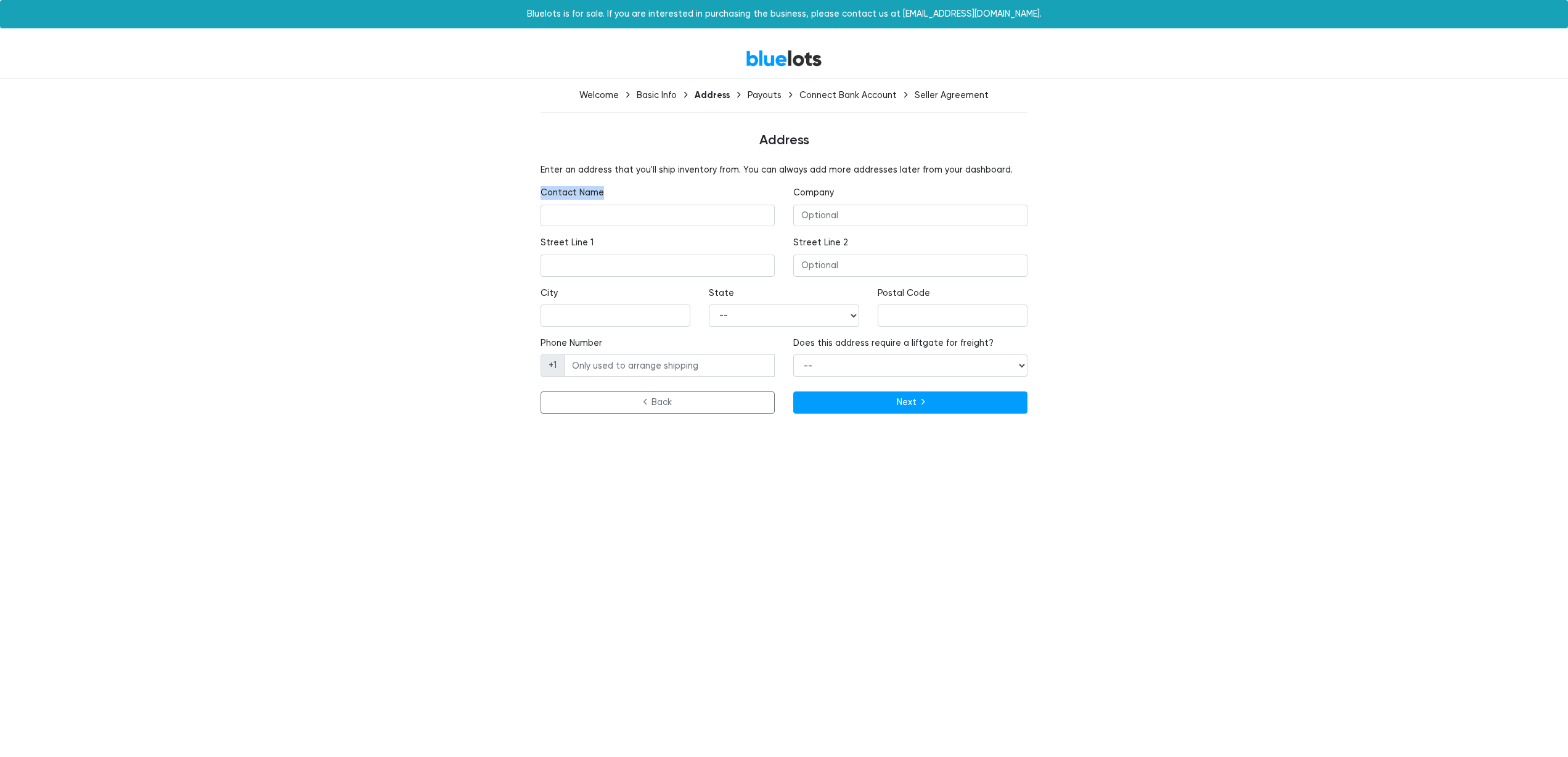
drag, startPoint x: 896, startPoint y: 179, endPoint x: 730, endPoint y: 181, distance: 166.0
click at [736, 181] on div "Enter an address that you'll ship inventory from. You can always add more addre…" at bounding box center [784, 291] width 505 height 255
click at [596, 213] on input "text" at bounding box center [658, 215] width 234 height 22
click at [0, 433] on nordpass-autofill-portal at bounding box center [0, 433] width 0 height 0
type input "AIOX LLC"
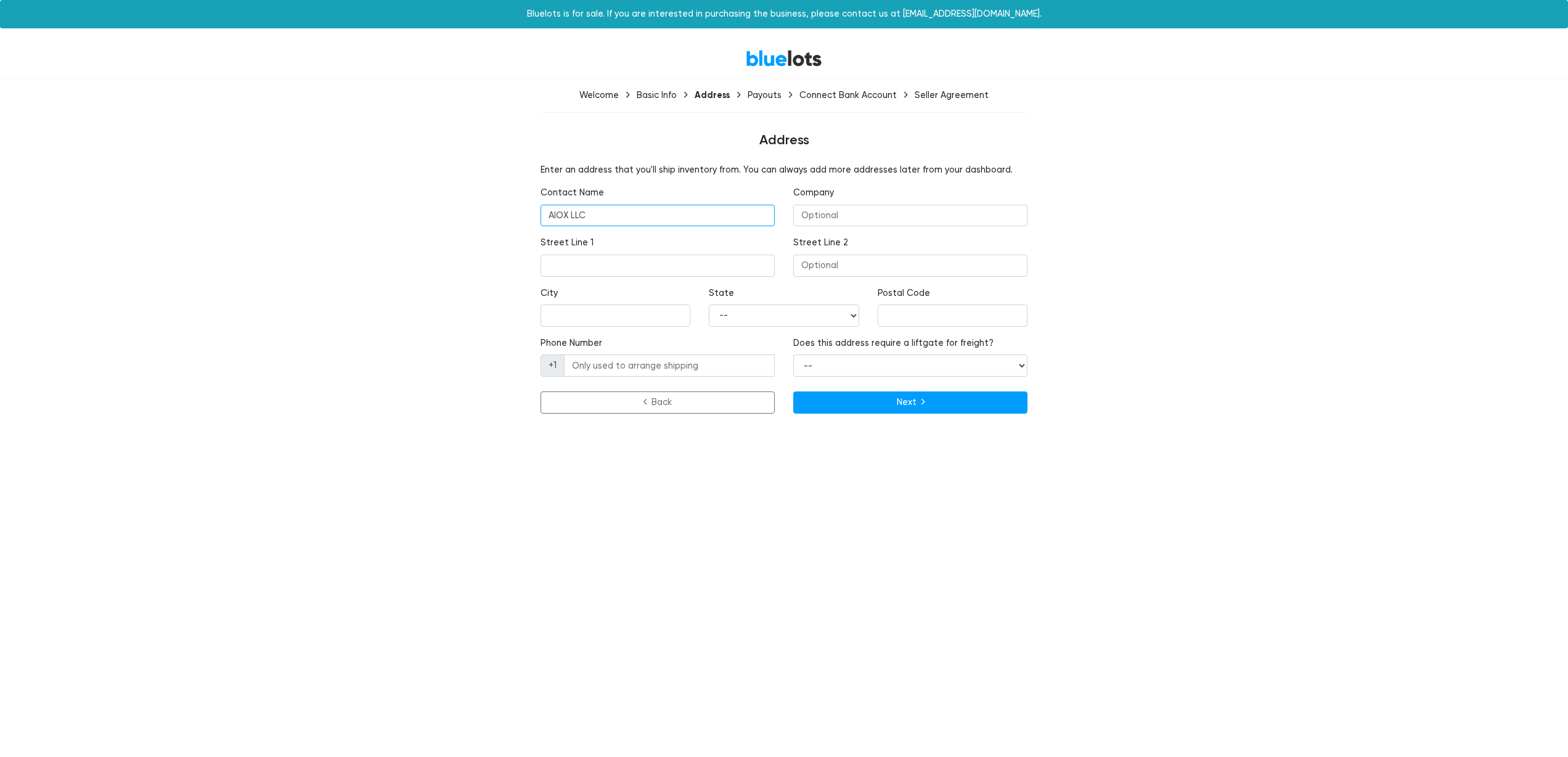
type input "10685 Hazelhurst Dr"
type input "Ste B #36787"
type input "77043"
select select "TX"
type input "Houston"
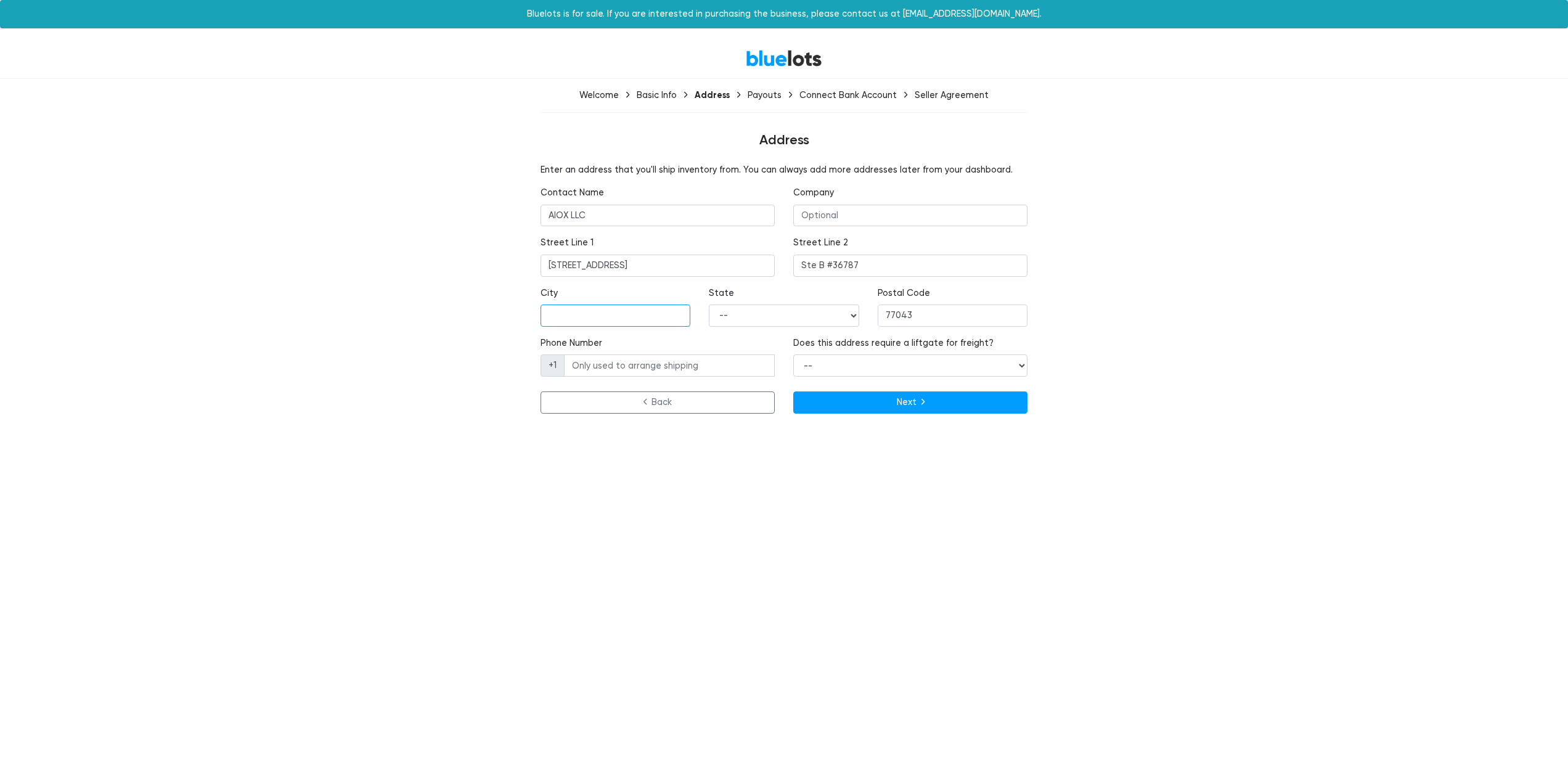
type input "+12108688381"
click at [858, 360] on select "-- Yes No" at bounding box center [911, 366] width 234 height 22
click at [794, 355] on select "-- Yes No" at bounding box center [911, 366] width 234 height 22
click at [848, 369] on select "-- Yes No" at bounding box center [911, 366] width 234 height 22
click at [794, 355] on select "-- Yes No" at bounding box center [911, 366] width 234 height 22
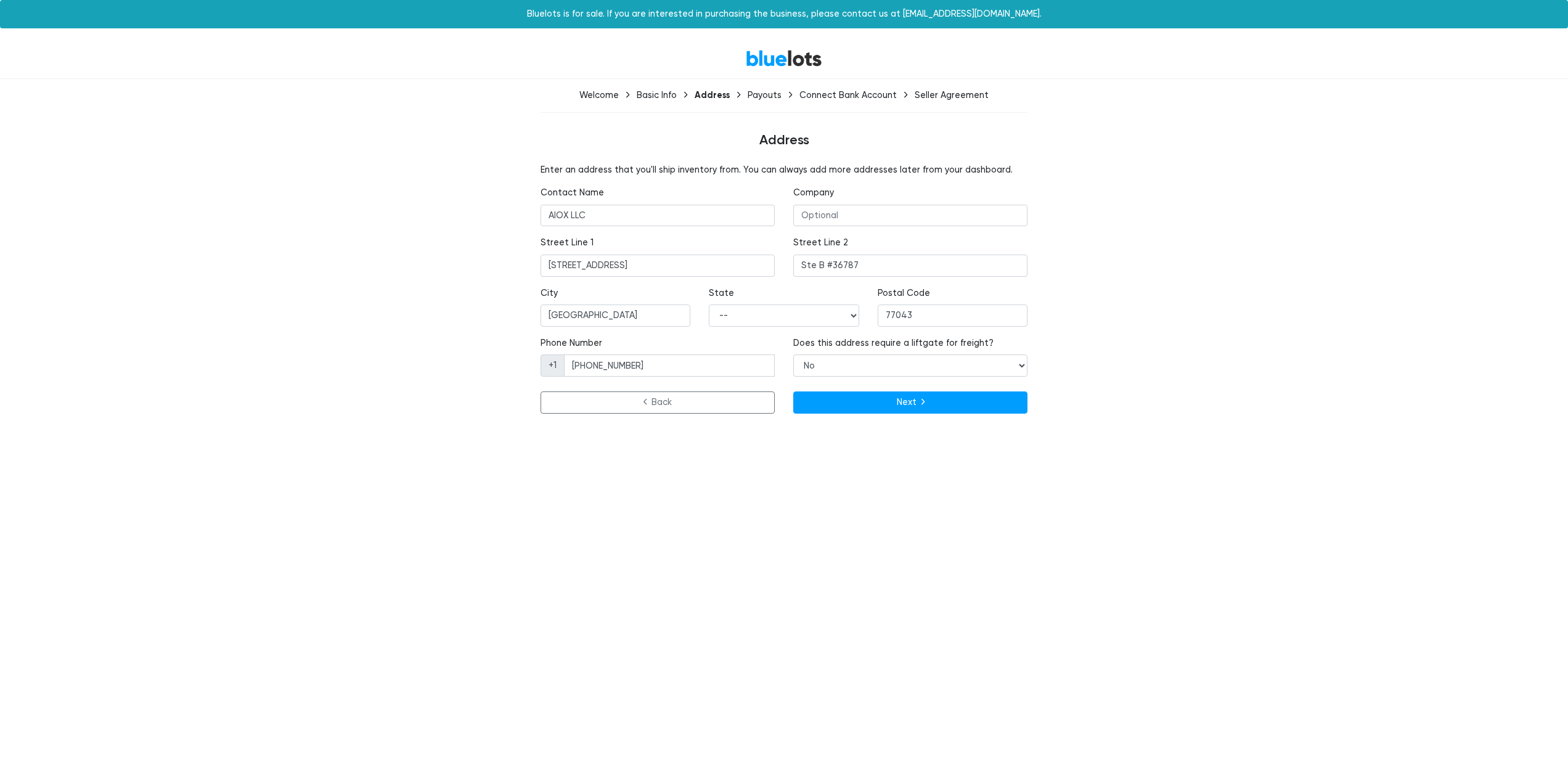
click at [803, 433] on html "Bluelots is for sale. If you are interested in purchasing the business, please …" at bounding box center [784, 216] width 1568 height 433
click at [843, 363] on select "-- Yes No" at bounding box center [911, 366] width 234 height 22
click at [794, 355] on select "-- Yes No" at bounding box center [911, 366] width 234 height 22
click at [847, 371] on select "-- Yes No" at bounding box center [911, 366] width 234 height 22
select select "false"
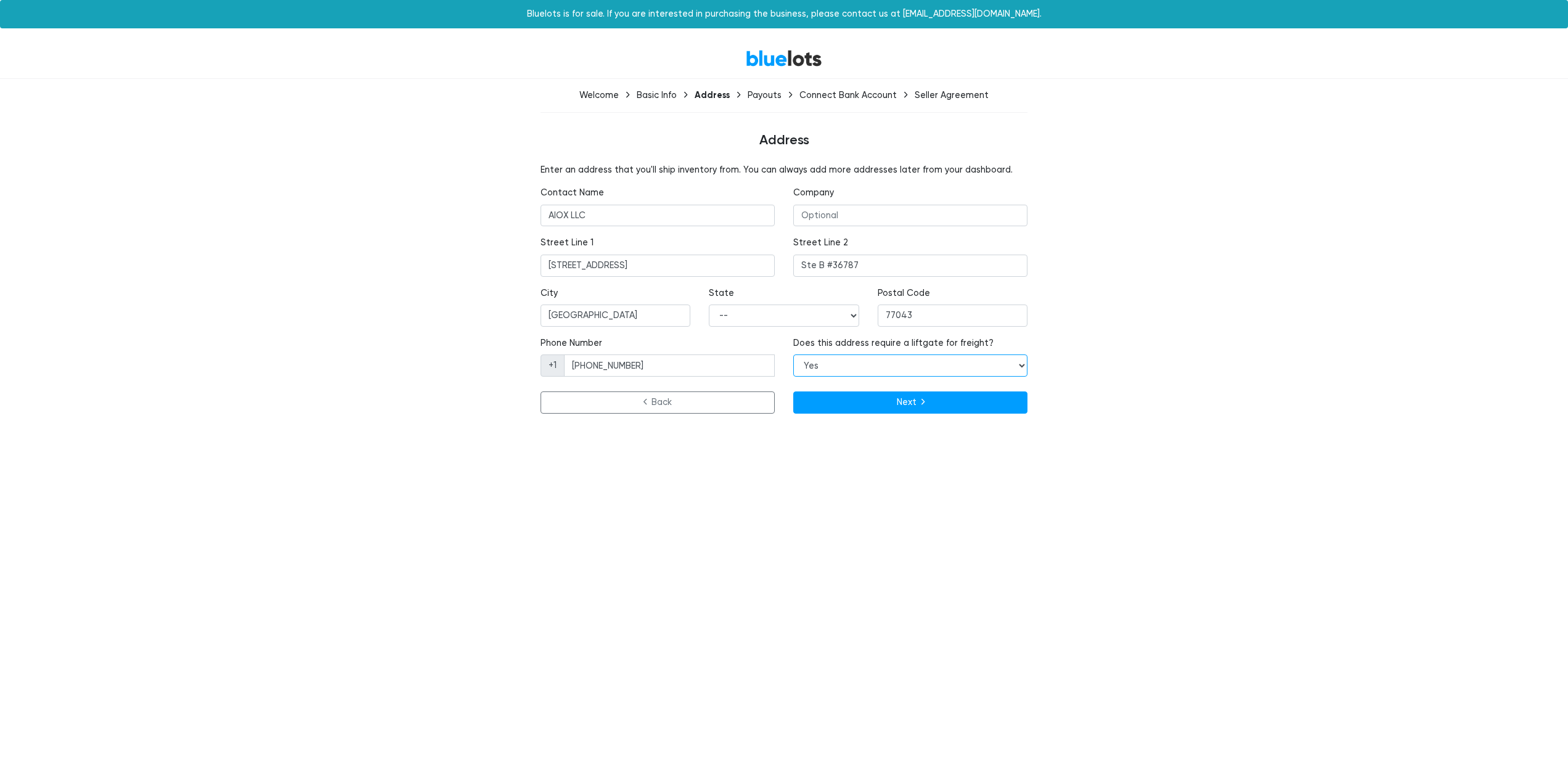
click at [794, 355] on select "-- Yes No" at bounding box center [911, 366] width 234 height 22
click at [705, 433] on html "Bluelots is for sale. If you are interested in purchasing the business, please …" at bounding box center [784, 216] width 1568 height 433
click at [871, 394] on button "Next" at bounding box center [911, 402] width 234 height 22
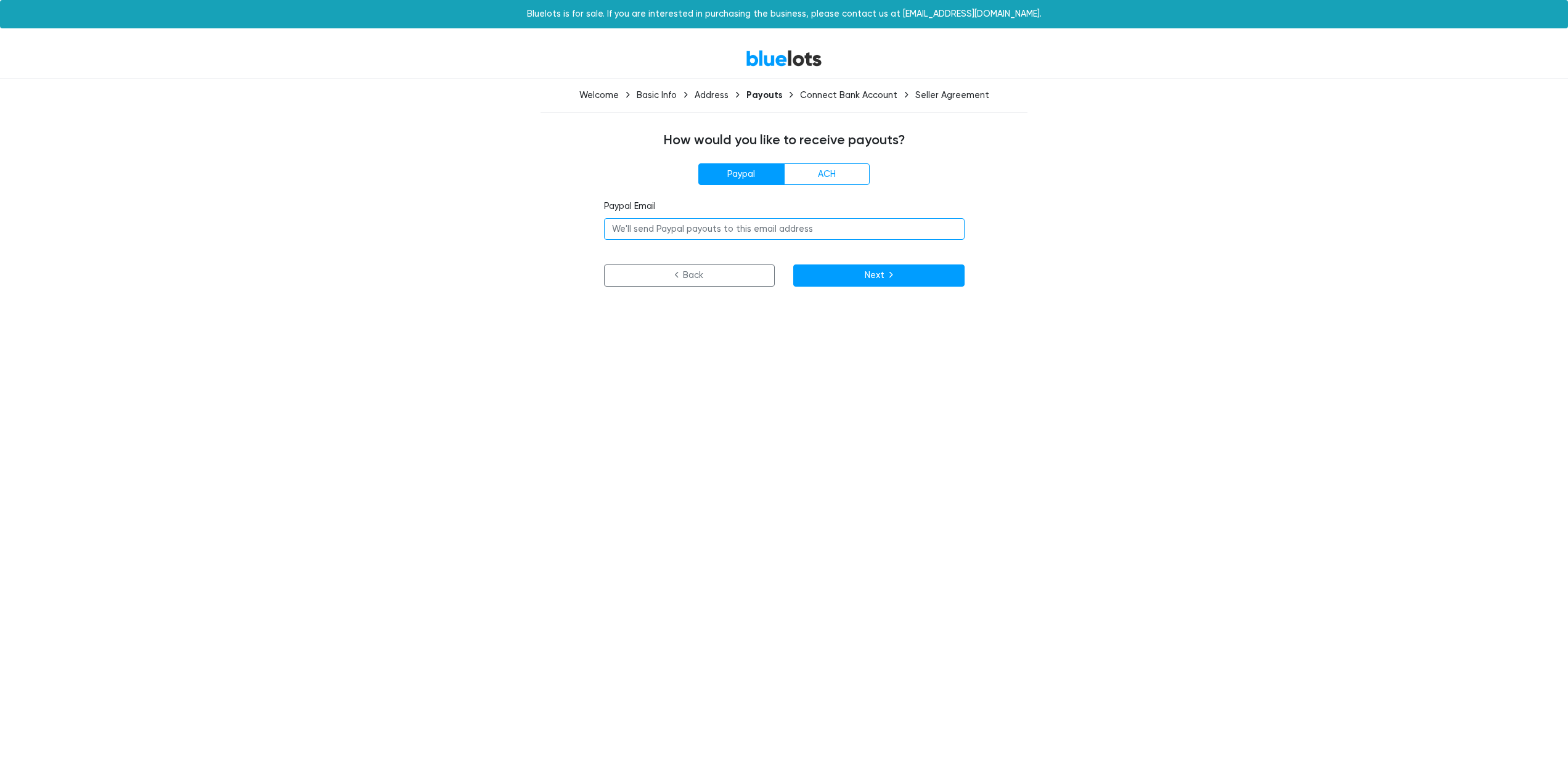
click at [755, 231] on input "email" at bounding box center [784, 230] width 360 height 22
click at [1083, 195] on div "Paypal ACH Paypal Email Please make sure you enter your bank routing and accoun…" at bounding box center [783, 225] width 758 height 124
click at [709, 234] on input "email" at bounding box center [784, 230] width 360 height 22
click at [1073, 279] on div "Paypal ACH Paypal Email Please make sure you enter your bank routing and accoun…" at bounding box center [783, 225] width 758 height 124
click at [839, 178] on label "ACH" at bounding box center [827, 174] width 86 height 22
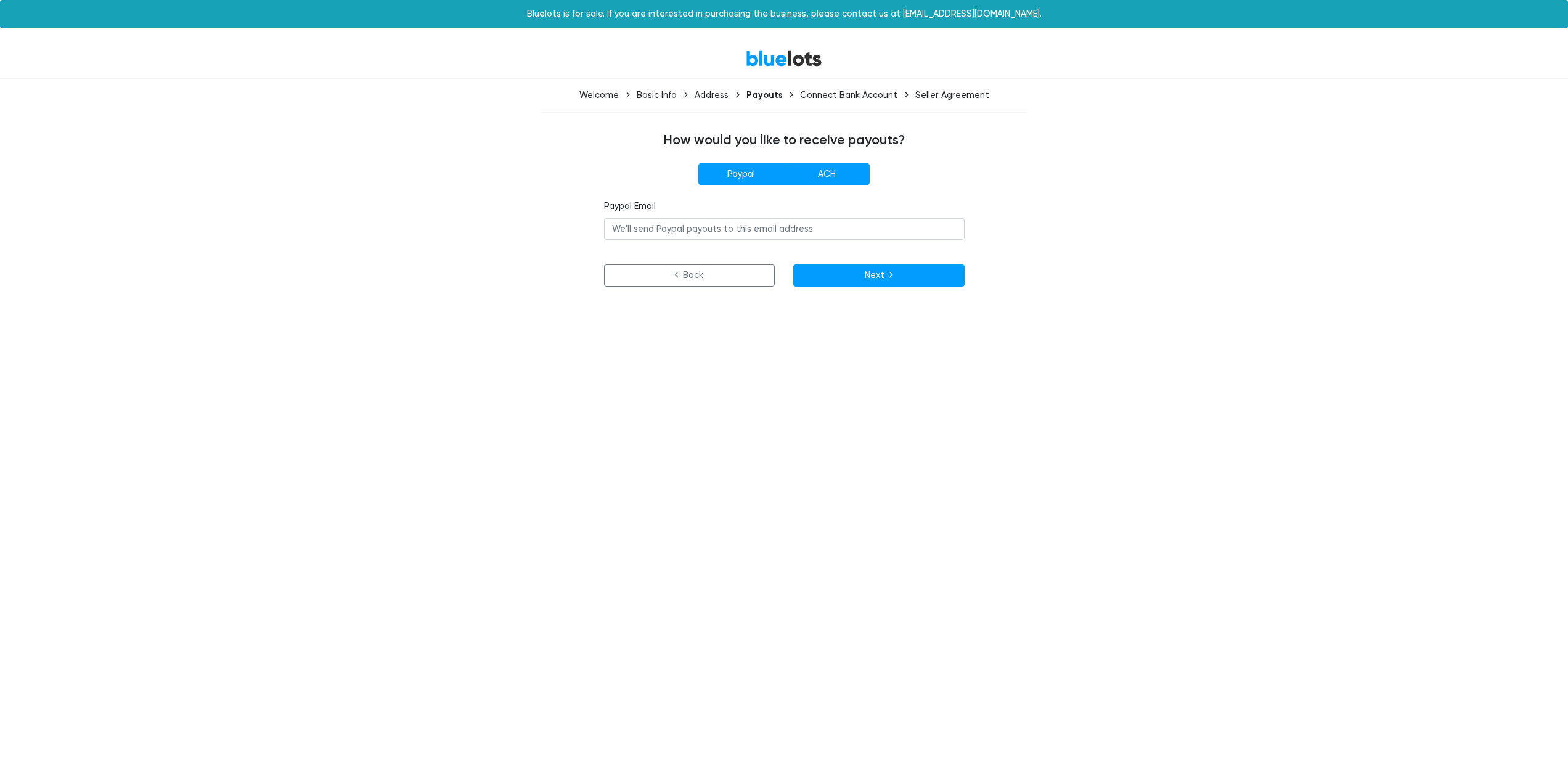
radio input"] "true"
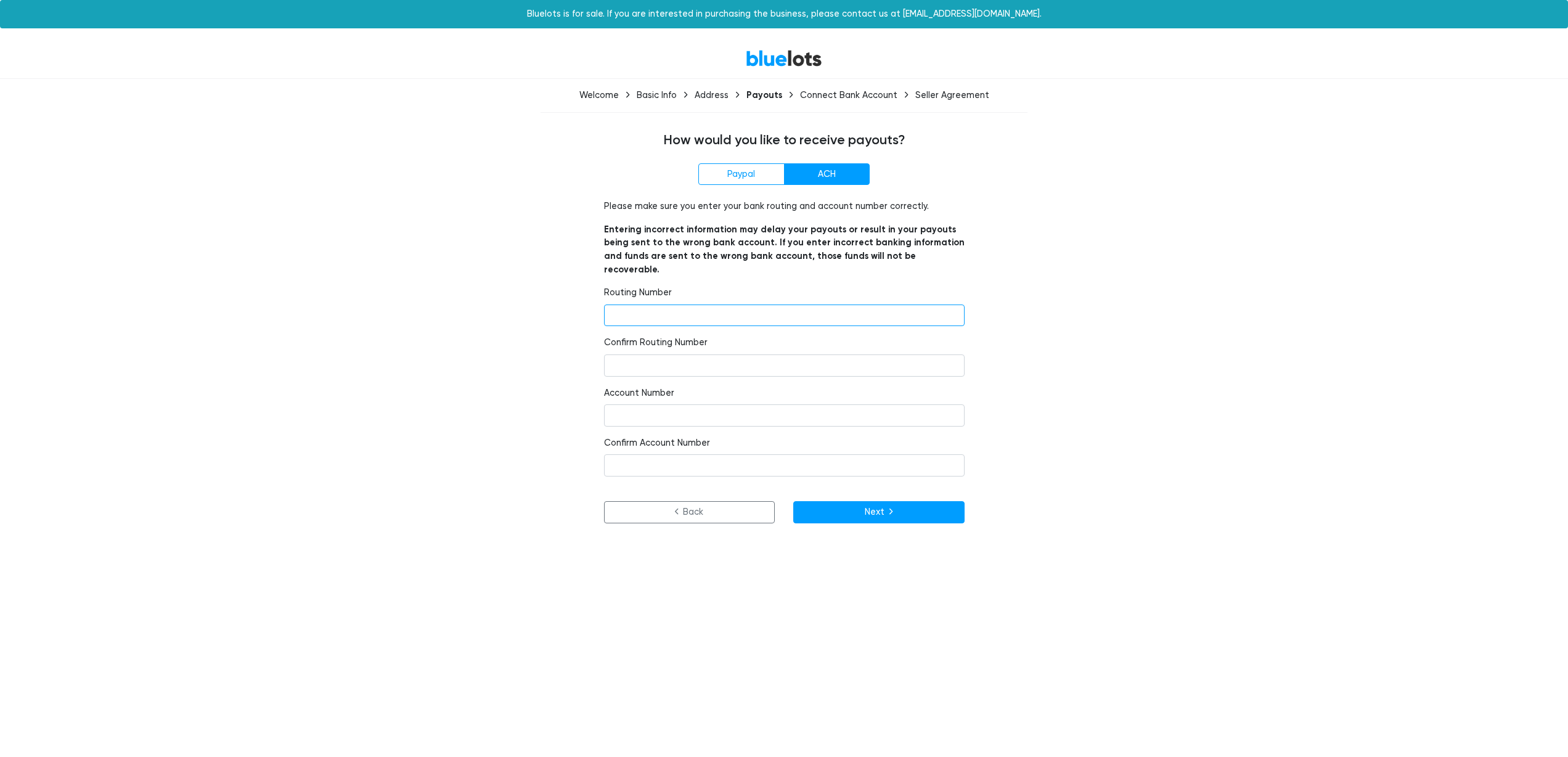
click at [748, 304] on input "number" at bounding box center [784, 315] width 360 height 22
click at [738, 172] on label "Paypal" at bounding box center [741, 174] width 86 height 22
radio input"] "true"
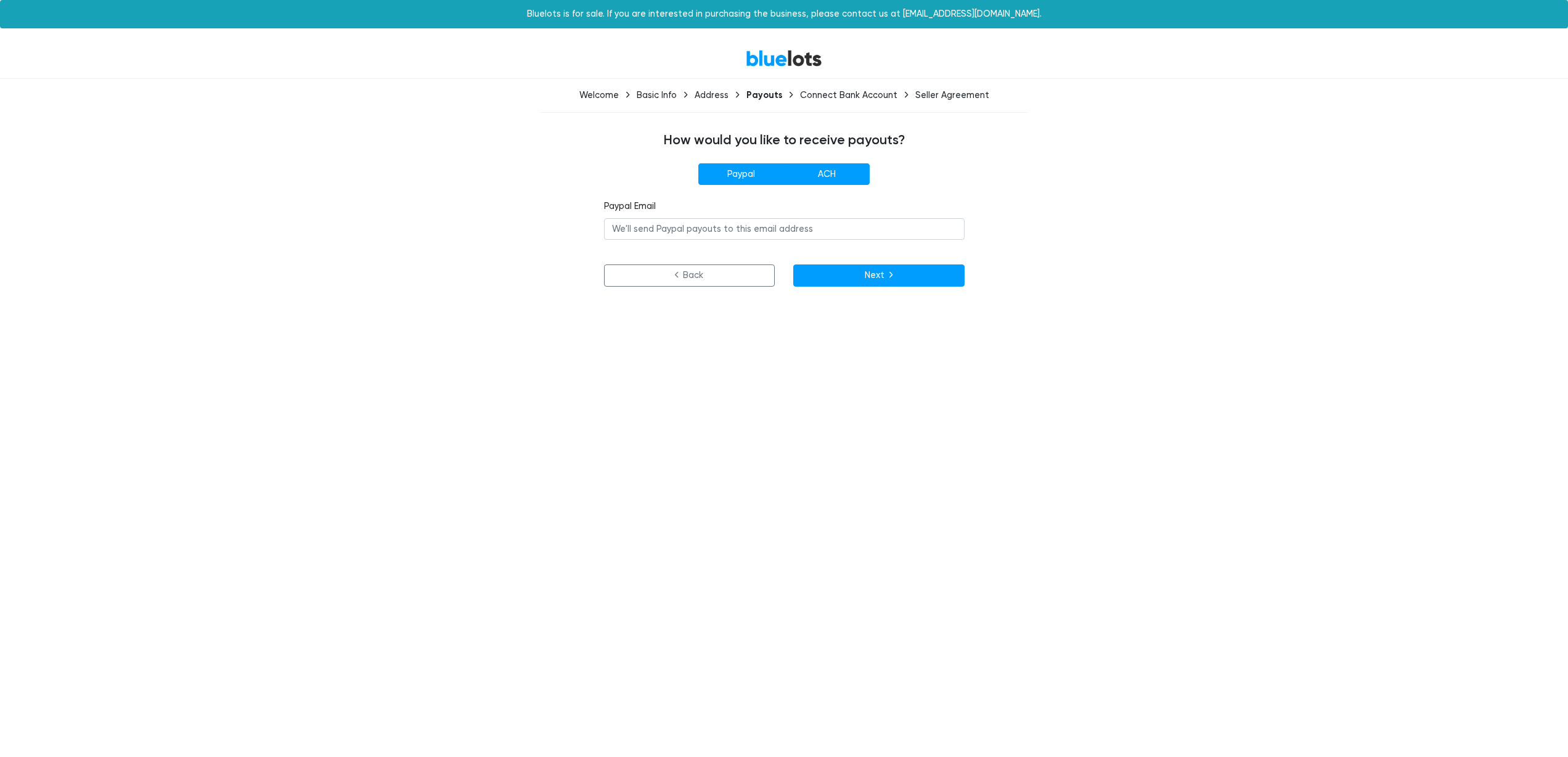
click at [833, 174] on label "ACH" at bounding box center [827, 174] width 86 height 22
radio input"] "true"
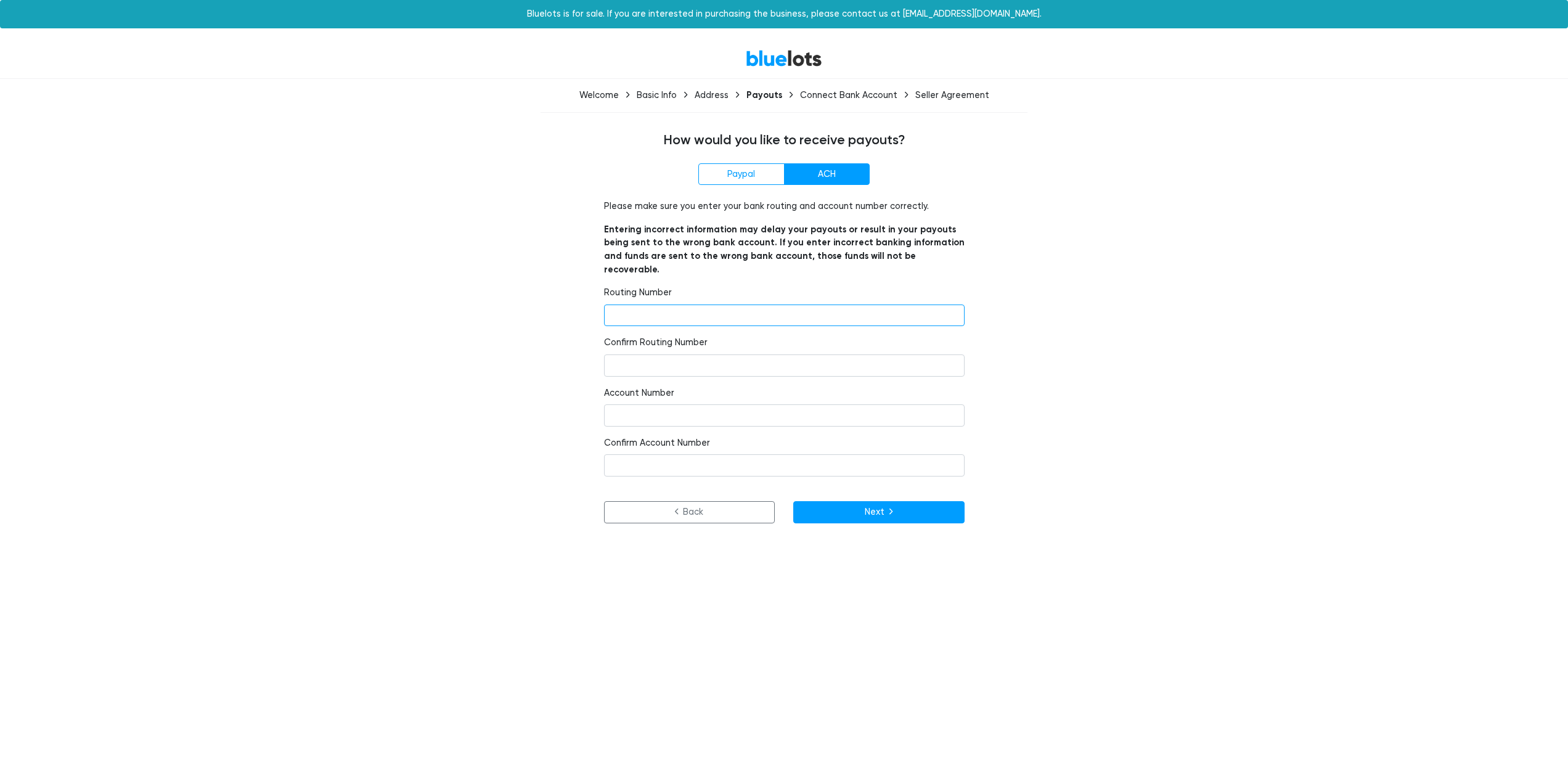
click at [682, 304] on input "number" at bounding box center [784, 315] width 360 height 22
click at [640, 304] on input "number" at bounding box center [784, 315] width 360 height 22
paste input "091311229"
type input "091311229"
click at [638, 355] on input "number" at bounding box center [784, 366] width 360 height 22
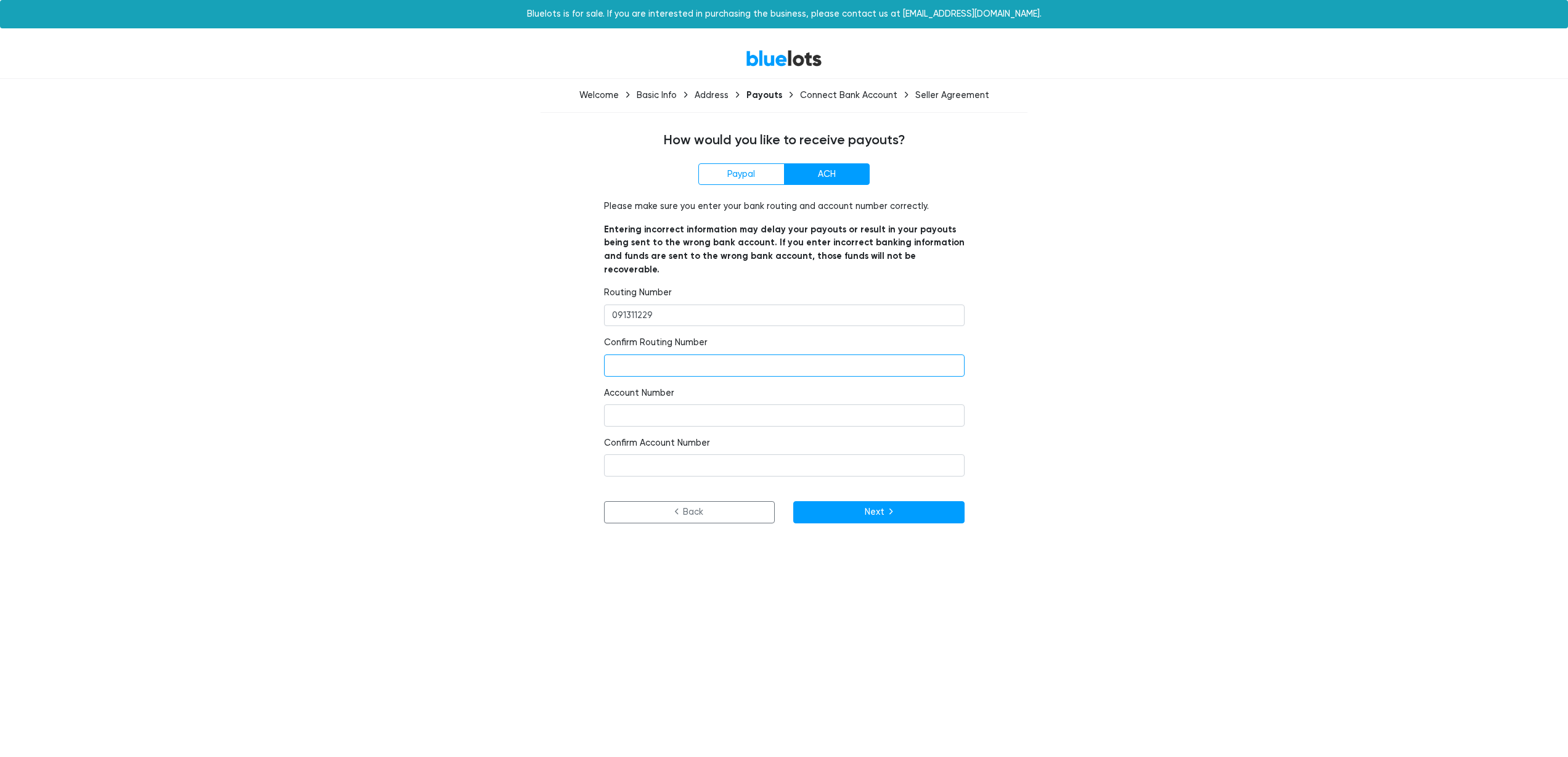
paste input "091311229"
type input "091311229"
click at [666, 405] on input "number" at bounding box center [784, 416] width 360 height 22
paste input "202400882224"
type input "202400882224"
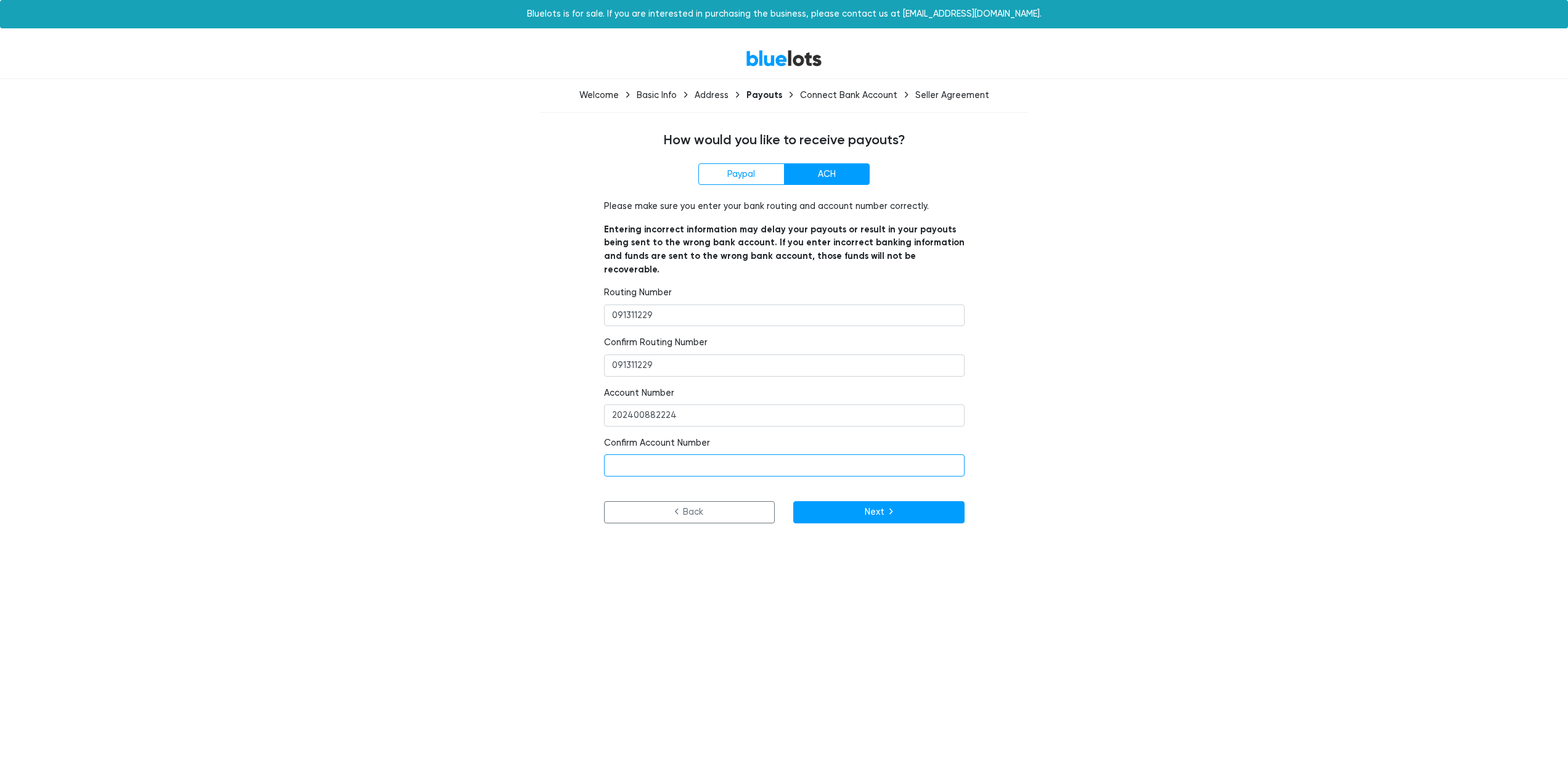
click at [657, 455] on input "number" at bounding box center [784, 466] width 360 height 22
paste input "202400882224"
type input "202400882224"
click at [867, 501] on button "Next" at bounding box center [879, 512] width 171 height 22
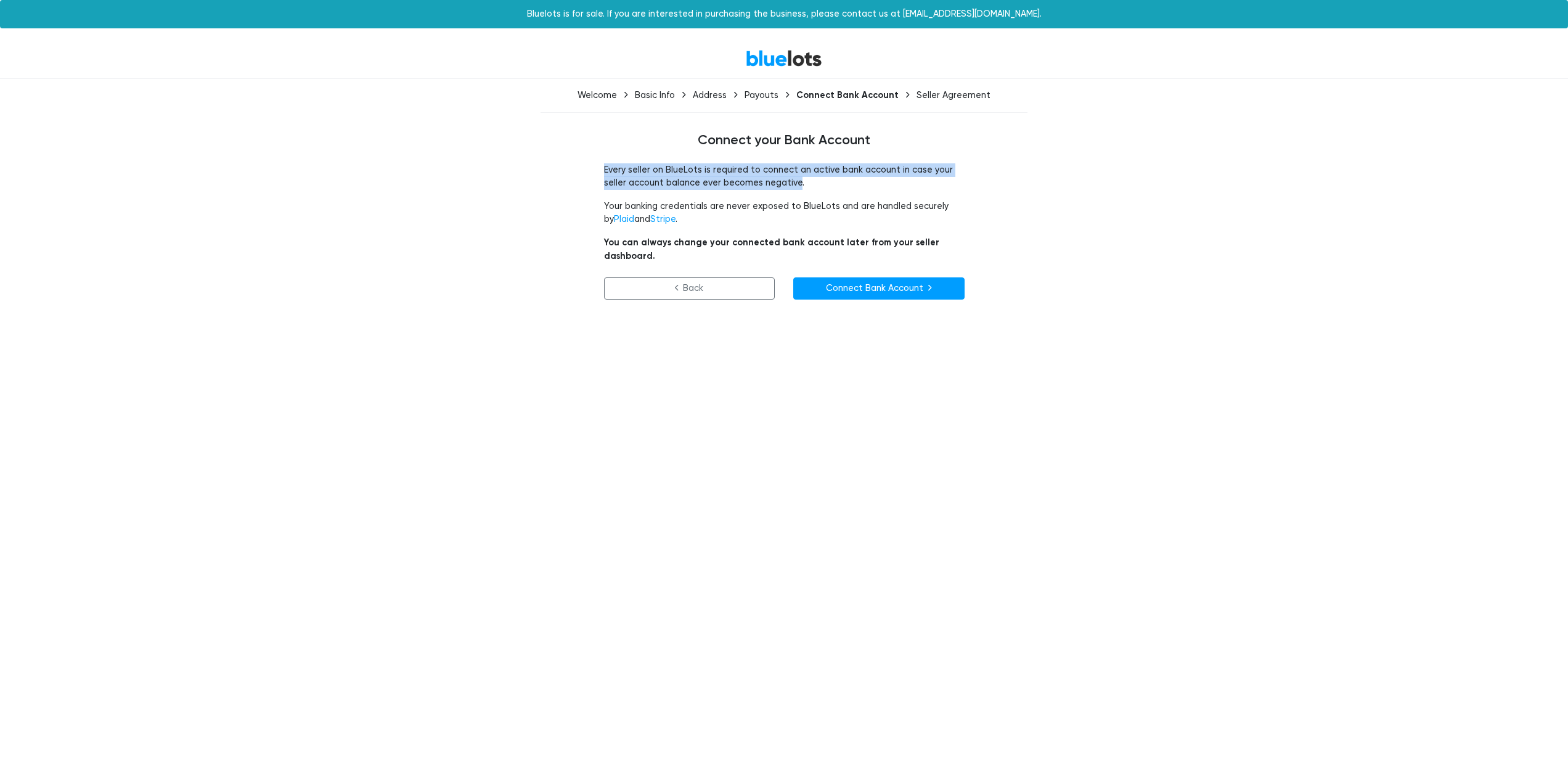
drag, startPoint x: 597, startPoint y: 163, endPoint x: 774, endPoint y: 177, distance: 177.6
click at [774, 177] on div "Every seller on BlueLots is required to connect an active bank account in case …" at bounding box center [784, 238] width 379 height 151
click at [775, 177] on p "Every seller on BlueLots is required to connect an active bank account in case …" at bounding box center [784, 176] width 360 height 26
drag, startPoint x: 778, startPoint y: 177, endPoint x: 668, endPoint y: 175, distance: 110.0
click at [672, 176] on p "Every seller on BlueLots is required to connect an active bank account in case …" at bounding box center [784, 176] width 360 height 26
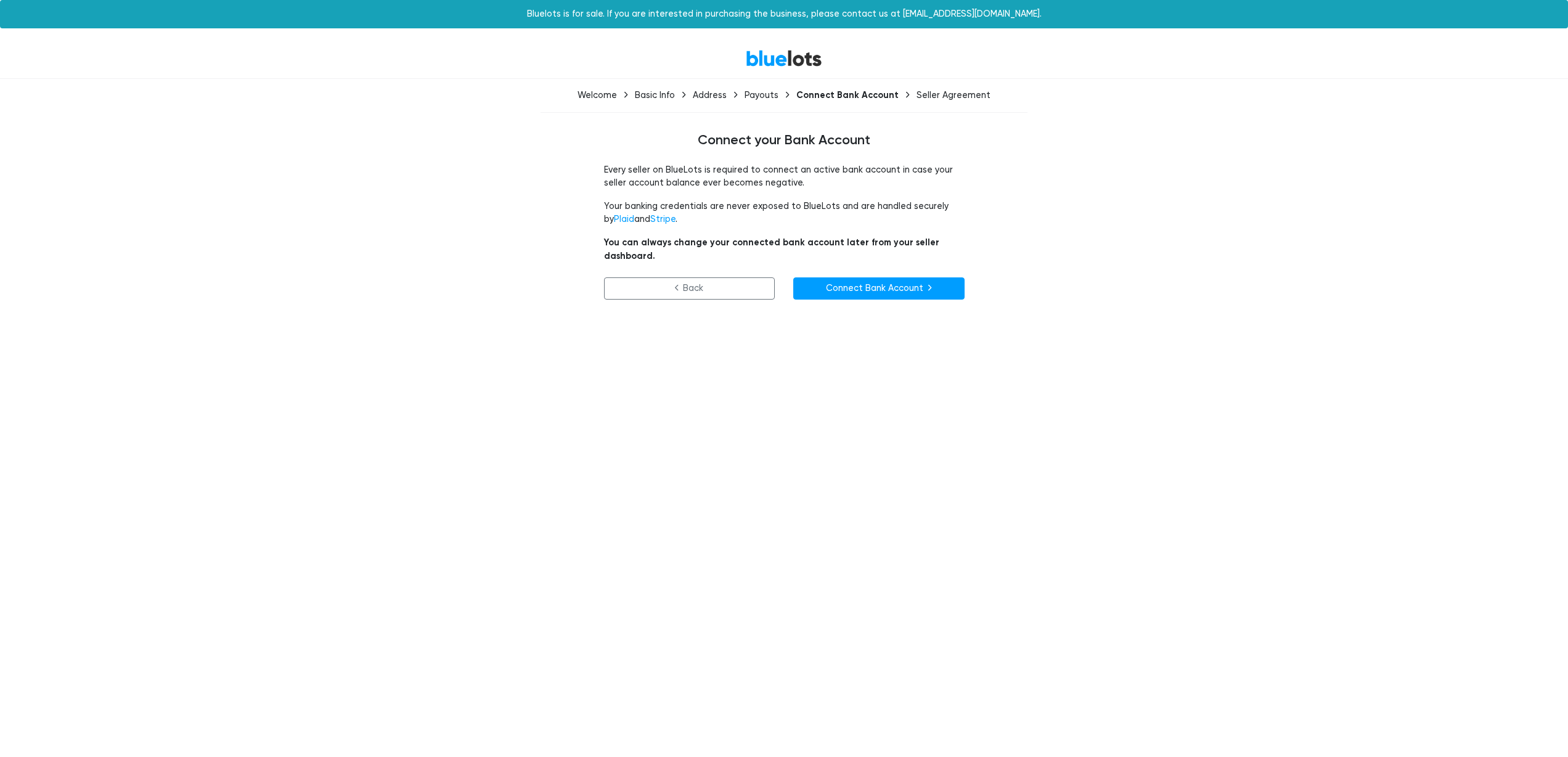
click at [668, 175] on p "Every seller on BlueLots is required to connect an active bank account in case …" at bounding box center [784, 176] width 360 height 26
drag, startPoint x: 663, startPoint y: 168, endPoint x: 790, endPoint y: 188, distance: 128.6
click at [779, 188] on p "Every seller on BlueLots is required to connect an active bank account in case …" at bounding box center [784, 176] width 360 height 26
drag, startPoint x: 791, startPoint y: 189, endPoint x: 801, endPoint y: 190, distance: 10.0
click at [792, 190] on div "Every seller on BlueLots is required to connect an active bank account in case …" at bounding box center [784, 238] width 379 height 151
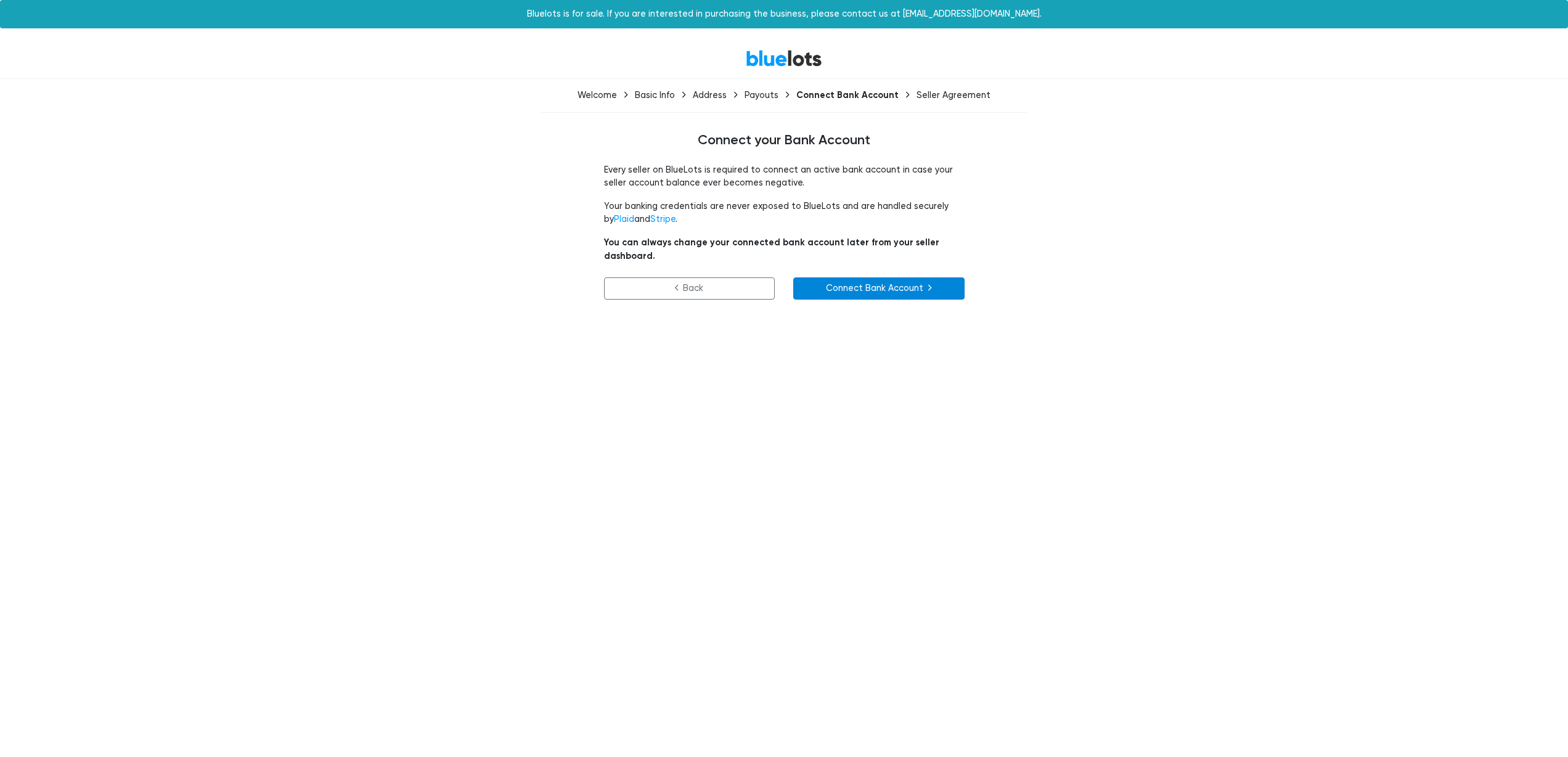
click at [892, 277] on link "Connect Bank Account" at bounding box center [879, 288] width 171 height 22
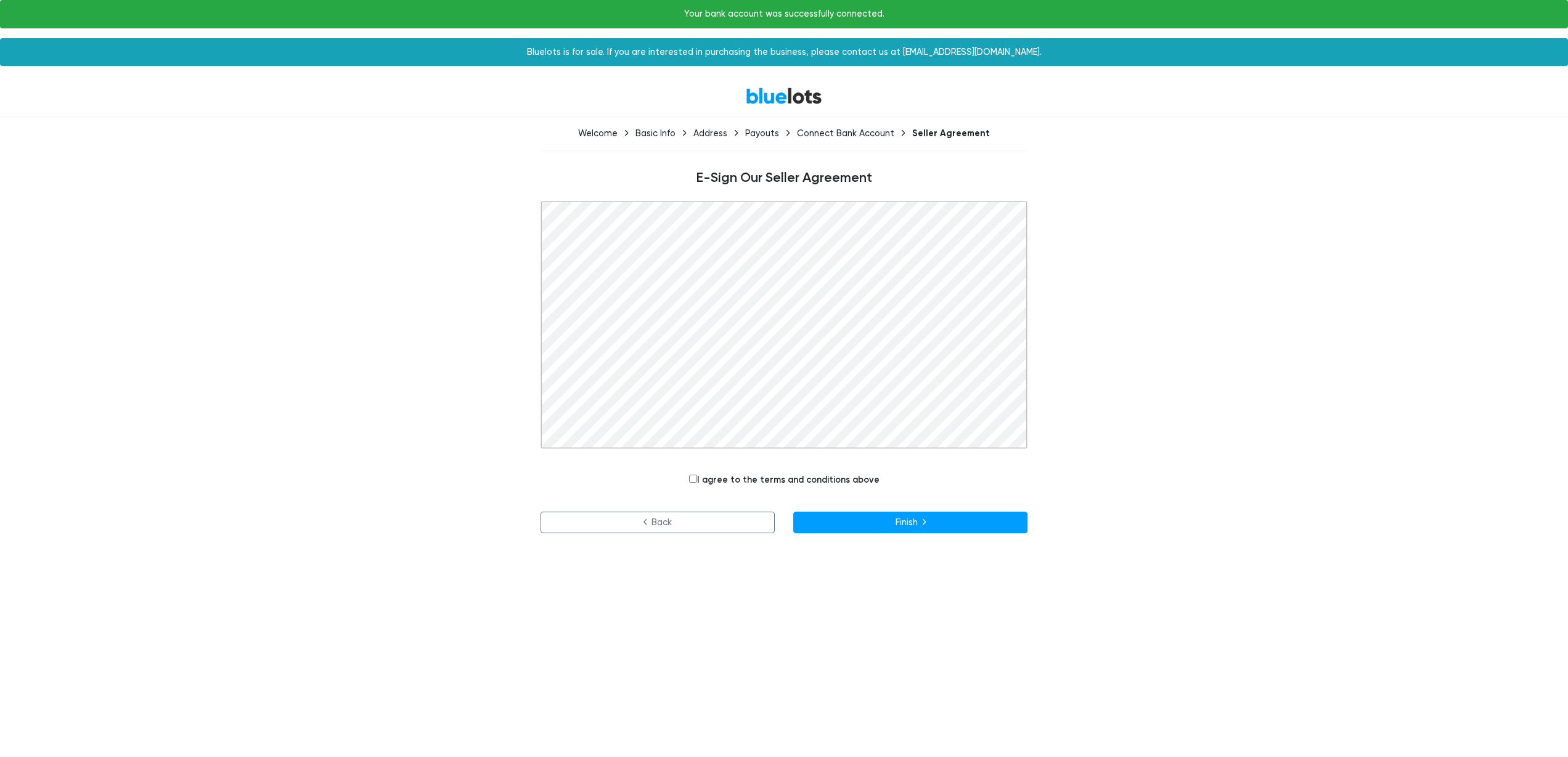
click at [697, 477] on input "I agree to the terms and conditions above" at bounding box center [693, 478] width 8 height 8
checkbox input "true"
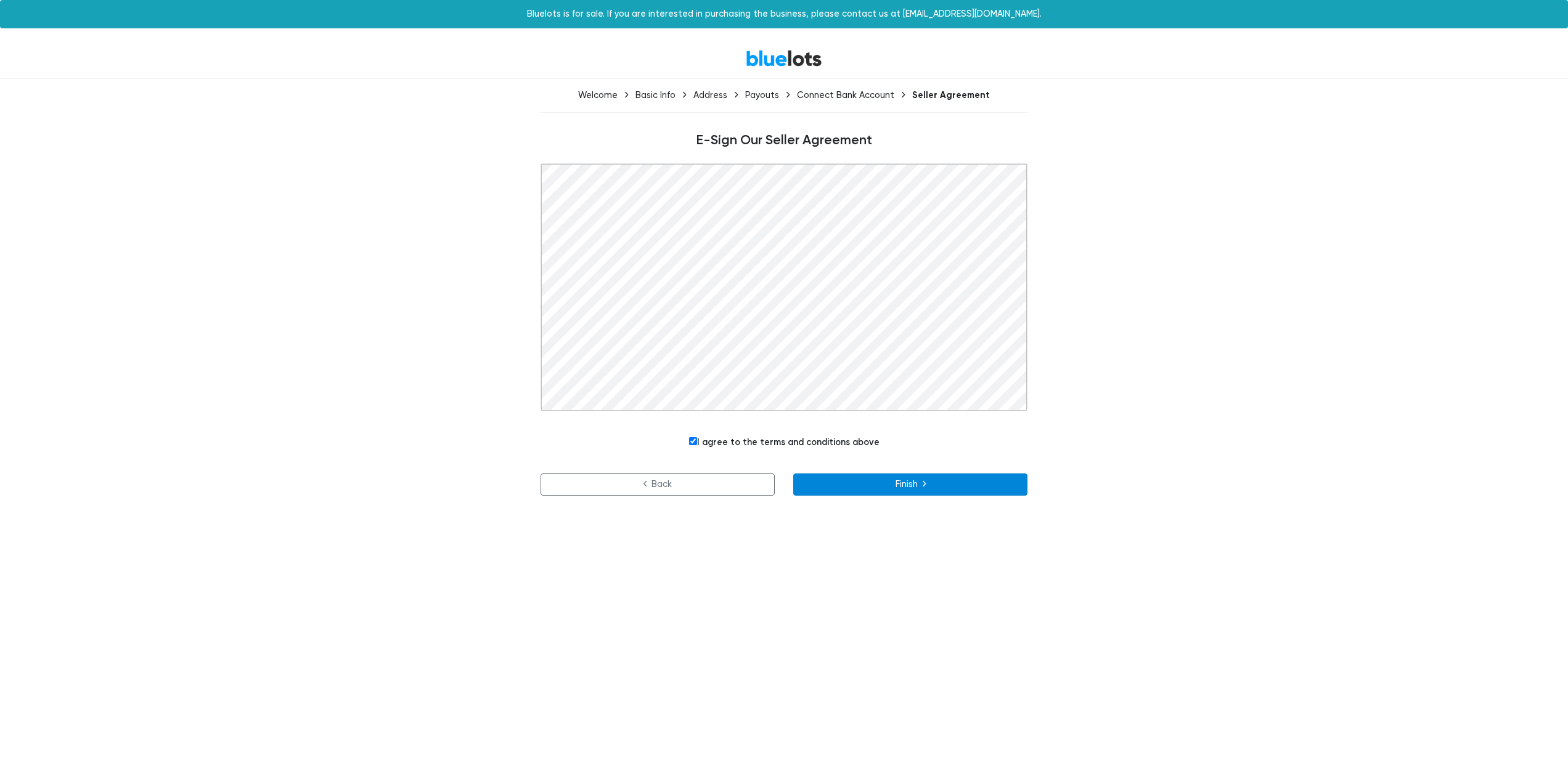
click at [926, 482] on button "Finish" at bounding box center [911, 485] width 234 height 22
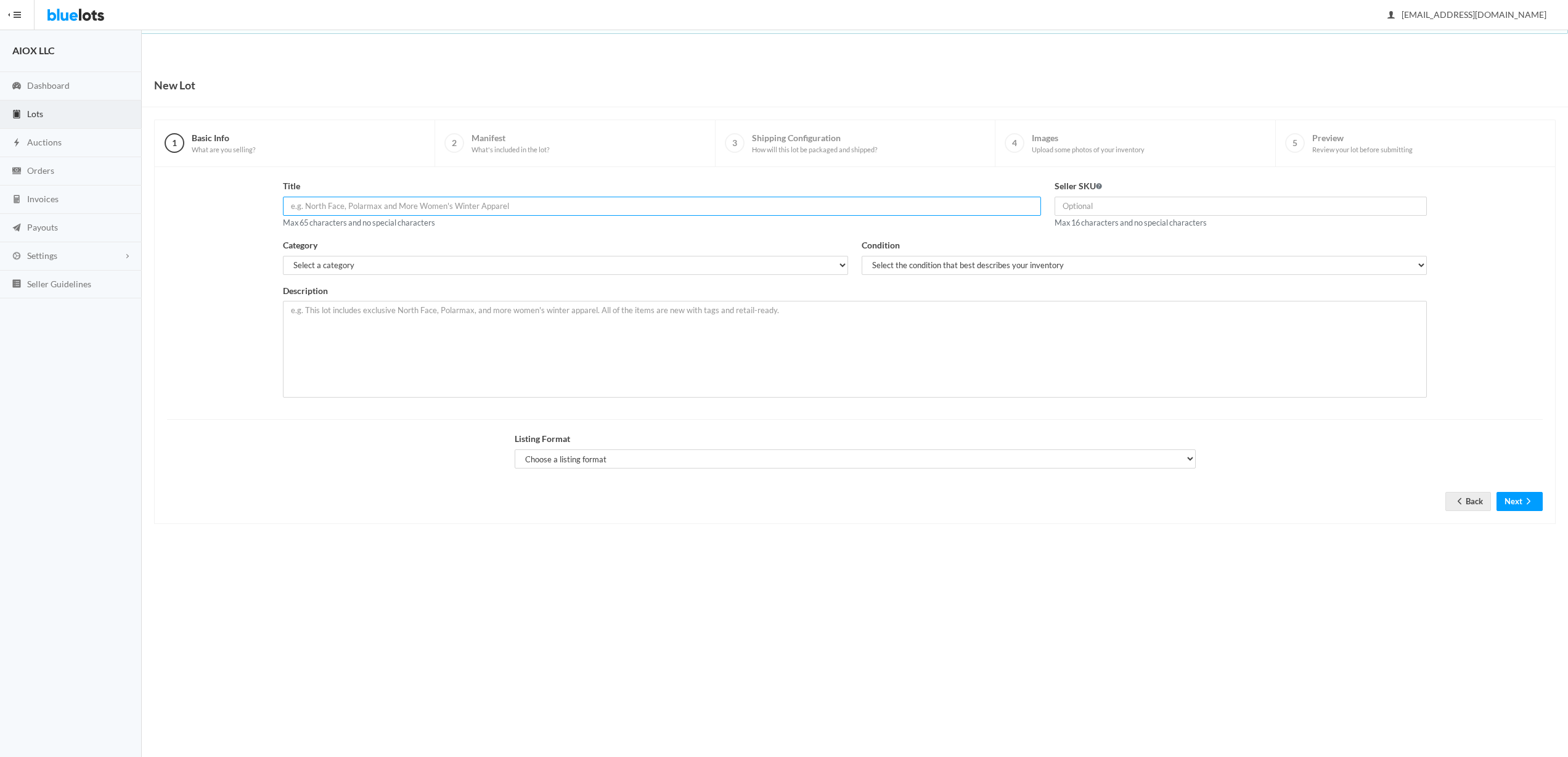
click at [488, 205] on input "text" at bounding box center [661, 206] width 758 height 19
click at [1071, 258] on select "Select the condition that best describes your inventory Brand New Shelf Pulls C…" at bounding box center [1144, 265] width 565 height 19
select select "1"
click at [862, 256] on select "Select the condition that best describes your inventory Brand New Shelf Pulls C…" at bounding box center [1144, 265] width 565 height 19
click at [1093, 203] on input "text" at bounding box center [1241, 206] width 372 height 19
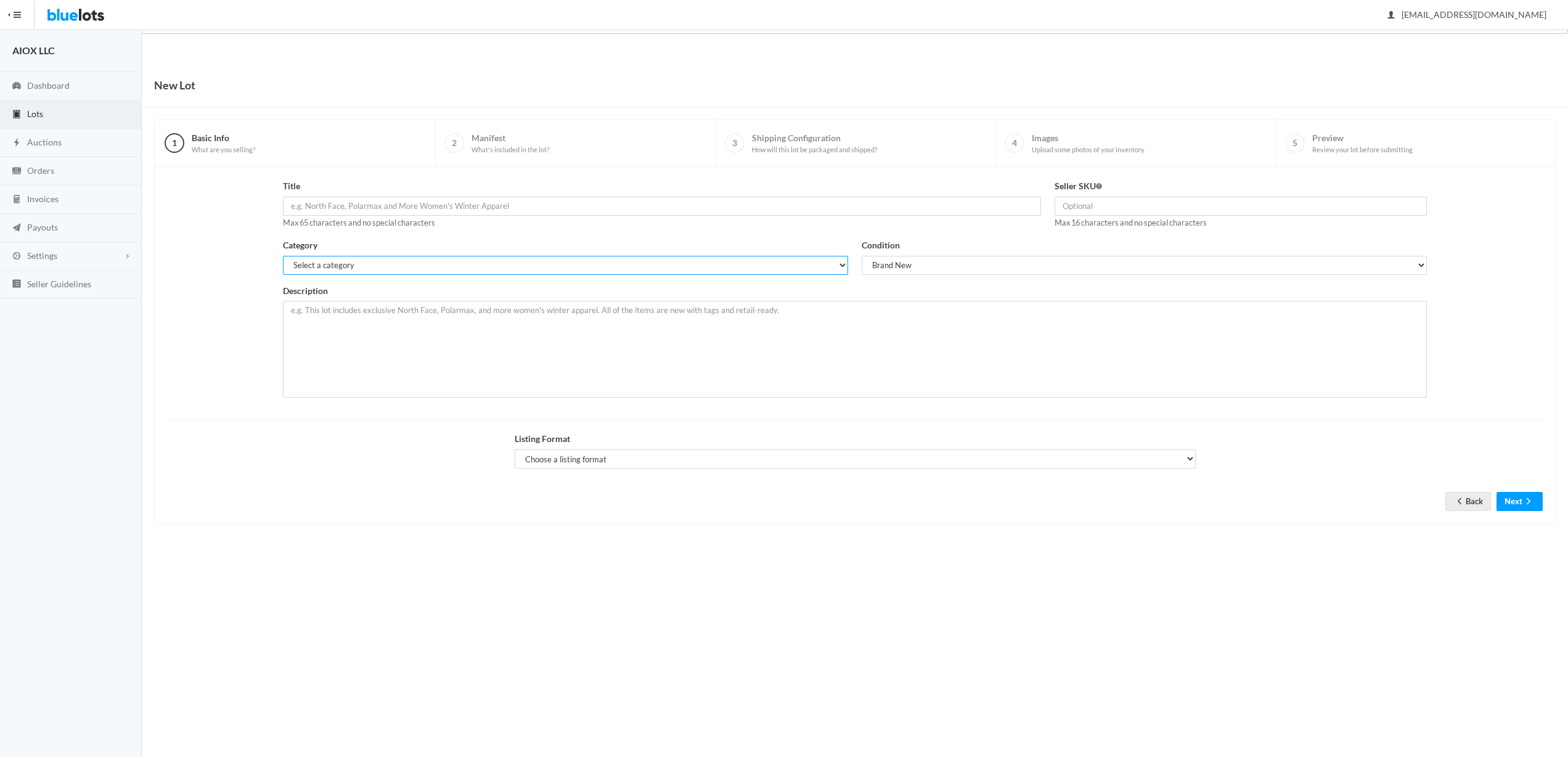
click at [530, 261] on select "Select a category Electronics Clothing, Shoes & Accessories Appliances Home & G…" at bounding box center [565, 265] width 565 height 19
select select "1"
click at [283, 256] on select "Select a category Electronics Clothing, Shoes & Accessories Appliances Home & G…" at bounding box center [565, 265] width 565 height 19
click at [543, 319] on textarea at bounding box center [854, 349] width 1144 height 97
click at [767, 449] on div "Listing Format Choose a listing format Auction Buy Now" at bounding box center [855, 451] width 681 height 36
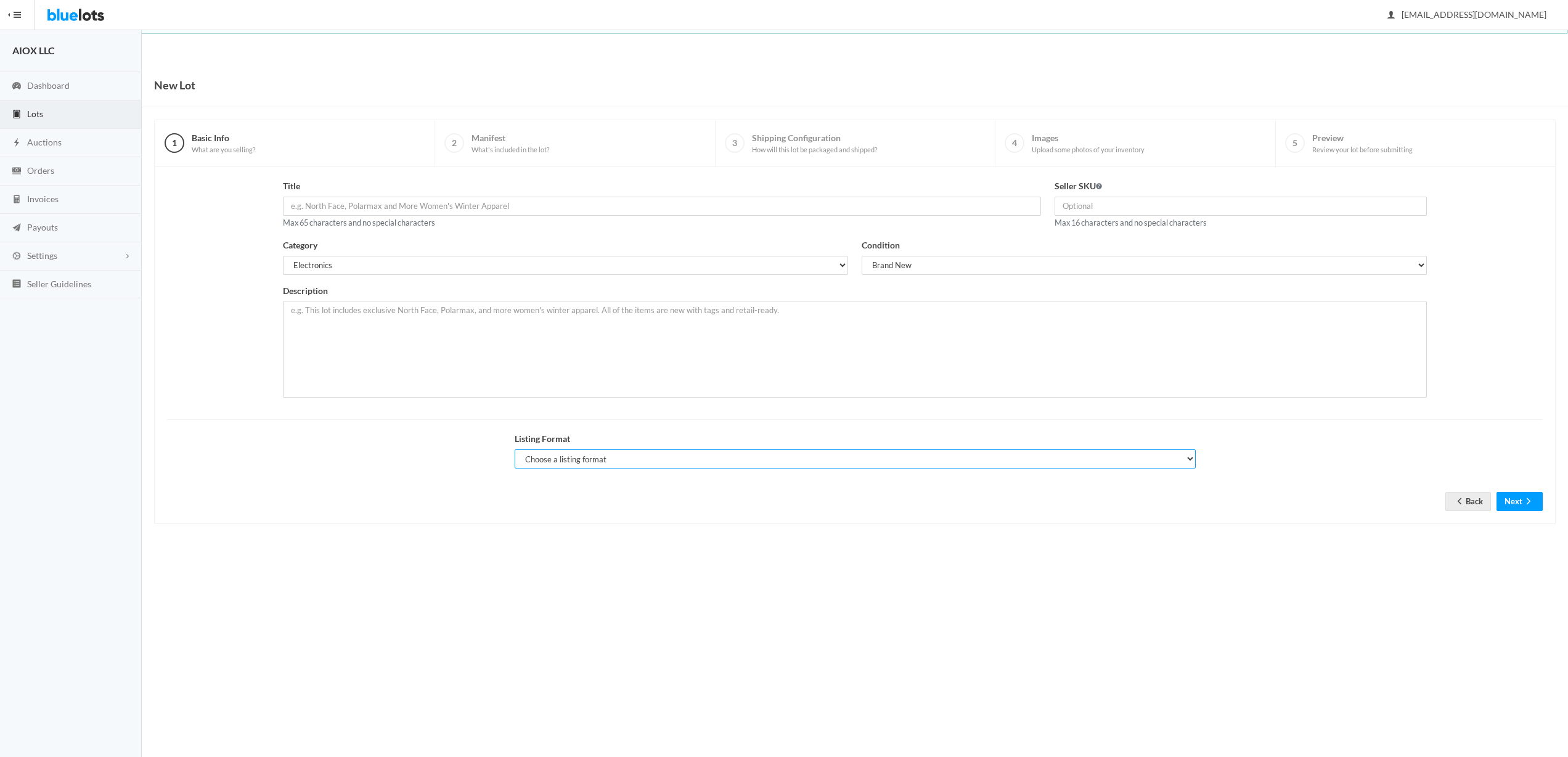
click at [790, 463] on select "Choose a listing format Auction Buy Now" at bounding box center [855, 458] width 681 height 19
click at [515, 449] on select "Choose a listing format Auction Buy Now" at bounding box center [855, 458] width 681 height 19
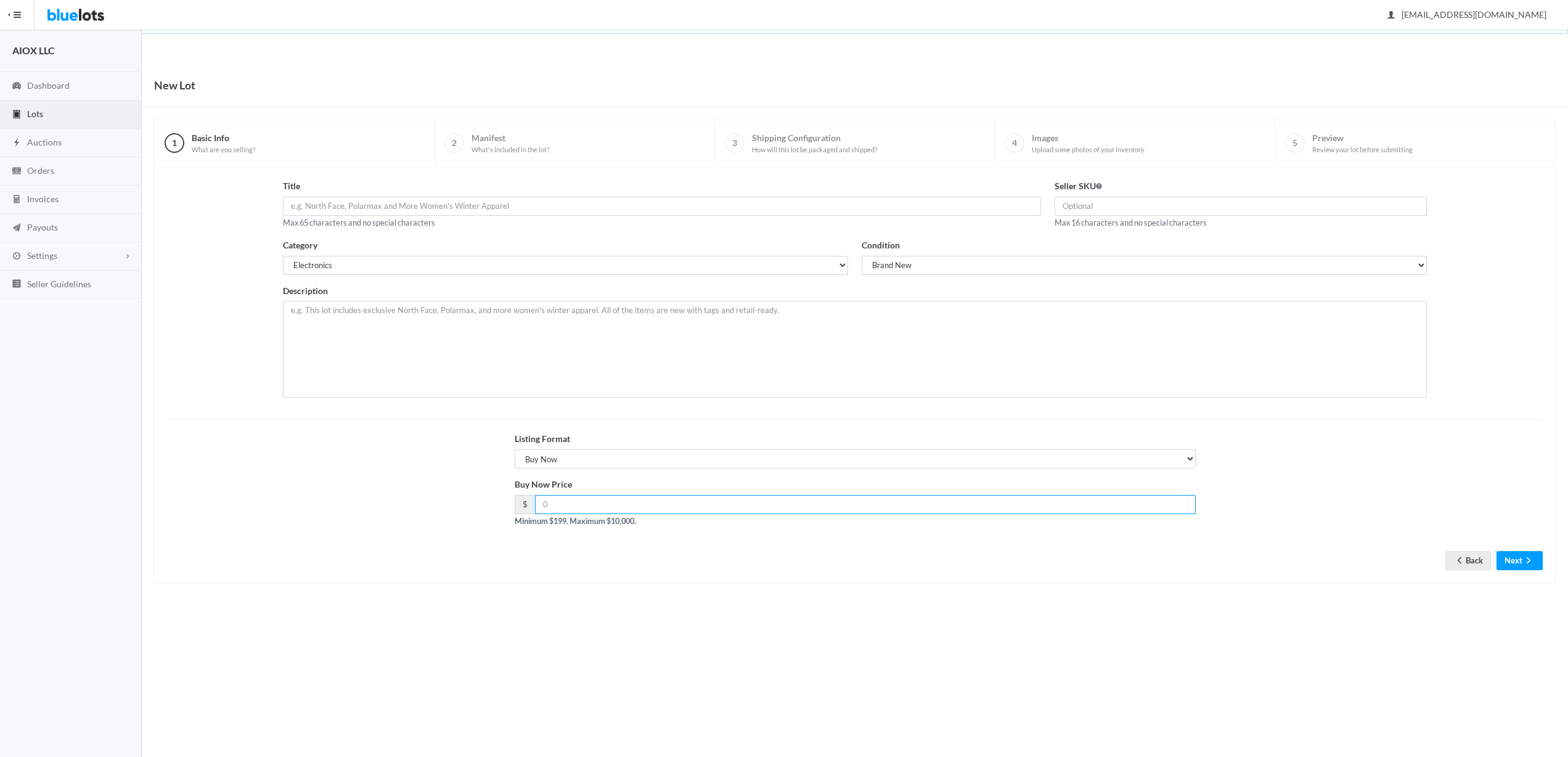
click at [716, 500] on input "number" at bounding box center [866, 504] width 660 height 19
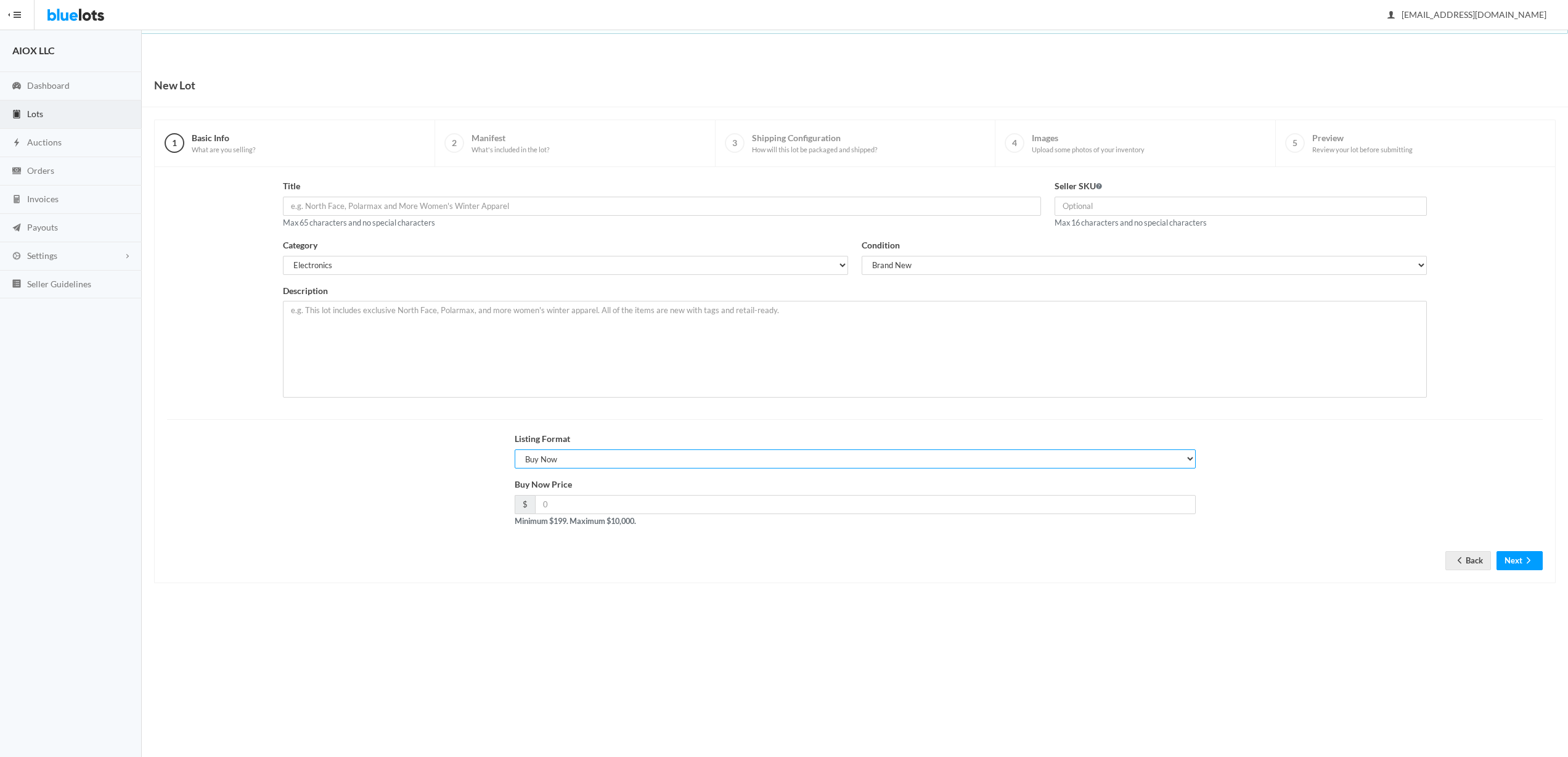
click at [713, 458] on select "Choose a listing format Auction Buy Now" at bounding box center [855, 458] width 681 height 19
select select "true"
click at [515, 449] on select "Choose a listing format Auction Buy Now" at bounding box center [855, 458] width 681 height 19
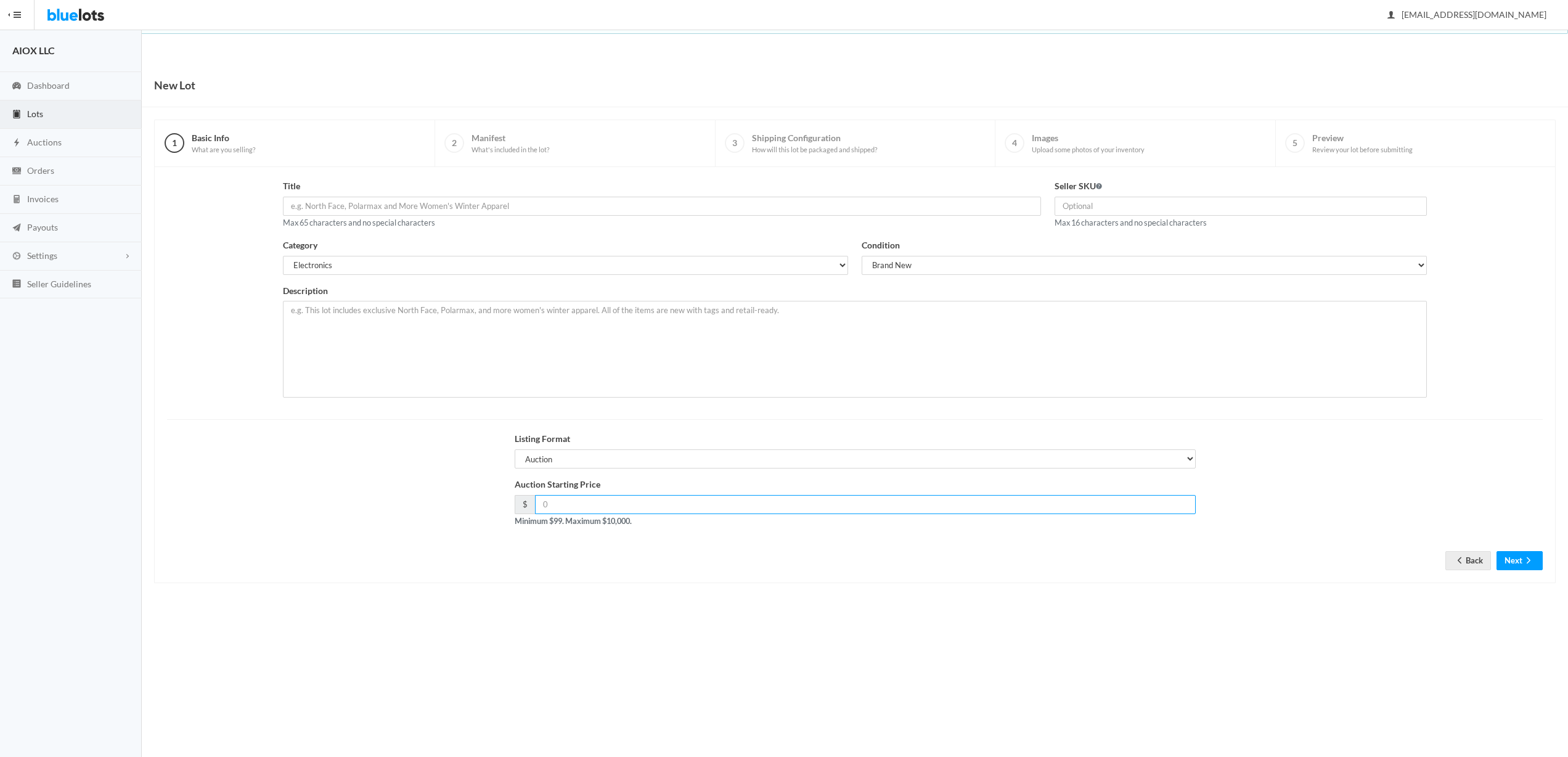
click at [577, 506] on input "number" at bounding box center [866, 504] width 660 height 19
drag, startPoint x: 317, startPoint y: 310, endPoint x: 459, endPoint y: 310, distance: 142.0
click at [455, 310] on textarea at bounding box center [854, 349] width 1144 height 97
click at [459, 310] on textarea at bounding box center [854, 349] width 1144 height 97
drag, startPoint x: 387, startPoint y: 313, endPoint x: 325, endPoint y: 310, distance: 62.1
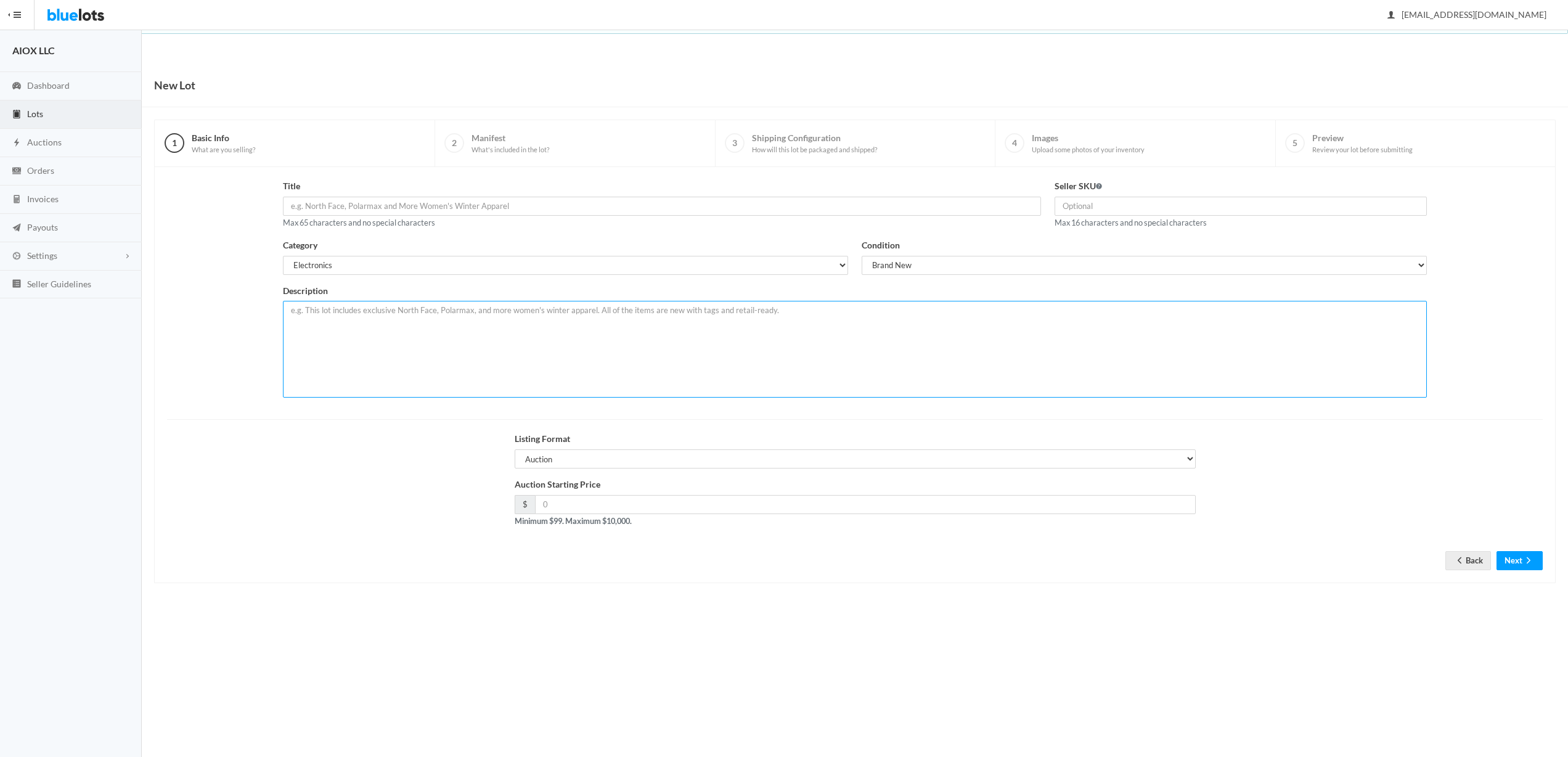
click at [341, 311] on textarea at bounding box center [854, 349] width 1144 height 97
click at [325, 310] on textarea at bounding box center [854, 349] width 1144 height 97
drag, startPoint x: 363, startPoint y: 208, endPoint x: 440, endPoint y: 210, distance: 77.0
click at [438, 210] on input "text" at bounding box center [661, 206] width 758 height 19
click at [440, 210] on input "text" at bounding box center [661, 206] width 758 height 19
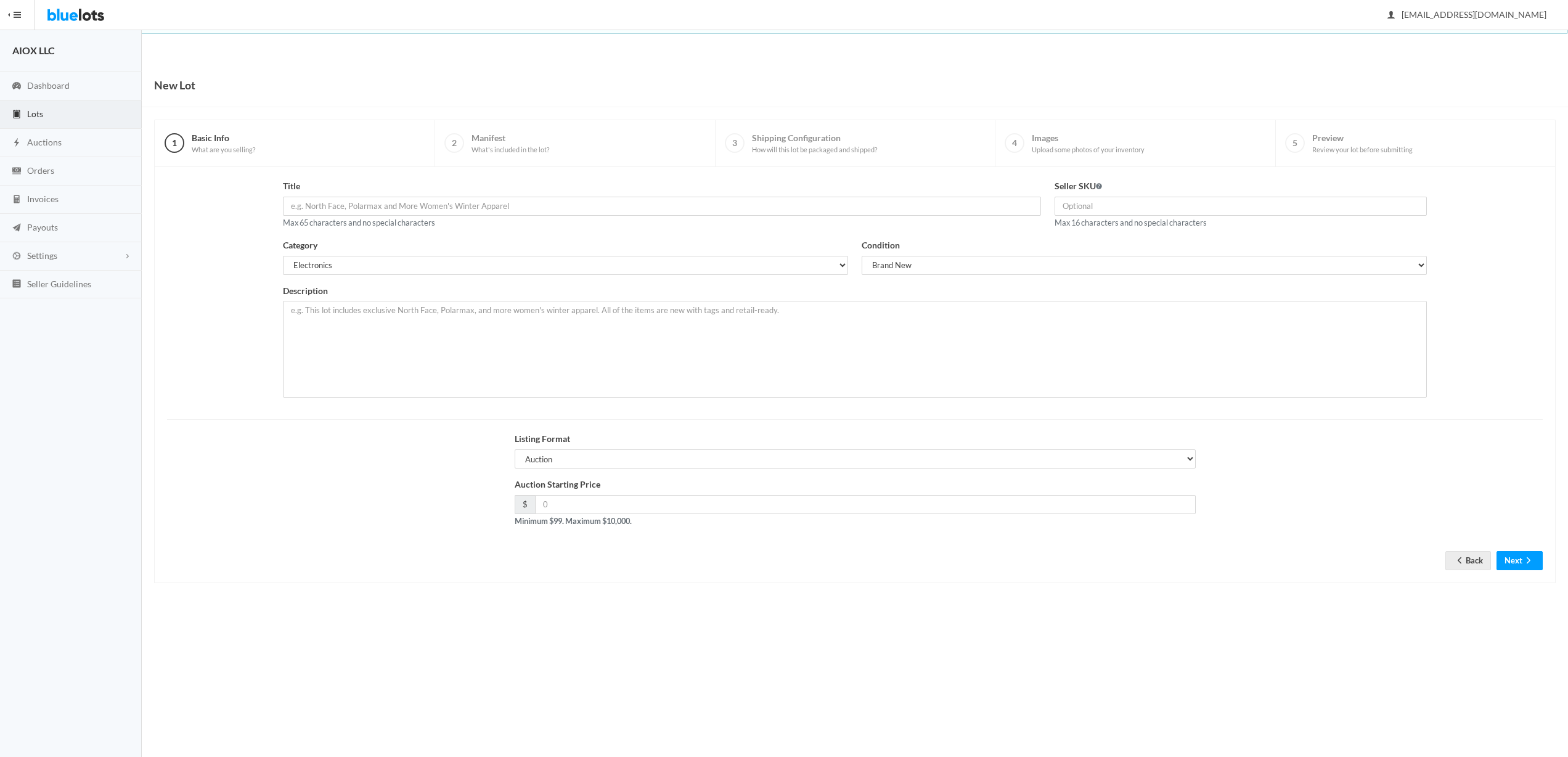
click at [223, 229] on div "Title Max 65 characters and no special characters Seller SKU Max 16 characters …" at bounding box center [854, 292] width 1389 height 227
click at [65, 13] on img at bounding box center [75, 14] width 58 height 29
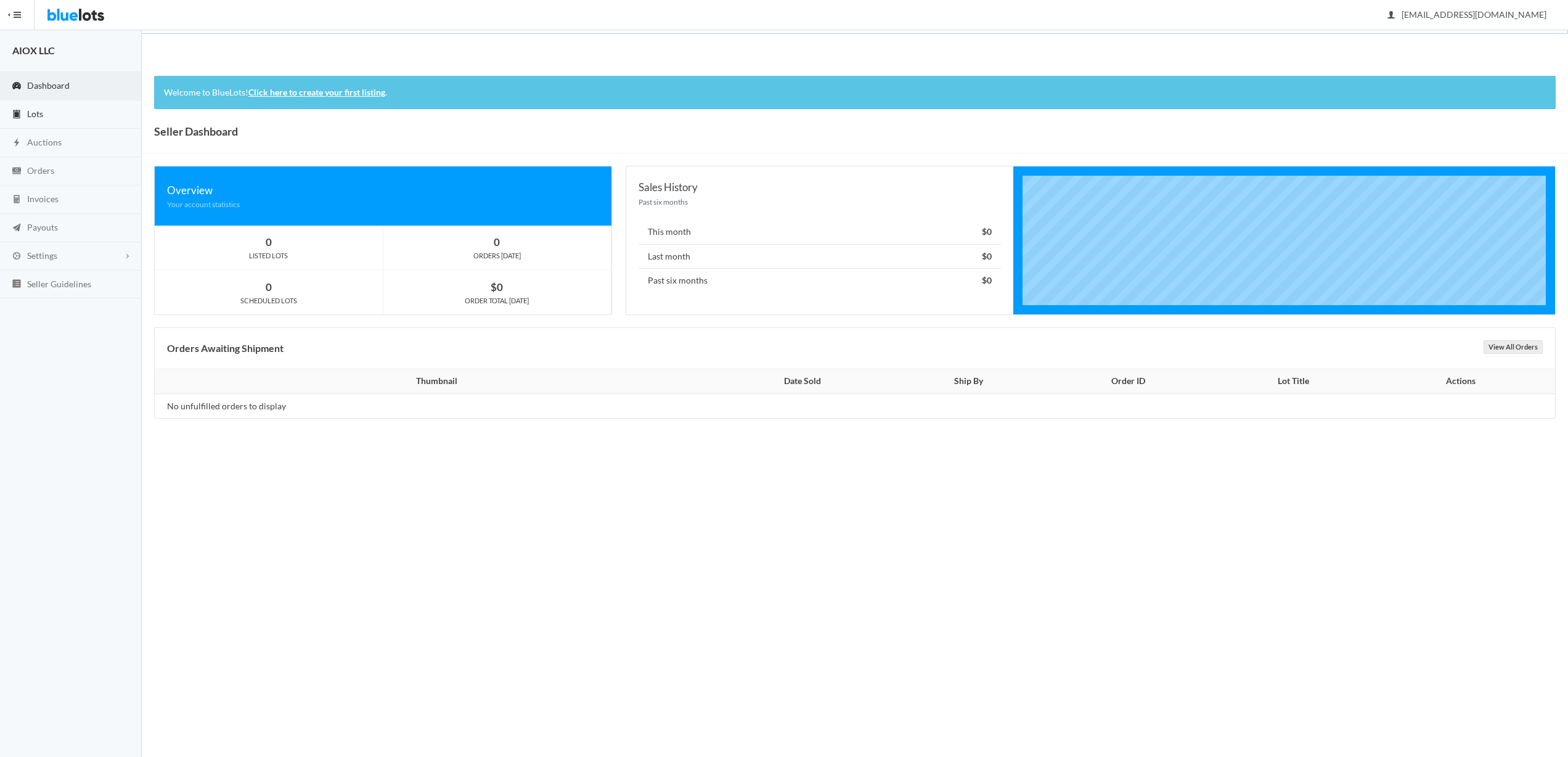
click at [82, 115] on link "Lots" at bounding box center [70, 115] width 142 height 29
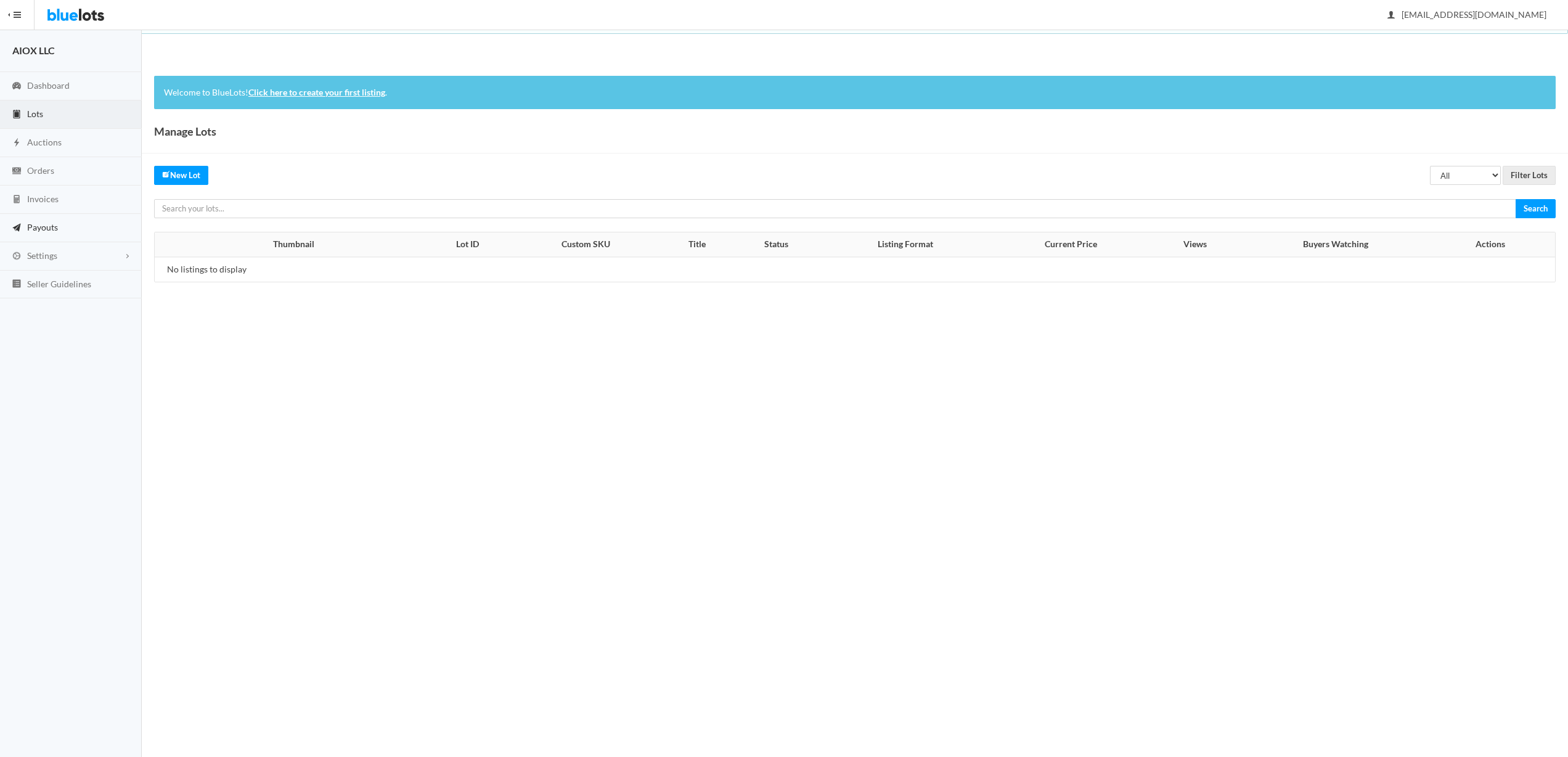
click at [36, 233] on link "Payouts" at bounding box center [70, 228] width 142 height 29
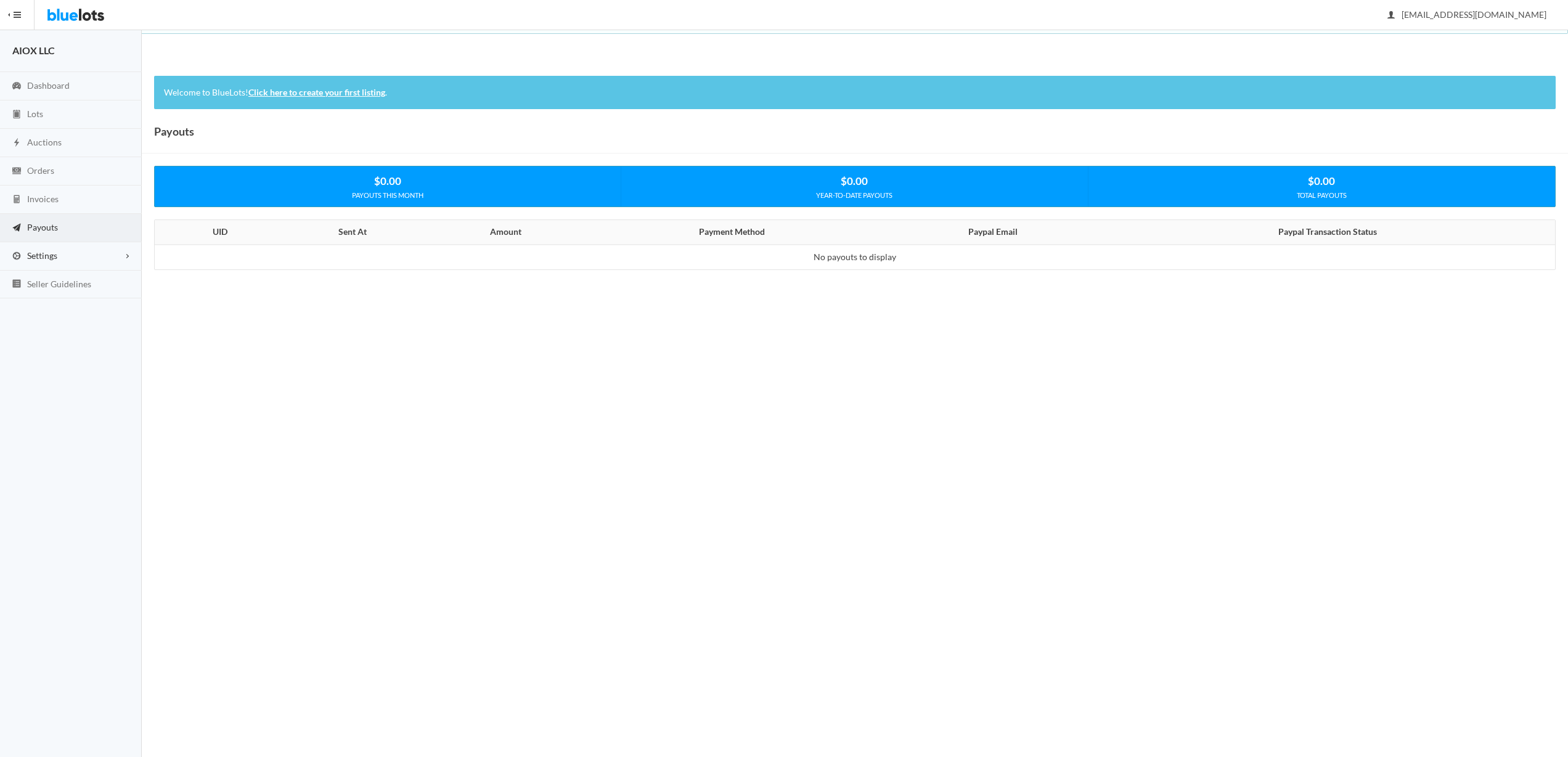
click at [63, 261] on link "Settings" at bounding box center [70, 257] width 142 height 29
click at [82, 280] on link "Account" at bounding box center [70, 282] width 141 height 22
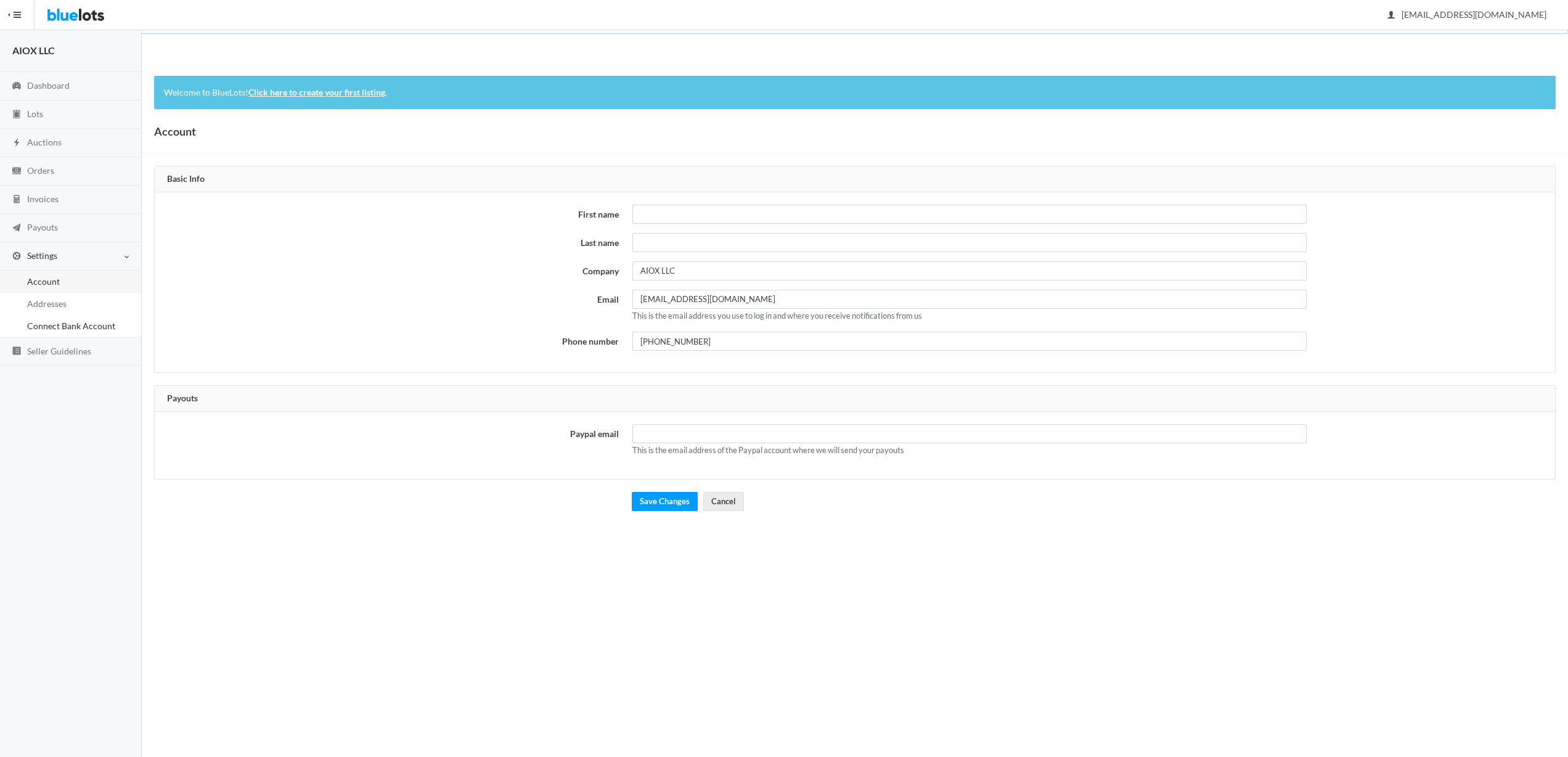
click at [88, 326] on span "Connect Bank Account" at bounding box center [70, 325] width 88 height 10
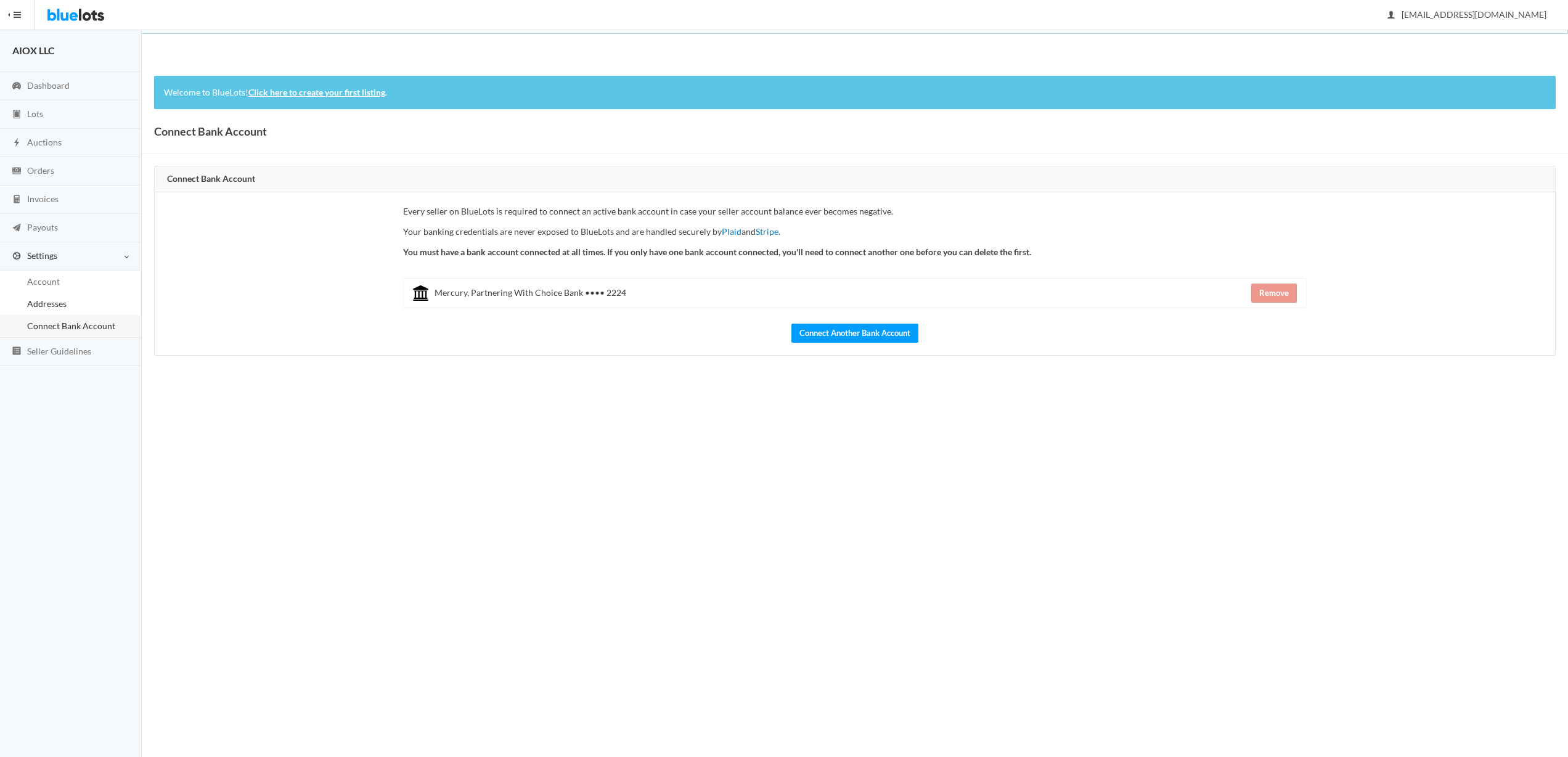
click at [60, 304] on span "Addresses" at bounding box center [47, 303] width 40 height 10
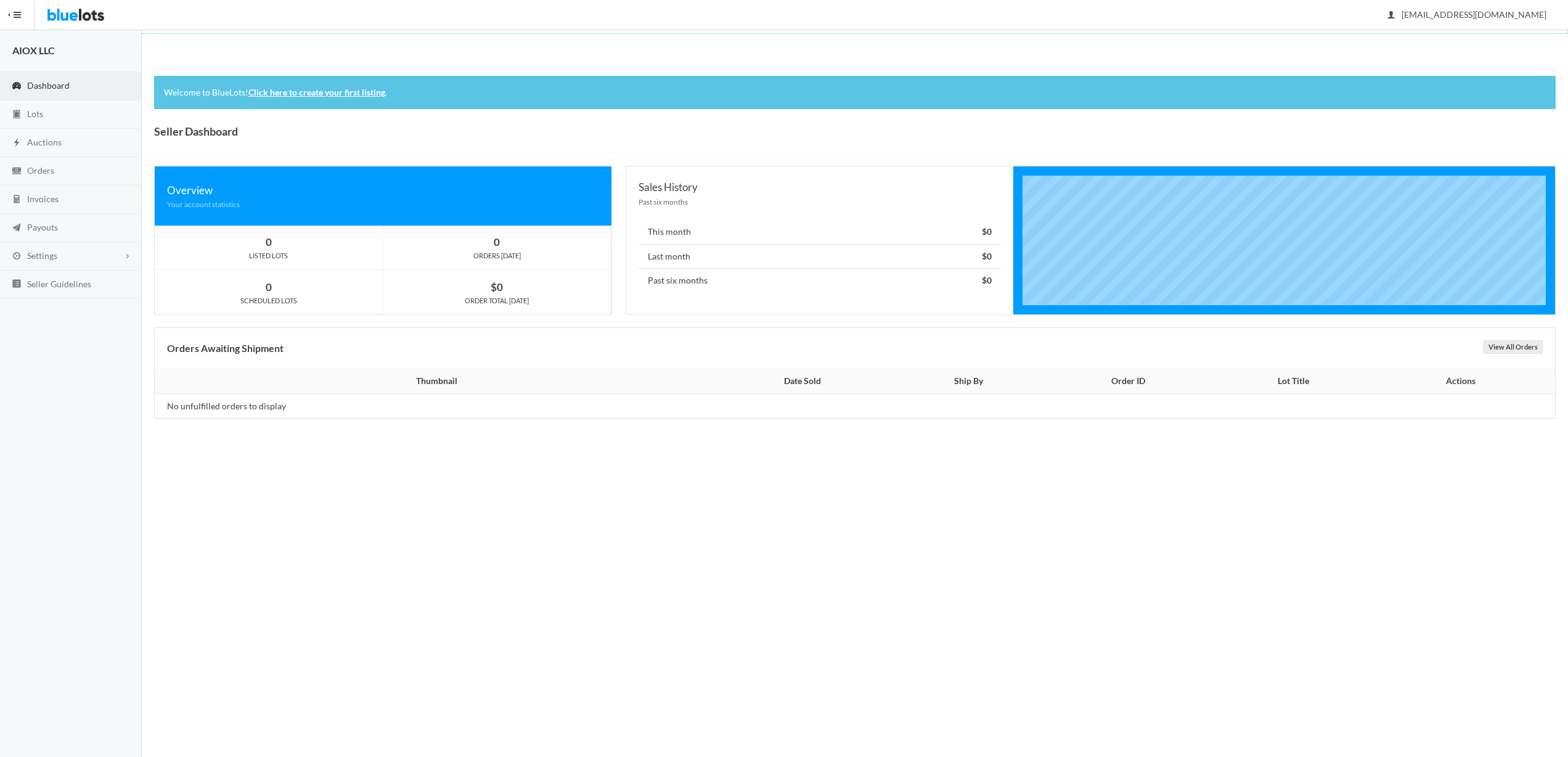
click at [86, 17] on img at bounding box center [75, 14] width 58 height 29
click at [1491, 40] on link "Sign Out" at bounding box center [1506, 43] width 97 height 19
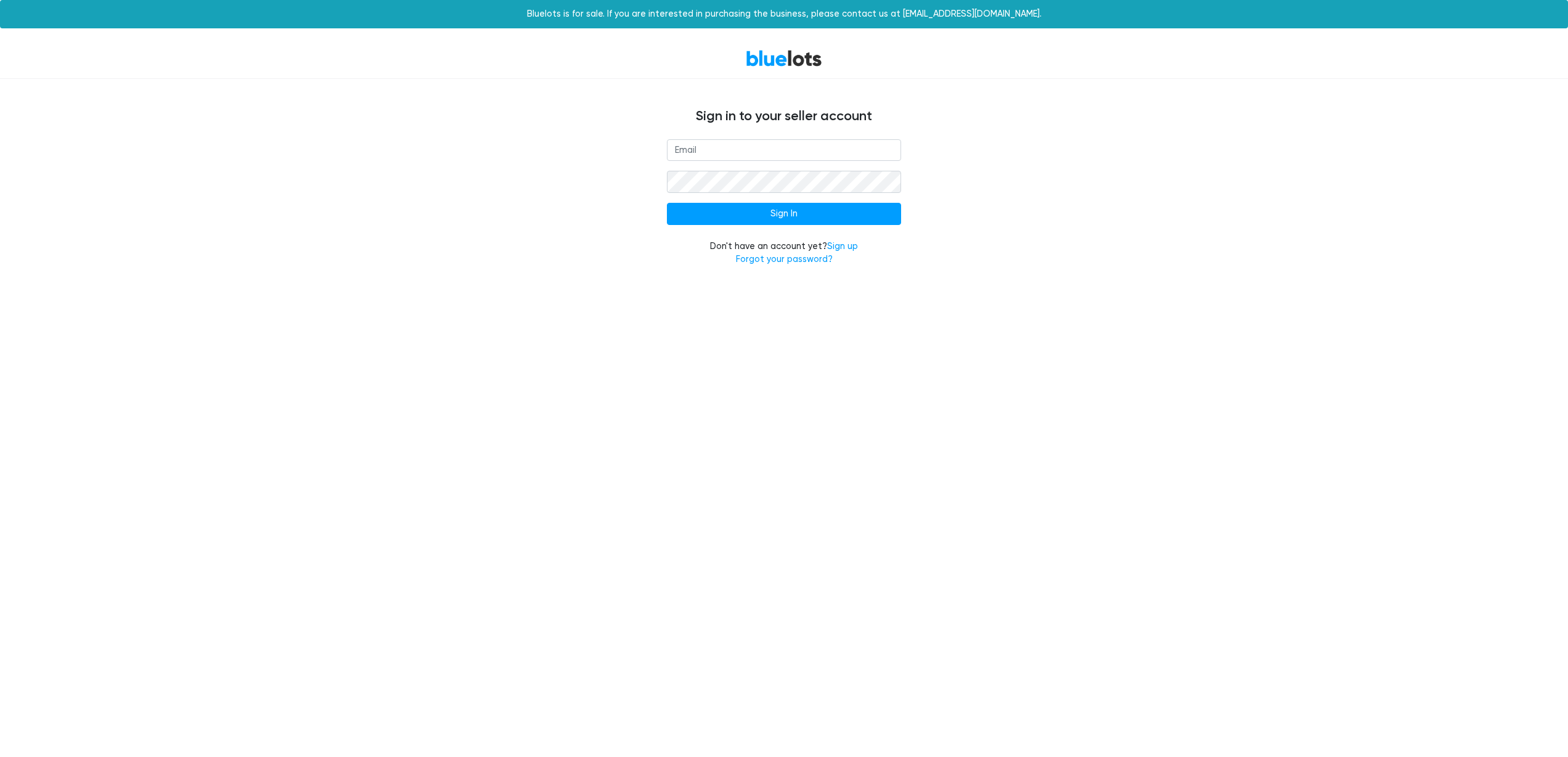
click at [782, 54] on link "BlueLots" at bounding box center [784, 58] width 77 height 18
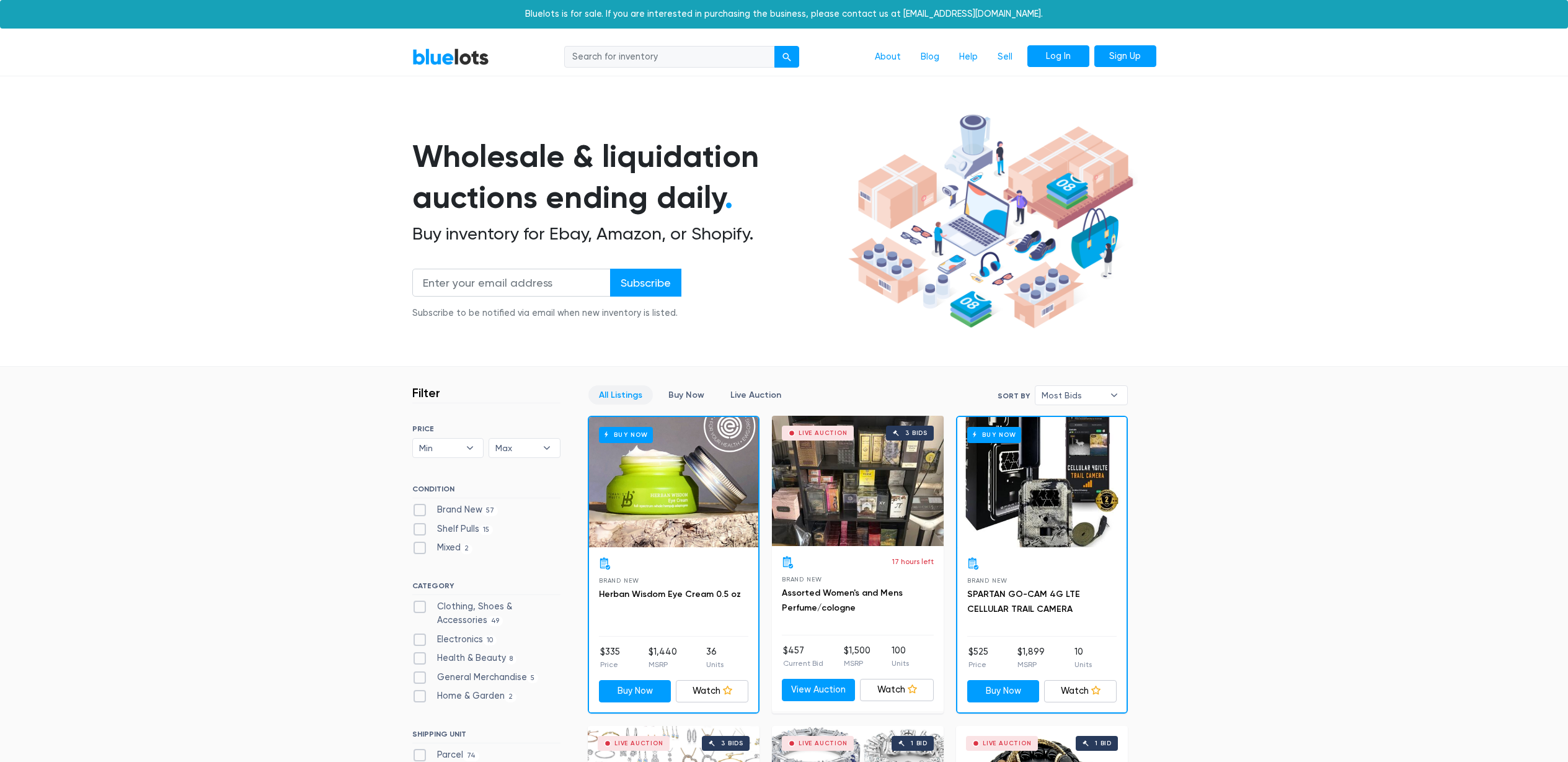
click at [1063, 54] on link "Log In" at bounding box center [1059, 57] width 62 height 22
click at [1009, 53] on link "Sell" at bounding box center [1005, 57] width 35 height 24
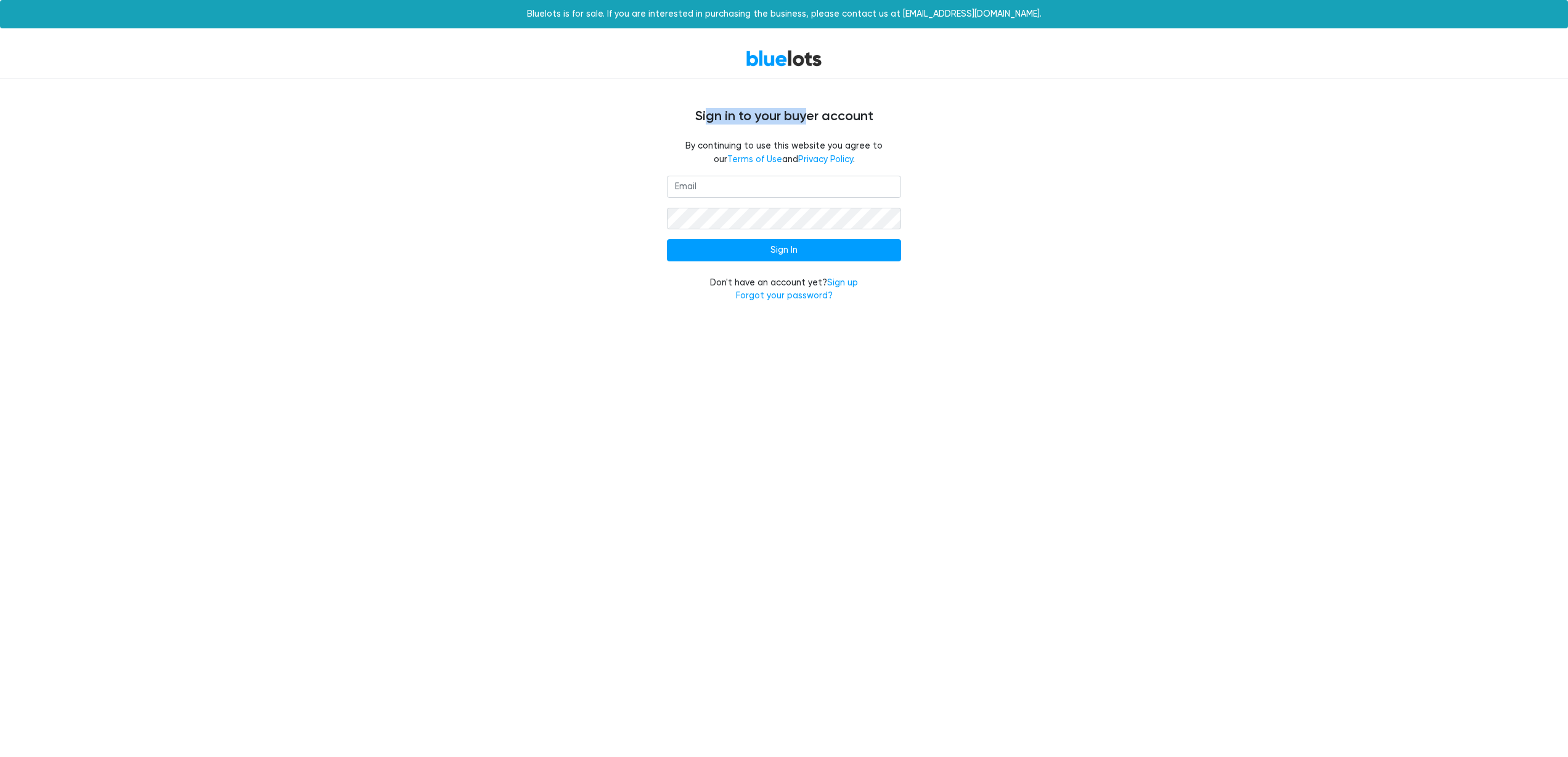
drag, startPoint x: 705, startPoint y: 110, endPoint x: 818, endPoint y: 112, distance: 113.0
click at [816, 112] on h4 "Sign in to your buyer account" at bounding box center [784, 116] width 740 height 16
click at [818, 112] on h4 "Sign in to your buyer account" at bounding box center [784, 116] width 740 height 16
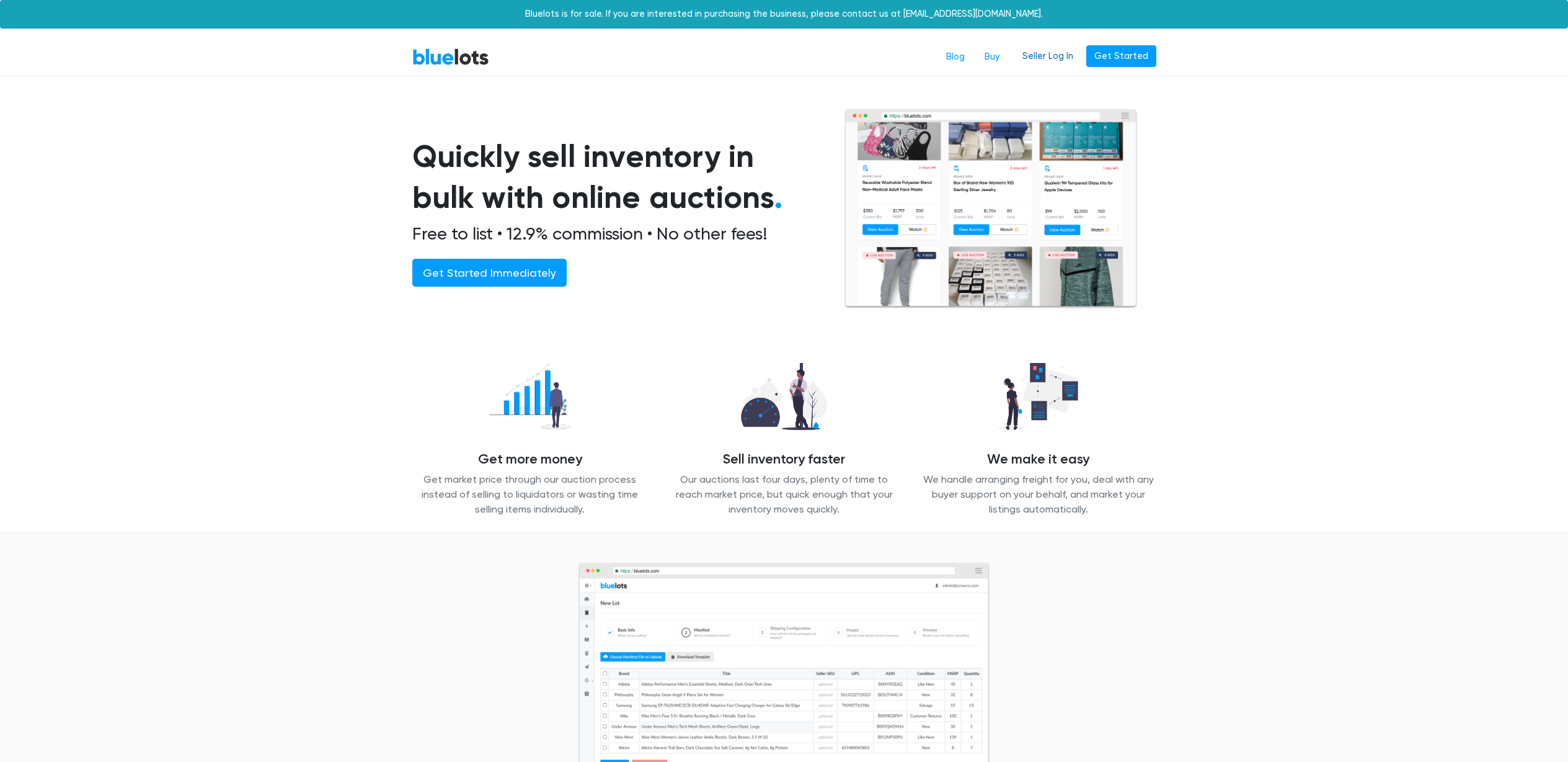
click at [1059, 56] on link "Seller Log In" at bounding box center [1048, 57] width 67 height 22
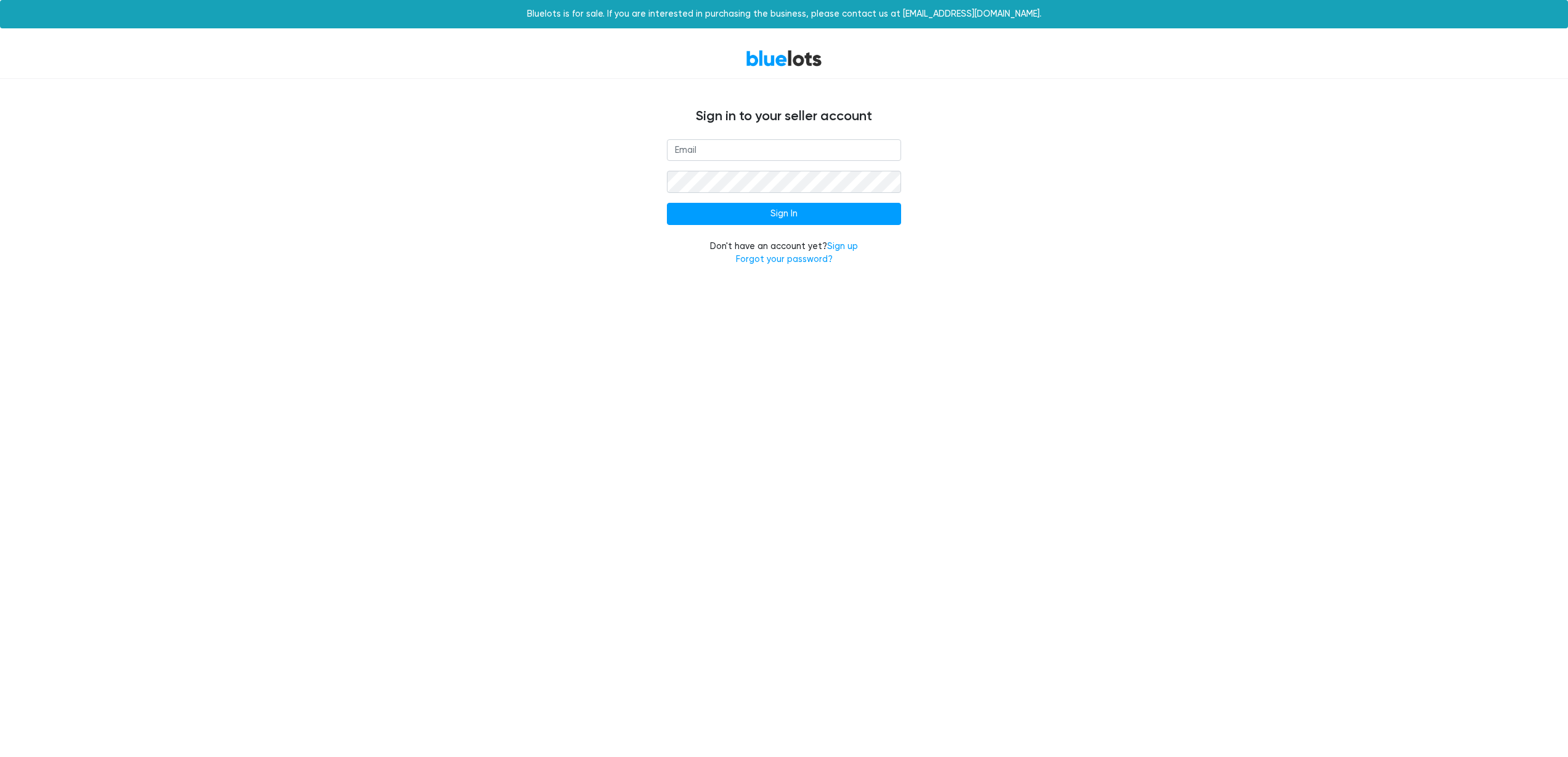
click at [804, 153] on input "email" at bounding box center [784, 150] width 234 height 22
click at [0, 281] on nordpass-autofill-portal at bounding box center [0, 281] width 0 height 0
type input "[EMAIL_ADDRESS][DOMAIN_NAME]"
click at [801, 204] on input "Sign In" at bounding box center [784, 214] width 234 height 22
